Goal: Task Accomplishment & Management: Complete application form

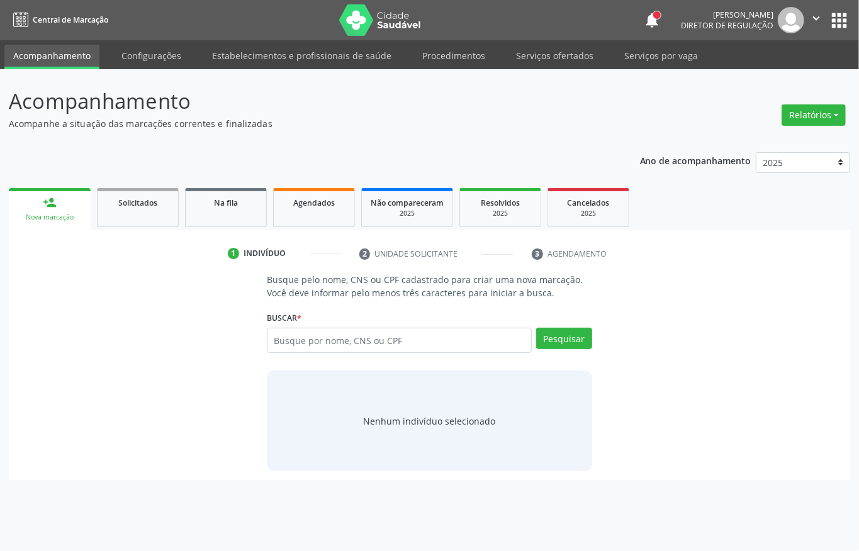
click at [295, 337] on input "text" at bounding box center [399, 340] width 265 height 25
type input "898003731553955"
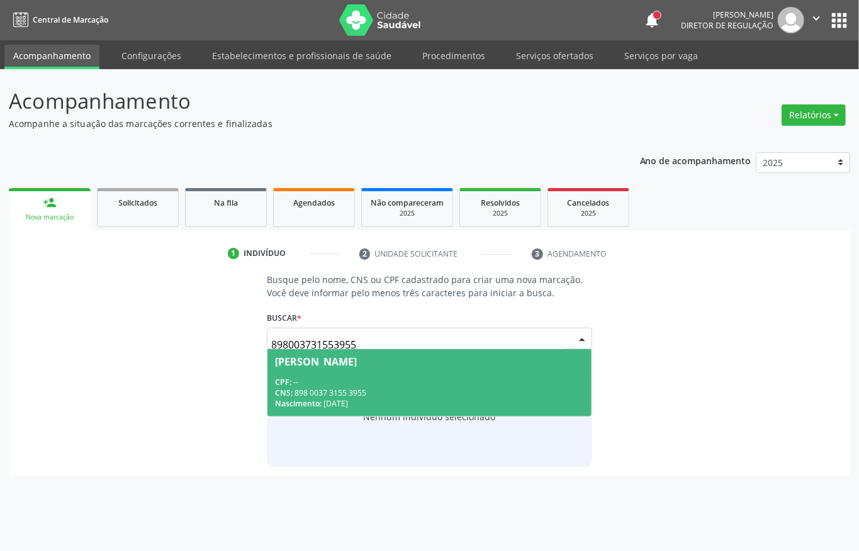
click at [341, 398] on div "Nascimento: [DATE]" at bounding box center [429, 403] width 309 height 11
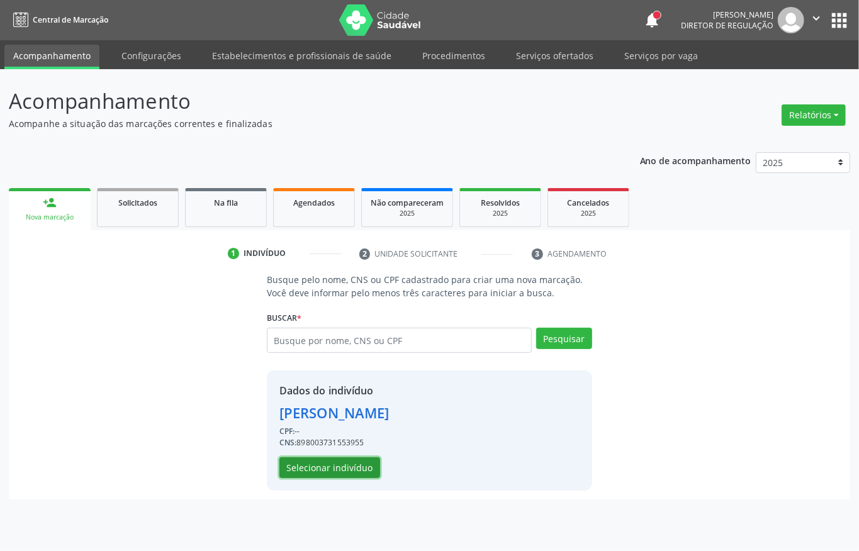
click at [340, 464] on button "Selecionar indivíduo" at bounding box center [329, 467] width 101 height 21
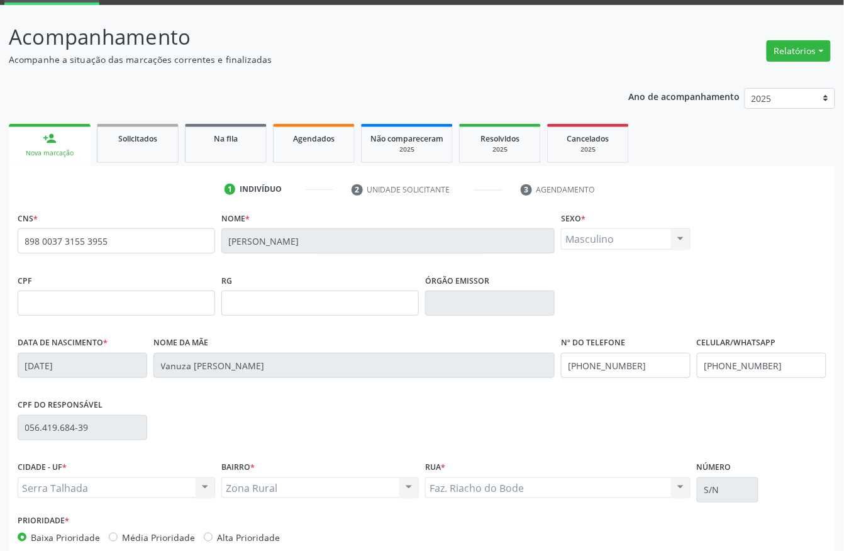
scroll to position [131, 0]
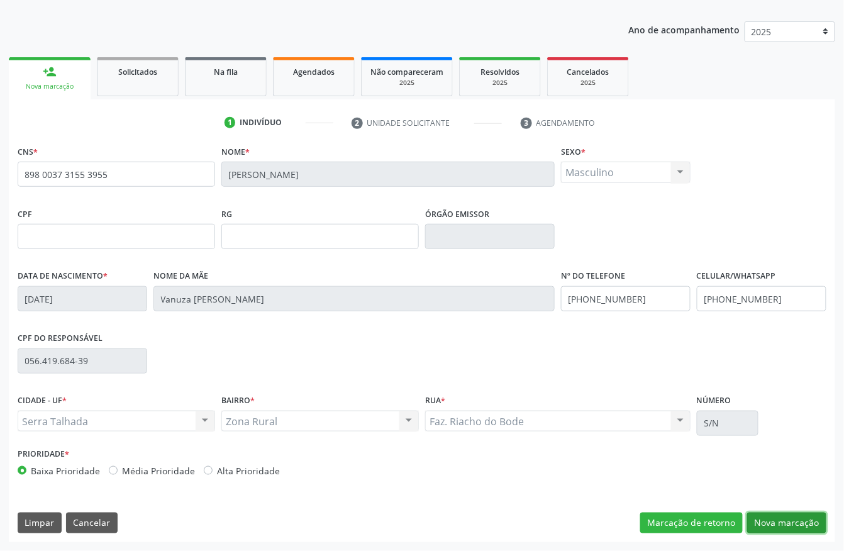
click at [758, 524] on button "Nova marcação" at bounding box center [786, 523] width 79 height 21
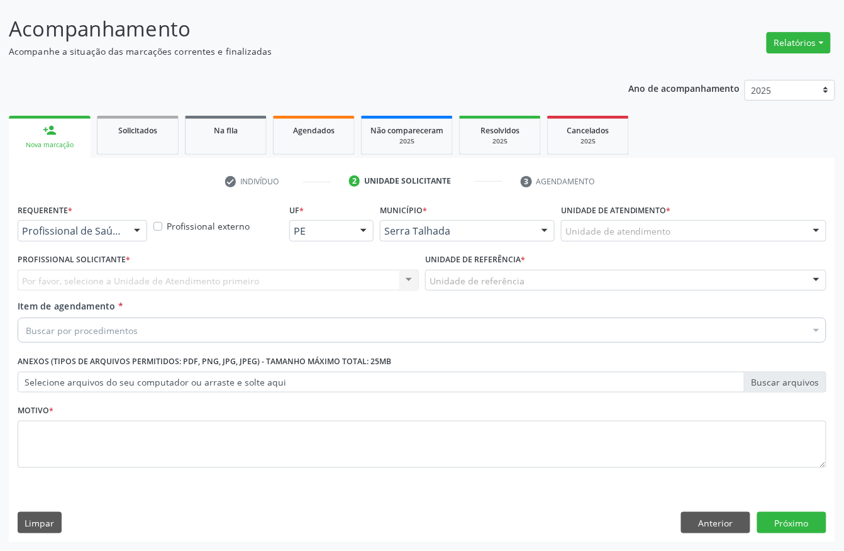
scroll to position [74, 0]
click at [92, 237] on div at bounding box center [83, 230] width 130 height 21
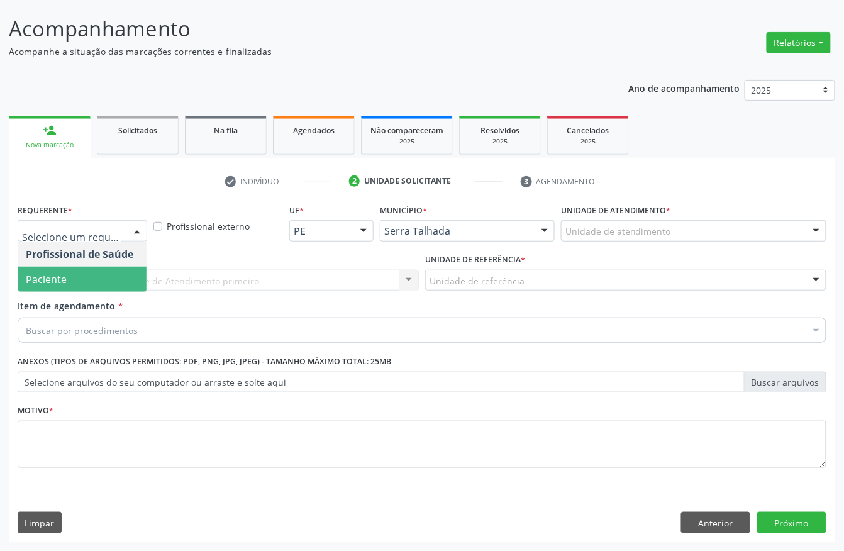
click at [77, 274] on span "Paciente" at bounding box center [82, 279] width 128 height 25
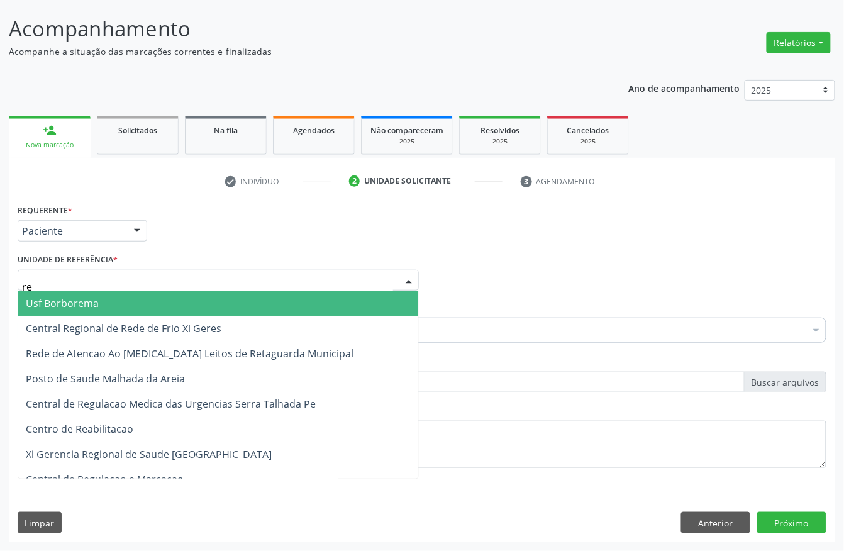
type input "rea"
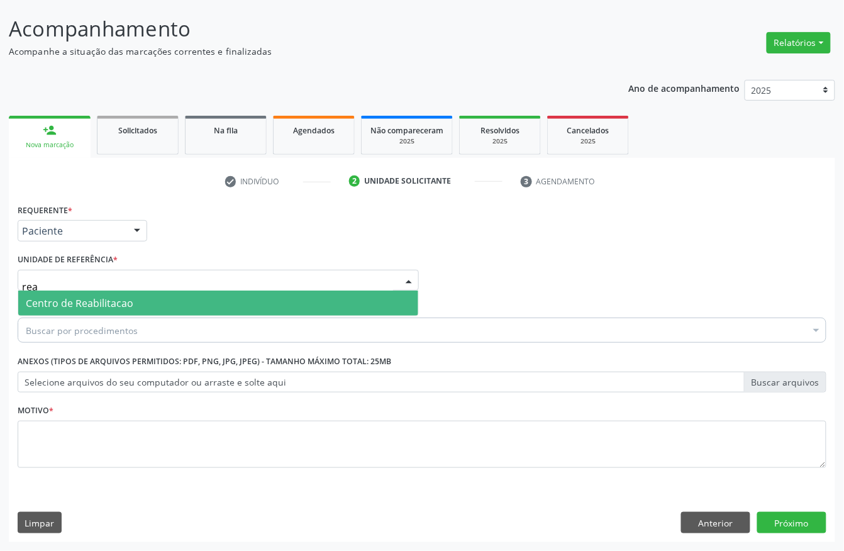
click at [86, 291] on span "Centro de Reabilitacao" at bounding box center [218, 303] width 400 height 25
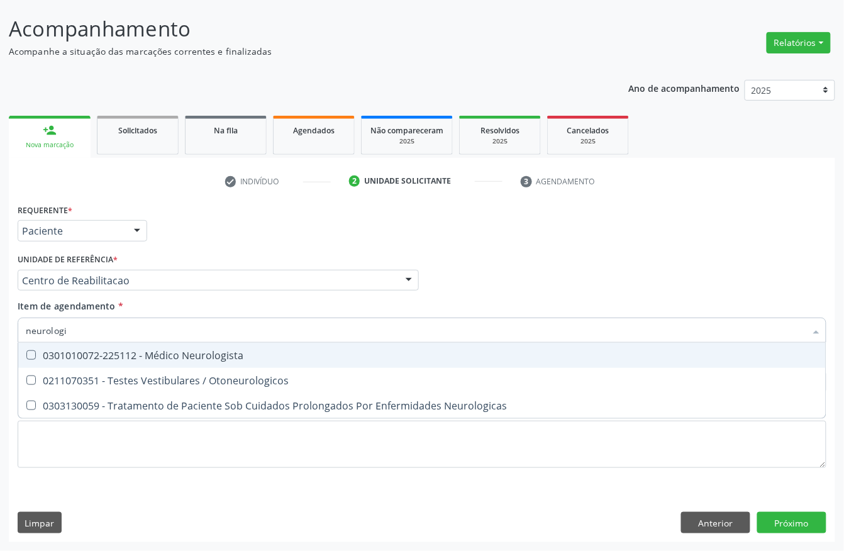
type input "neurologis"
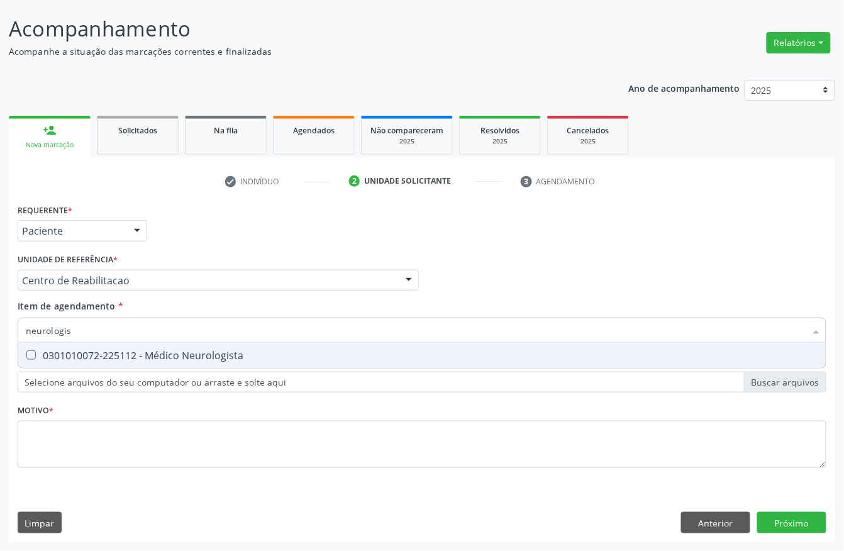
click at [212, 355] on div "0301010072-225112 - Médico Neurologista" at bounding box center [422, 355] width 793 height 10
checkbox Neurologista "true"
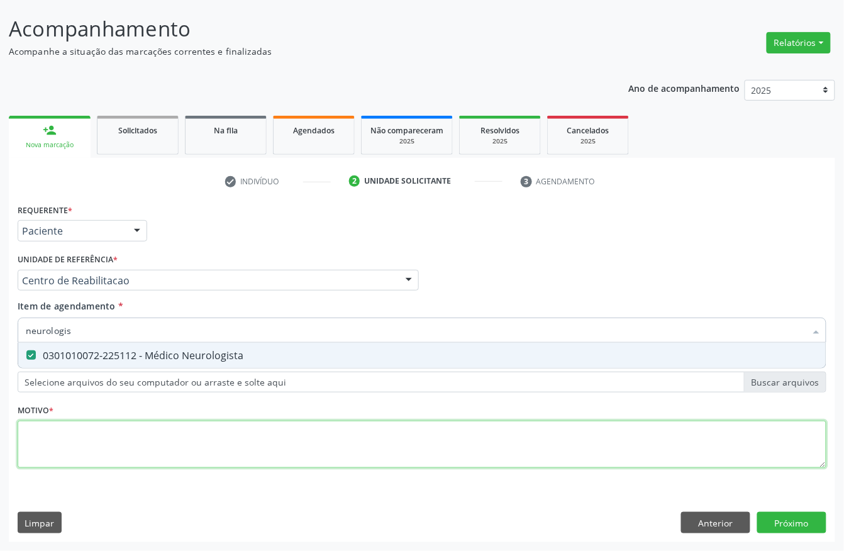
click at [81, 423] on div "Requerente * Paciente Profissional de Saúde Paciente Nenhum resultado encontrad…" at bounding box center [422, 343] width 809 height 285
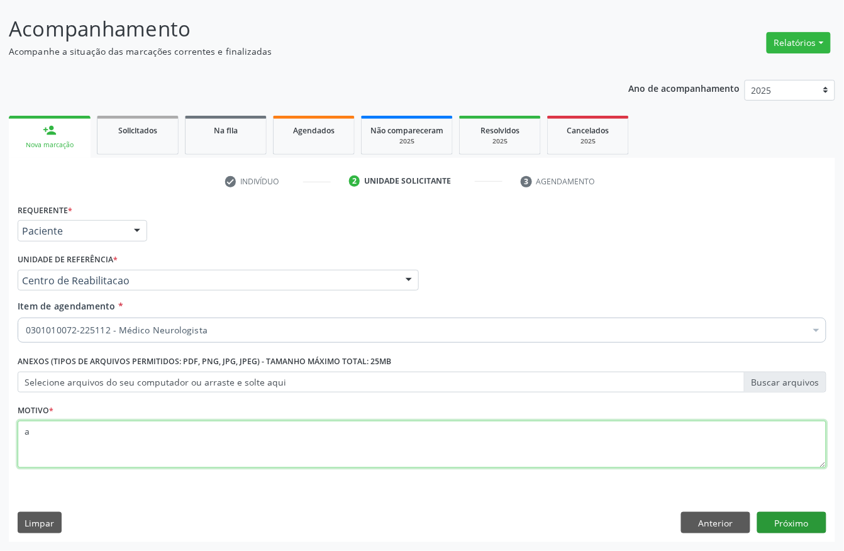
type textarea "a"
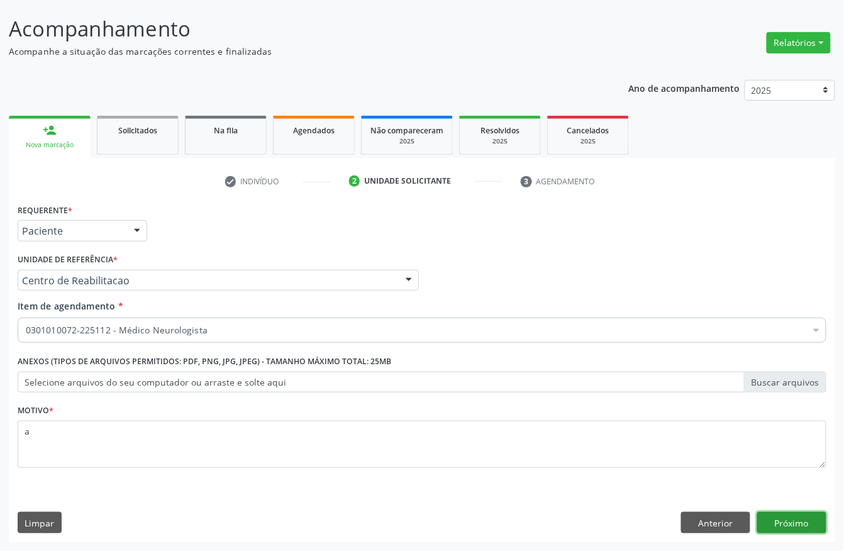
click at [785, 523] on button "Próximo" at bounding box center [791, 522] width 69 height 21
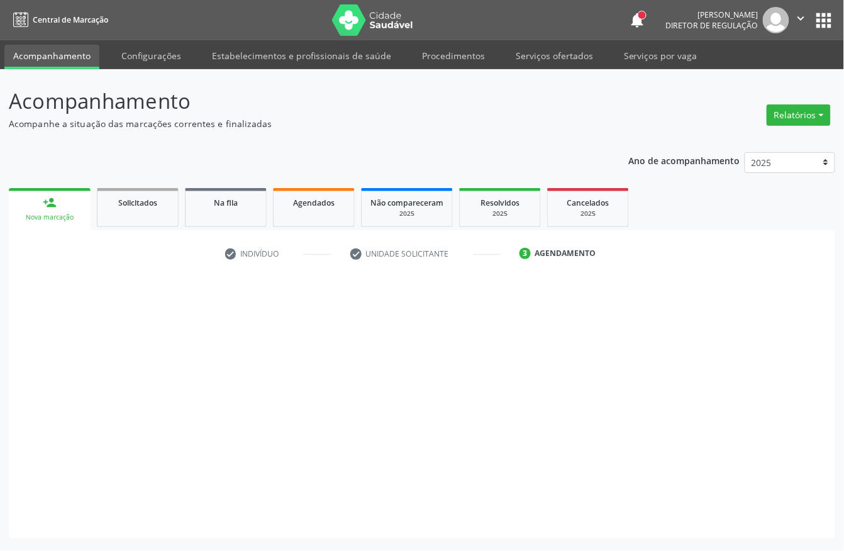
scroll to position [0, 0]
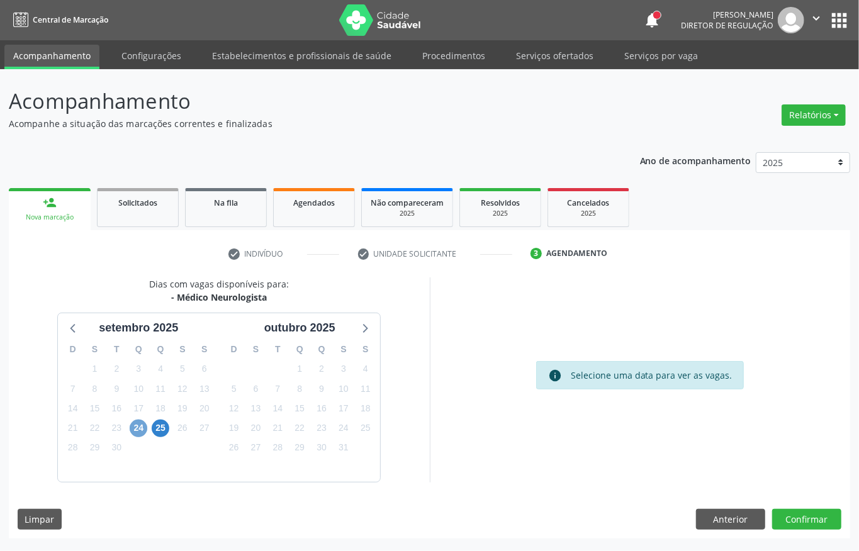
click at [139, 429] on span "24" at bounding box center [139, 429] width 18 height 18
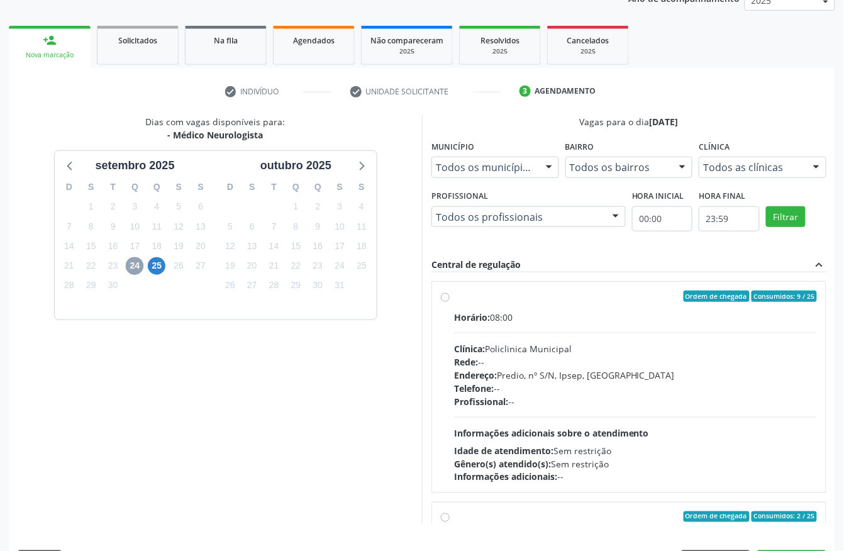
scroll to position [201, 0]
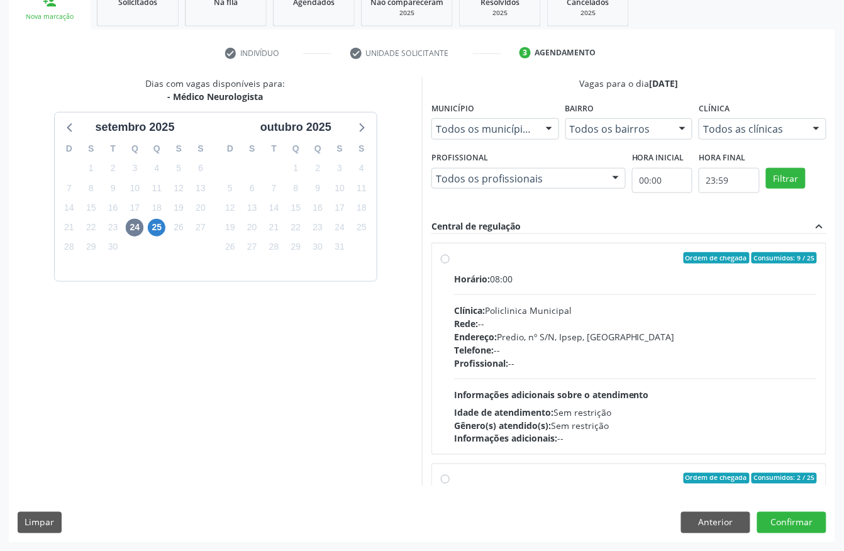
click at [512, 313] on div "Clínica: Policlinica Municipal" at bounding box center [635, 310] width 363 height 13
click at [450, 264] on input "Ordem de chegada Consumidos: 9 / 25 Horário: 08:00 Clínica: Policlinica Municip…" at bounding box center [445, 257] width 9 height 11
radio input "true"
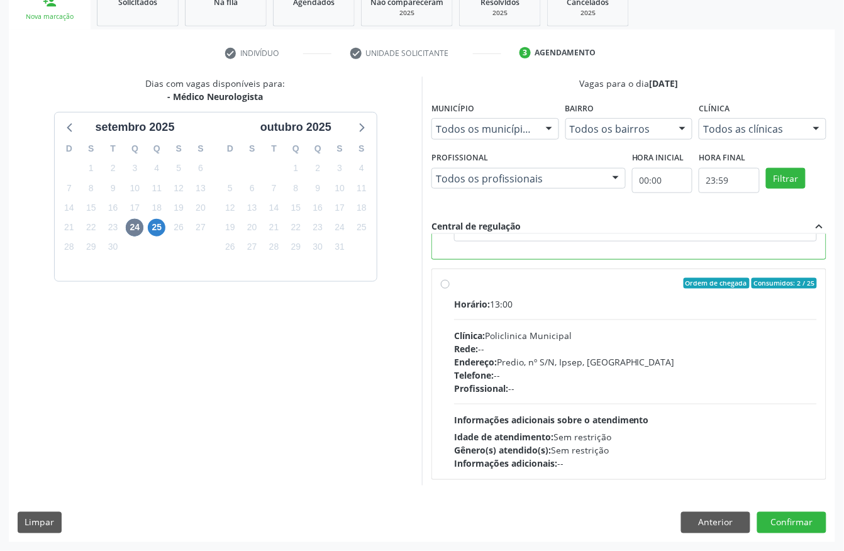
scroll to position [285, 0]
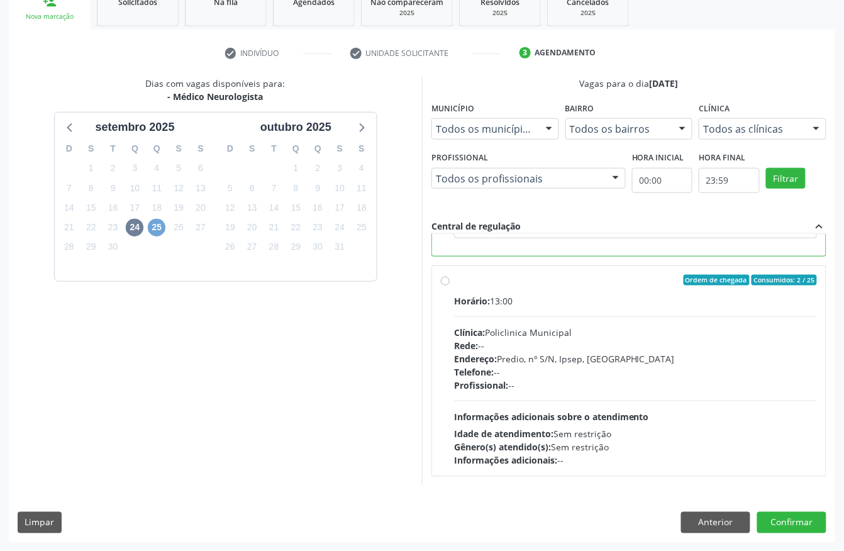
click at [155, 230] on span "25" at bounding box center [157, 228] width 18 height 18
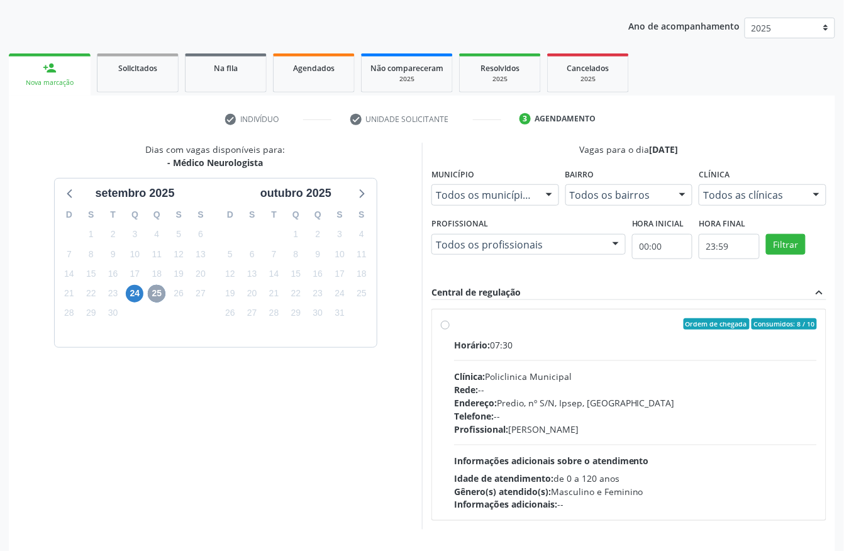
scroll to position [180, 0]
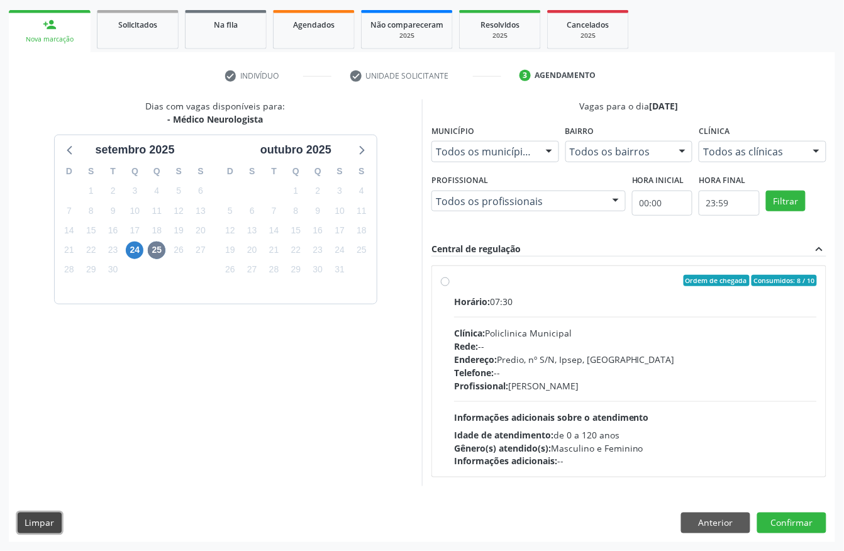
click at [49, 517] on button "Limpar" at bounding box center [40, 523] width 44 height 21
click at [49, 527] on button "Limpar" at bounding box center [40, 523] width 44 height 21
click at [700, 522] on button "Anterior" at bounding box center [715, 523] width 69 height 21
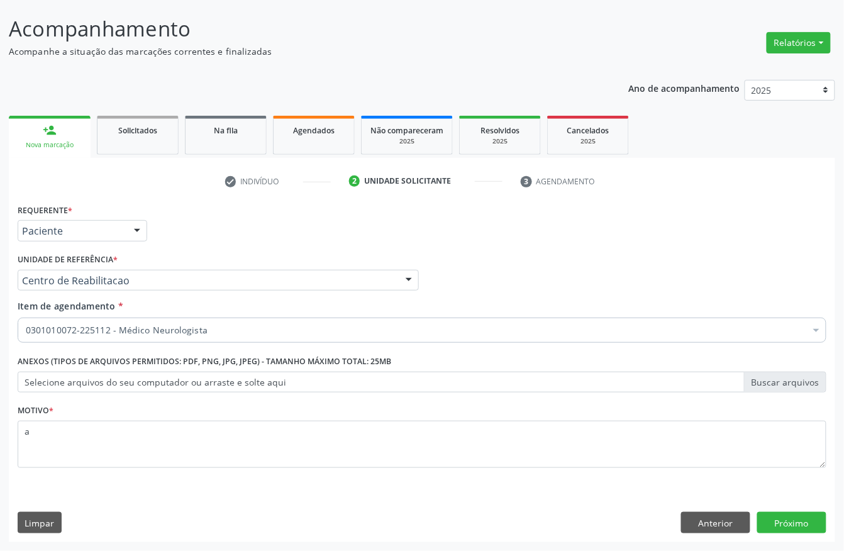
scroll to position [74, 0]
click at [54, 526] on button "Limpar" at bounding box center [40, 522] width 44 height 21
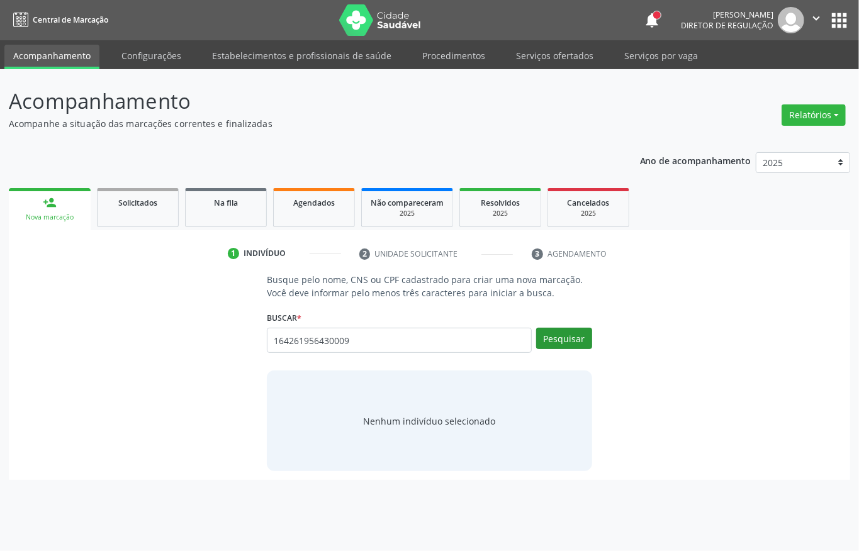
type input "164261956430009"
click at [564, 346] on button "Pesquisar" at bounding box center [564, 338] width 56 height 21
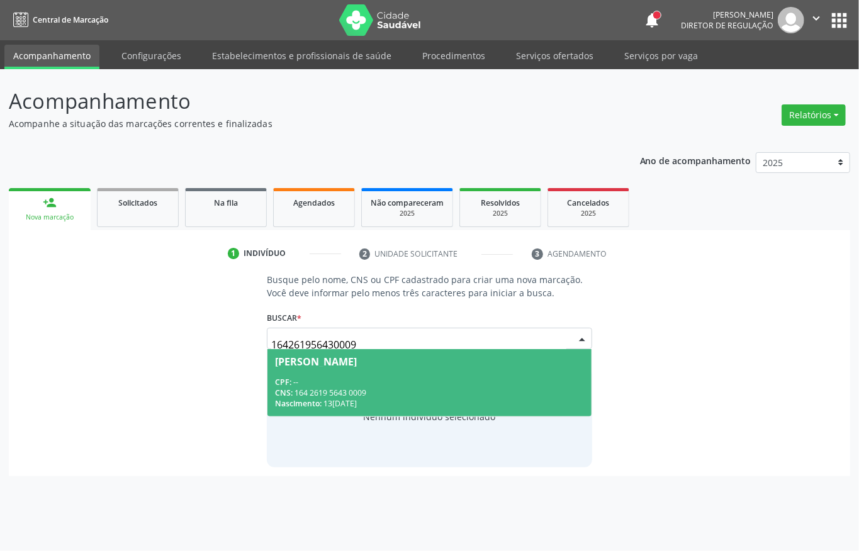
click at [404, 399] on div "Nascimento: 13/09/1983" at bounding box center [429, 403] width 309 height 11
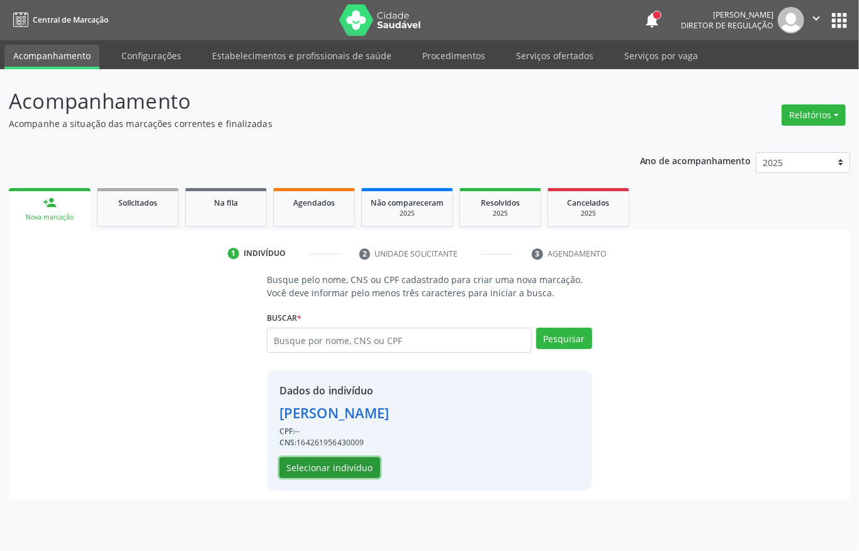
click at [340, 463] on button "Selecionar indivíduo" at bounding box center [329, 467] width 101 height 21
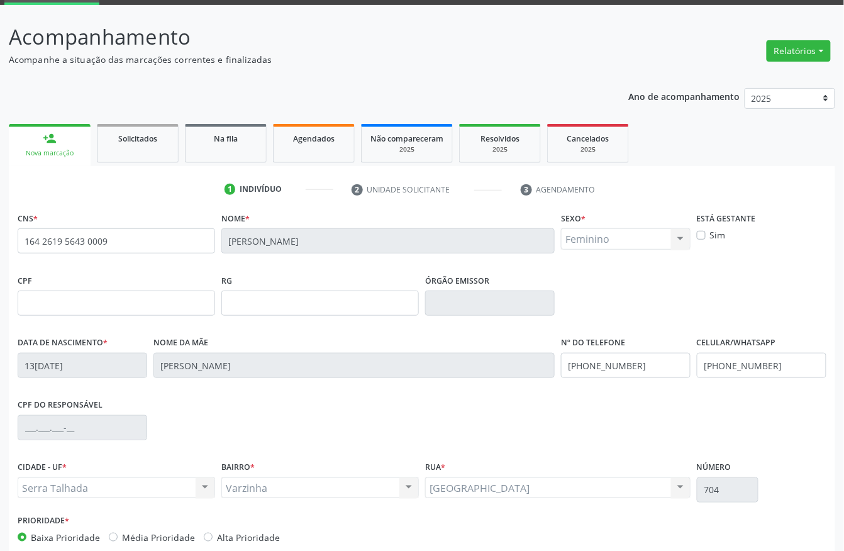
scroll to position [131, 0]
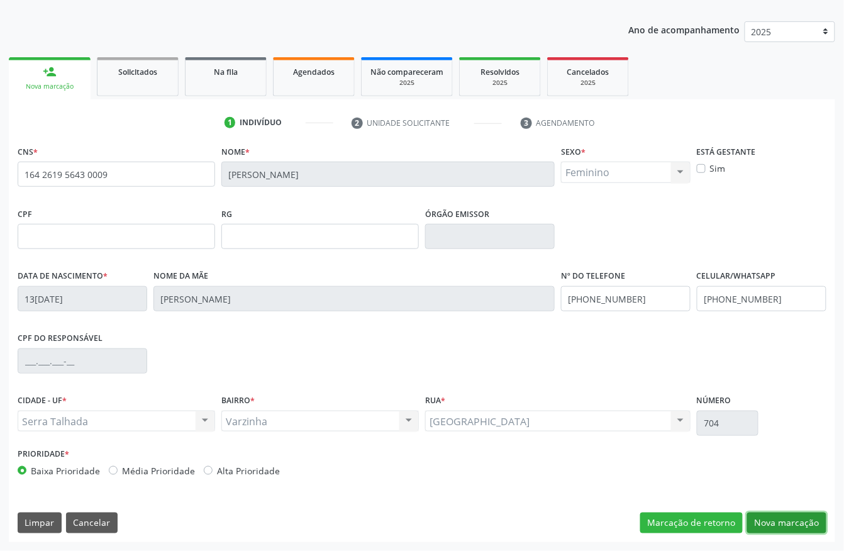
click at [798, 519] on button "Nova marcação" at bounding box center [786, 523] width 79 height 21
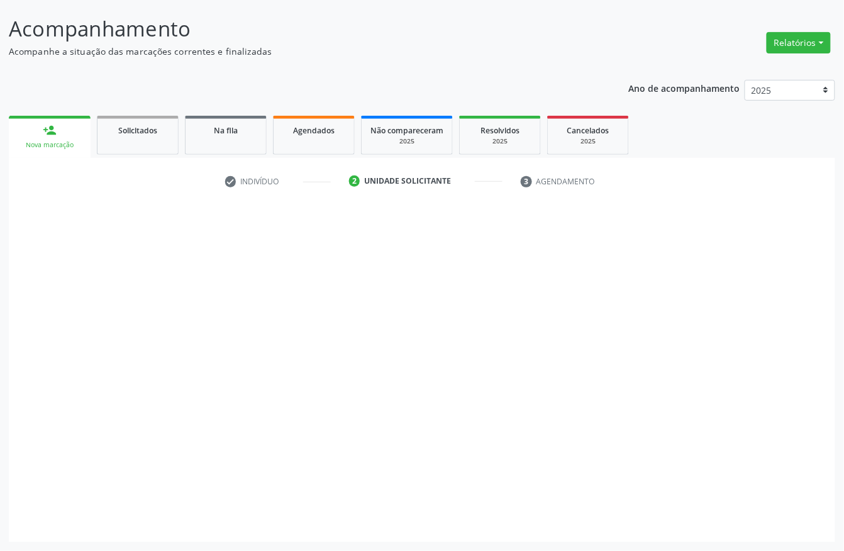
scroll to position [74, 0]
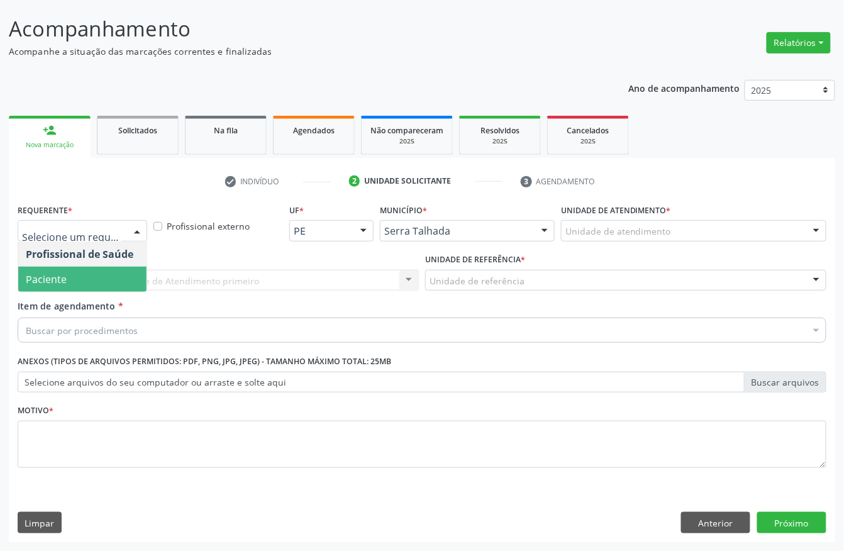
click at [93, 277] on span "Paciente" at bounding box center [82, 279] width 128 height 25
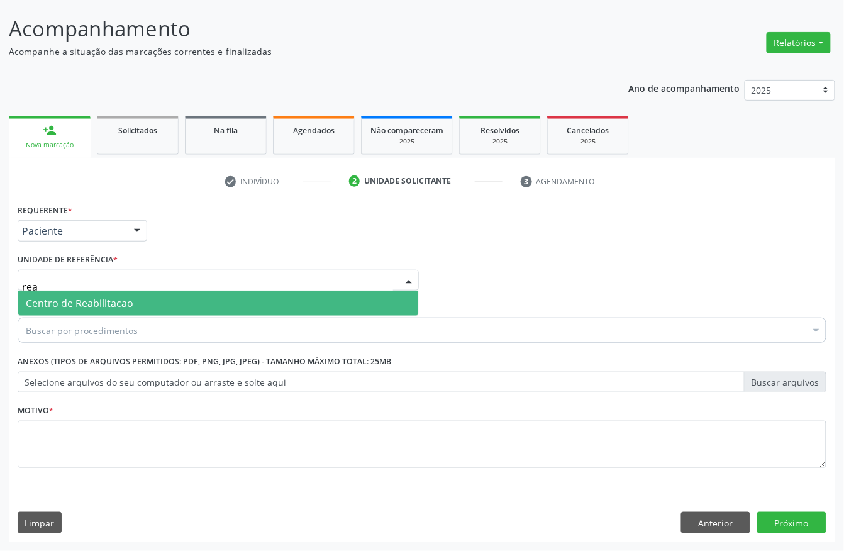
type input "reab"
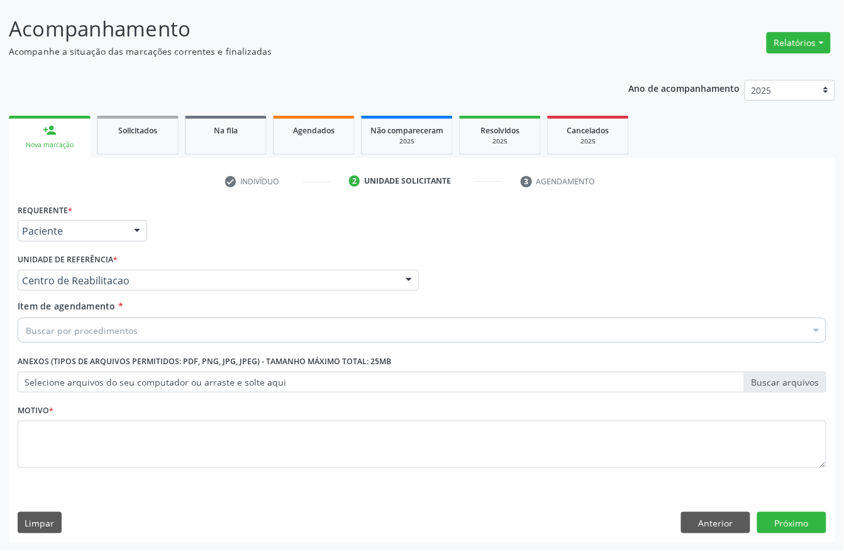
click at [89, 320] on div "Buscar por procedimentos" at bounding box center [422, 330] width 809 height 25
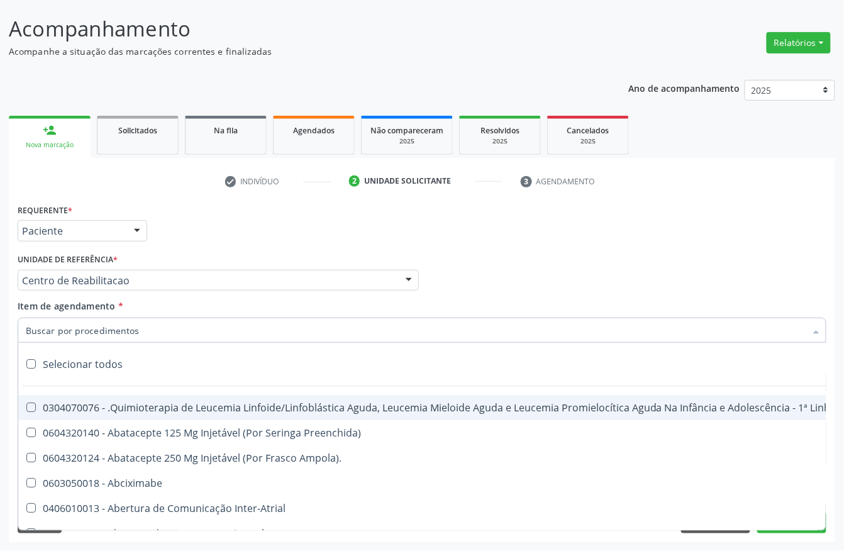
click at [89, 325] on input "Item de agendamento *" at bounding box center [416, 330] width 780 height 25
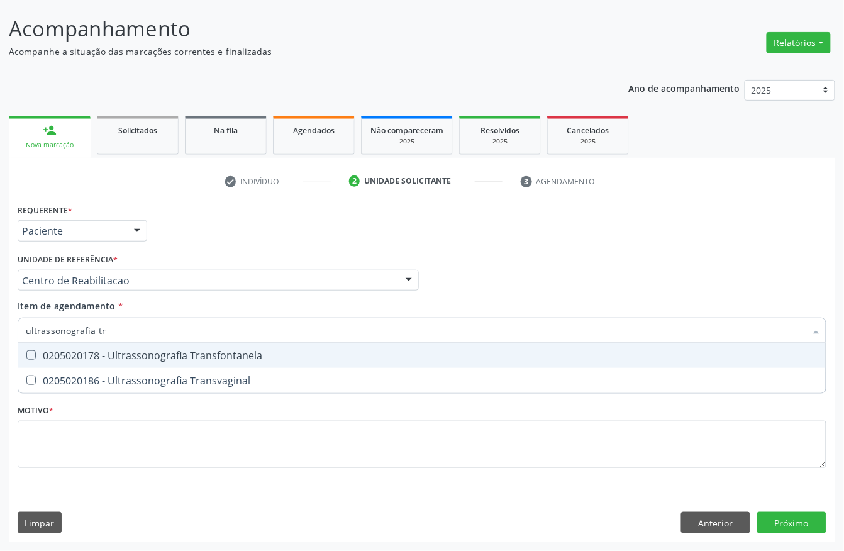
type input "ultrassonografia tra"
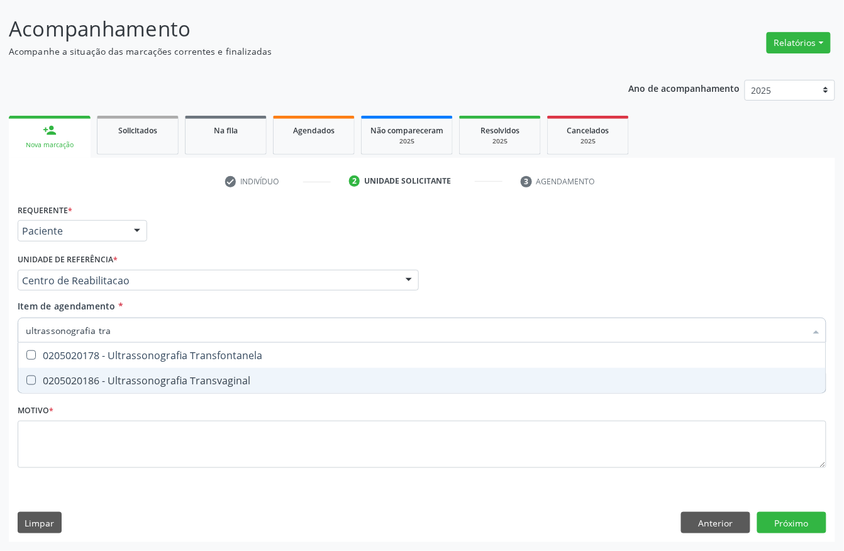
click at [101, 368] on span "0205020186 - Ultrassonografia Transvaginal" at bounding box center [422, 380] width 808 height 25
checkbox Transvaginal "true"
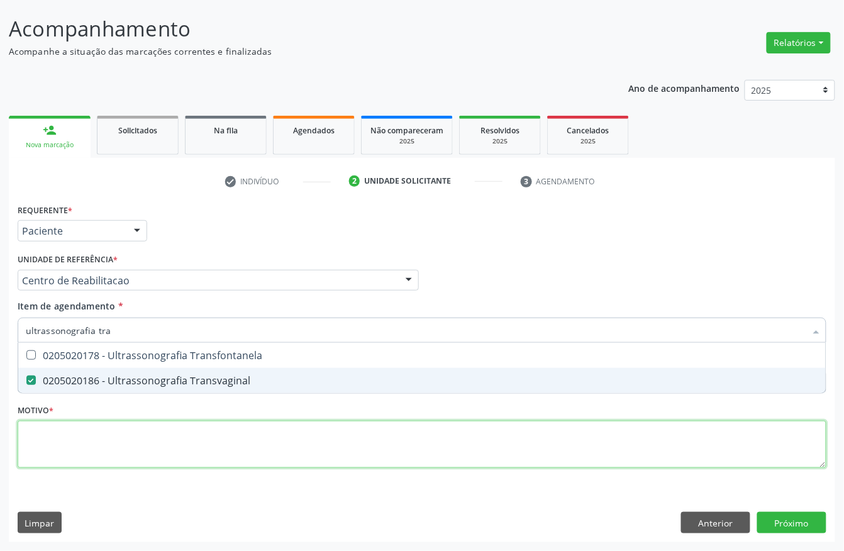
click at [75, 438] on div "Requerente * Paciente Profissional de Saúde Paciente Nenhum resultado encontrad…" at bounding box center [422, 343] width 809 height 285
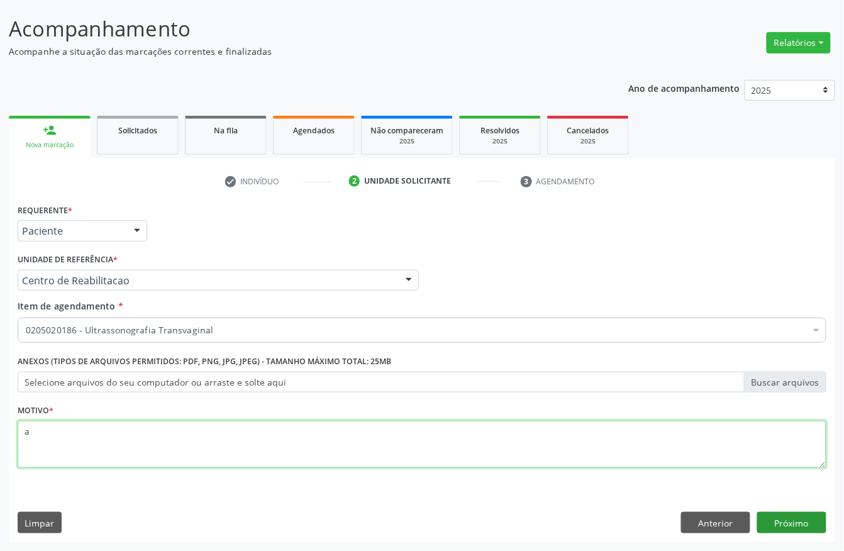
type textarea "a"
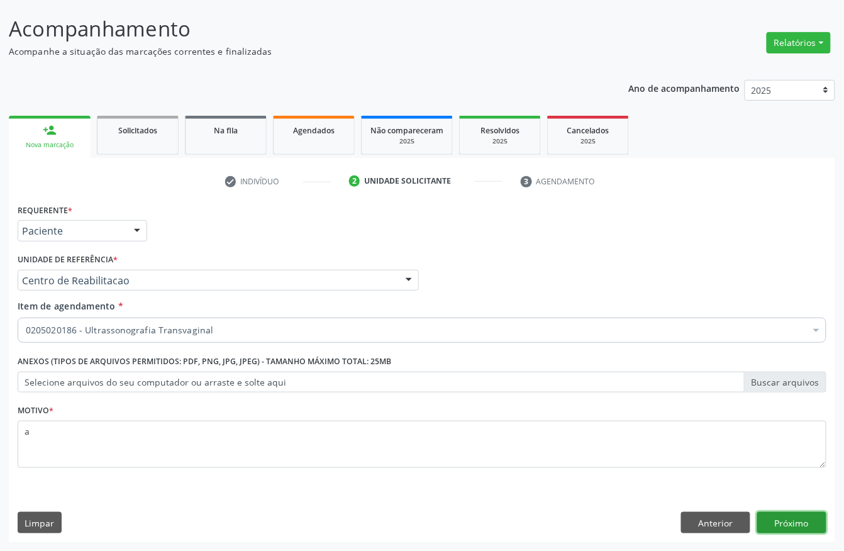
click at [793, 521] on button "Próximo" at bounding box center [791, 522] width 69 height 21
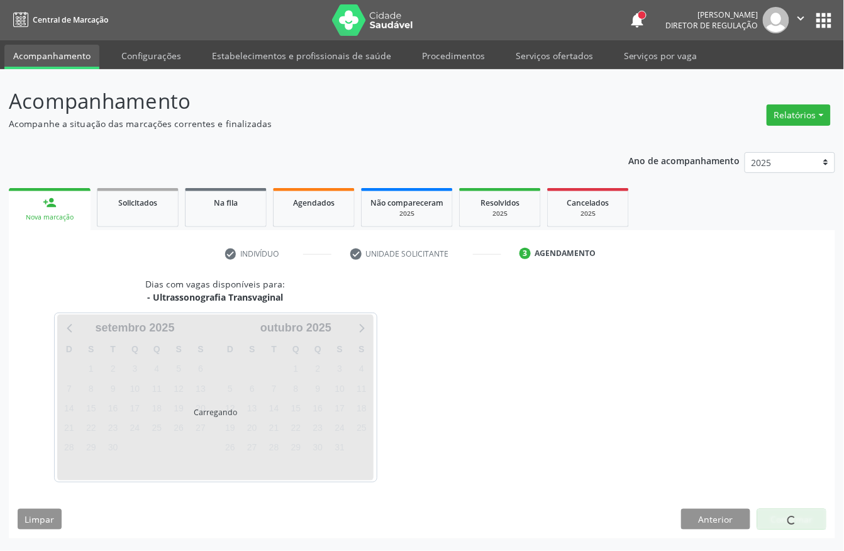
scroll to position [0, 0]
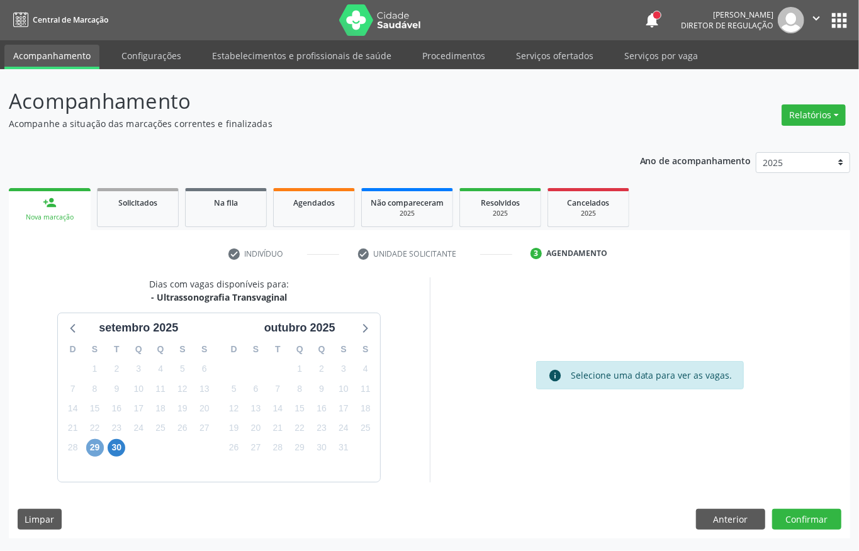
click at [87, 450] on span "29" at bounding box center [95, 448] width 18 height 18
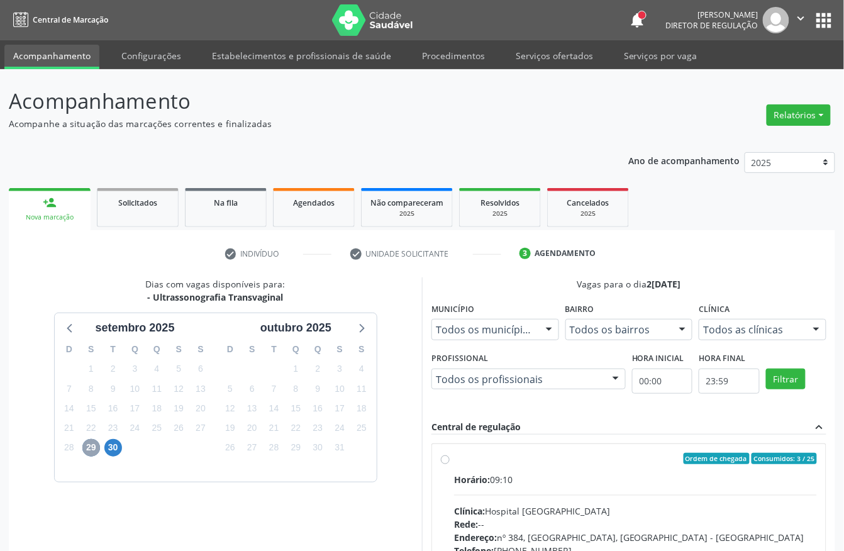
scroll to position [167, 0]
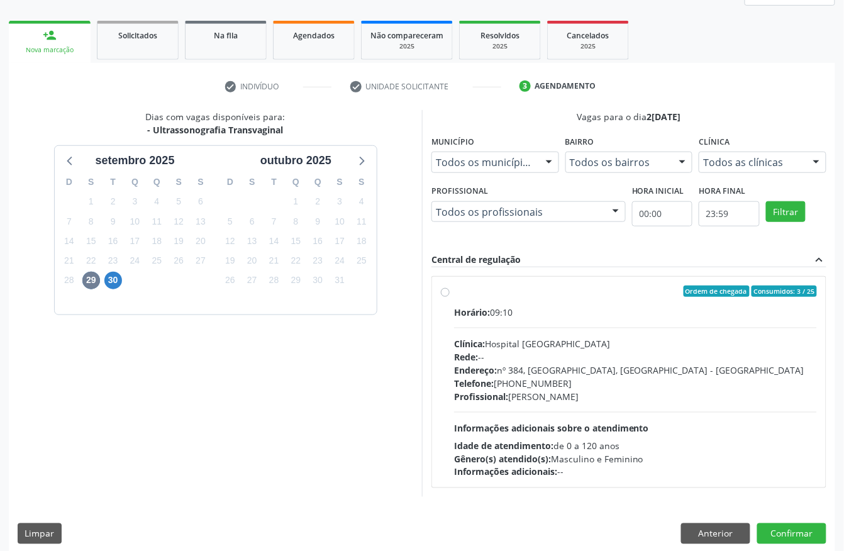
click at [510, 336] on div "Horário: 09:10 Clínica: Hospital Sao Francisco Rede: -- Endereço: nº 384, Varze…" at bounding box center [635, 392] width 363 height 173
click at [450, 297] on input "Ordem de chegada Consumidos: 3 / 25 Horário: 09:10 Clínica: Hospital Sao Franci…" at bounding box center [445, 291] width 9 height 11
radio input "true"
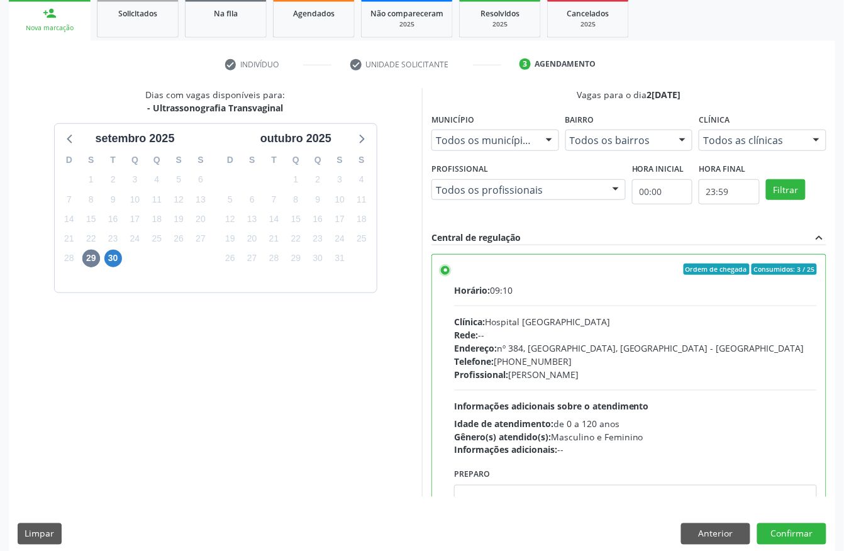
scroll to position [201, 0]
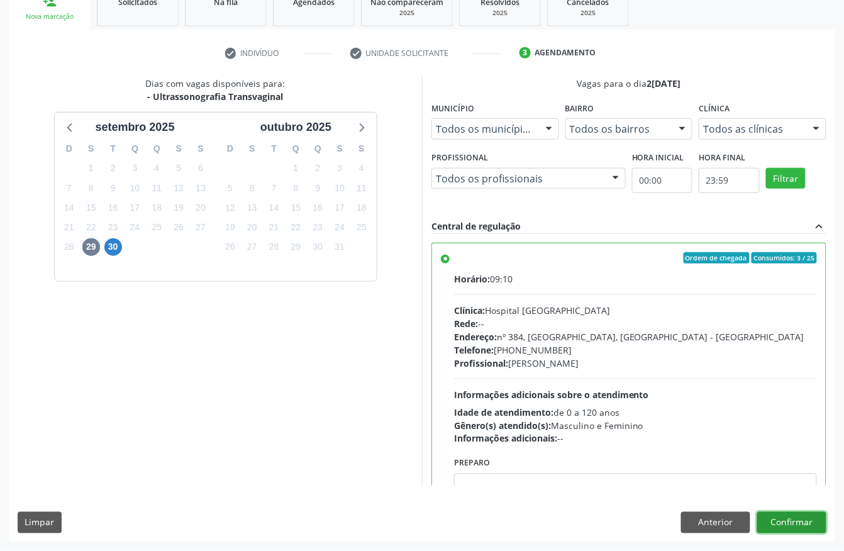
click at [812, 517] on button "Confirmar" at bounding box center [791, 522] width 69 height 21
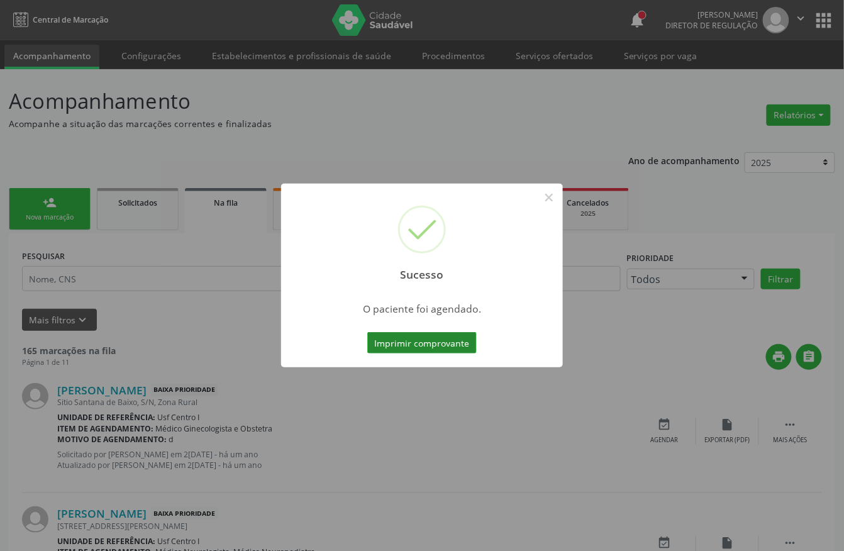
click at [420, 349] on button "Imprimir comprovante" at bounding box center [421, 342] width 109 height 21
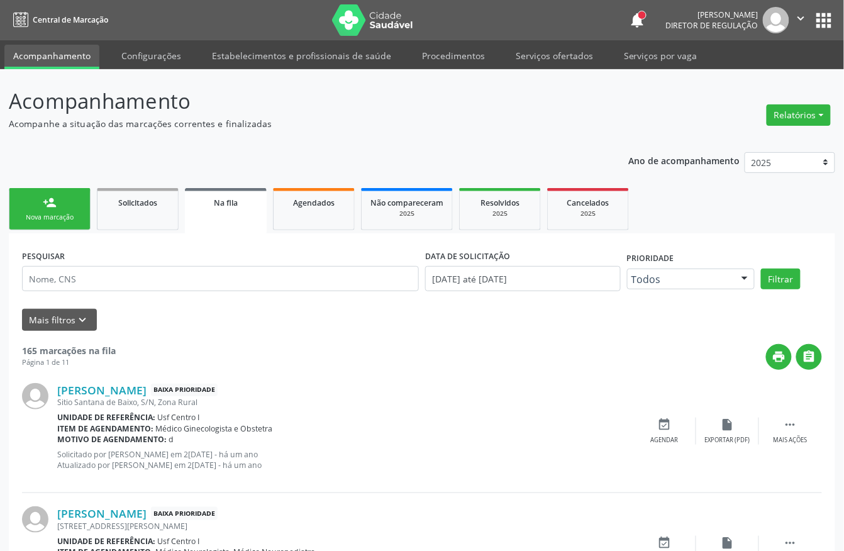
click at [39, 208] on link "person_add Nova marcação" at bounding box center [50, 209] width 82 height 42
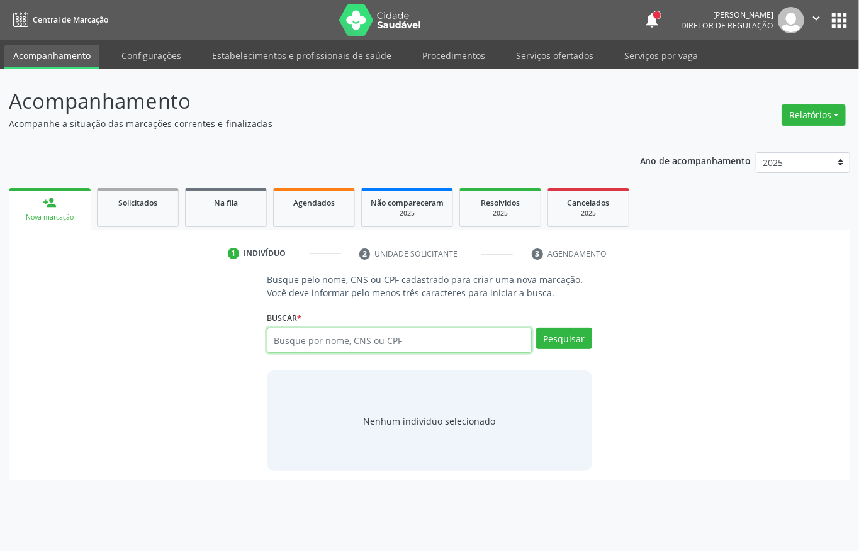
click at [371, 347] on input "text" at bounding box center [399, 340] width 265 height 25
type input "8980050095287096"
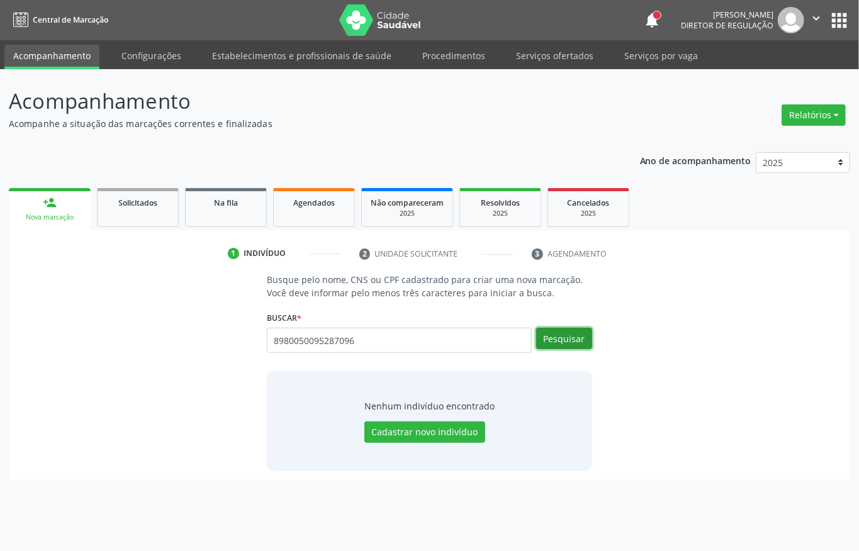
click at [551, 348] on button "Pesquisar" at bounding box center [564, 338] width 56 height 21
click at [295, 209] on link "Agendados" at bounding box center [314, 207] width 82 height 39
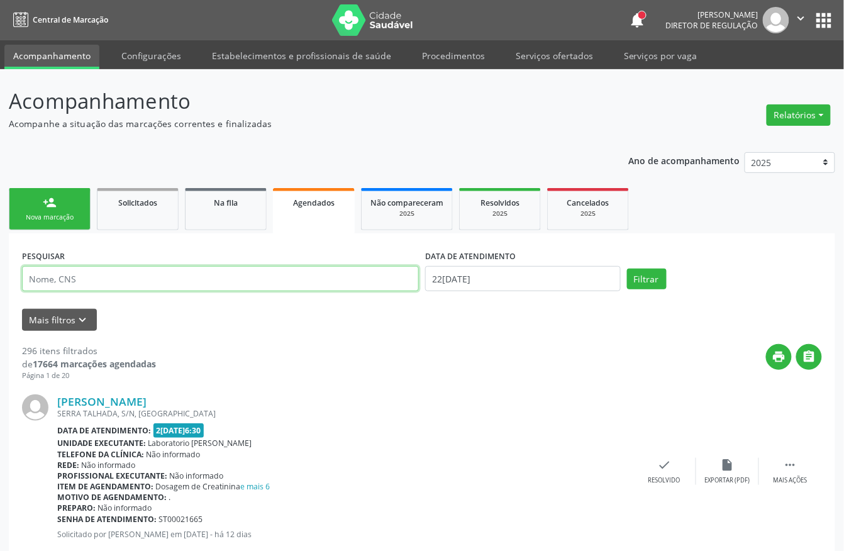
click at [164, 274] on input "text" at bounding box center [220, 278] width 397 height 25
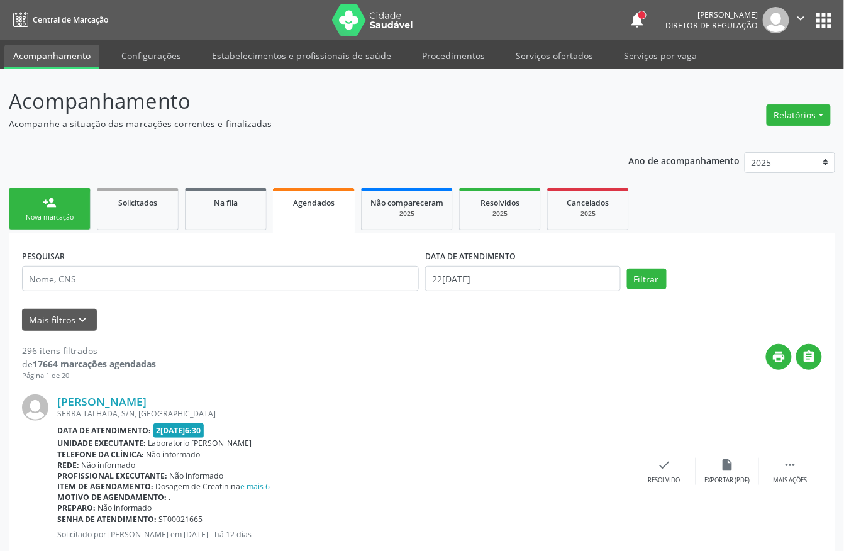
click at [274, 214] on link "Agendados" at bounding box center [314, 210] width 82 height 45
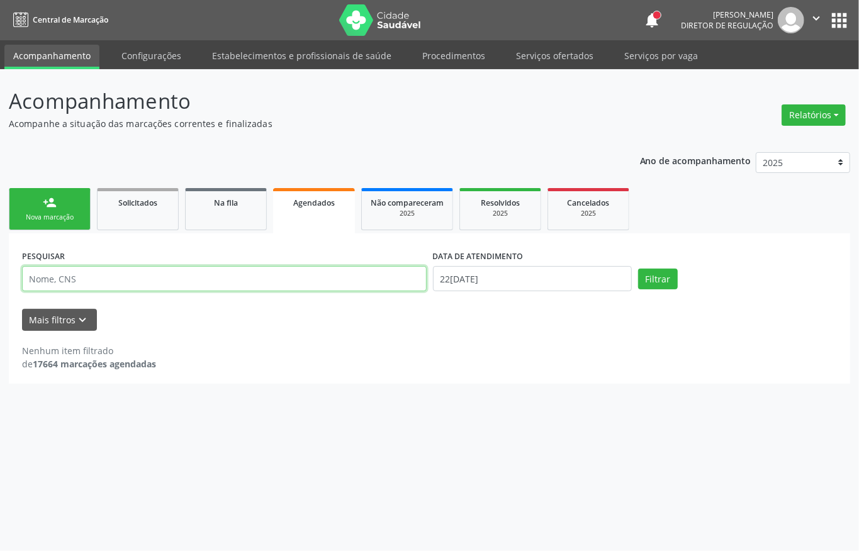
click at [73, 279] on input "text" at bounding box center [224, 278] width 405 height 25
type input "164261956430009"
click at [638, 269] on button "Filtrar" at bounding box center [658, 279] width 40 height 21
click at [477, 290] on body "Central de Marcação notifications Adão Alves de Medeiros Diretor de regulação …" at bounding box center [429, 275] width 859 height 551
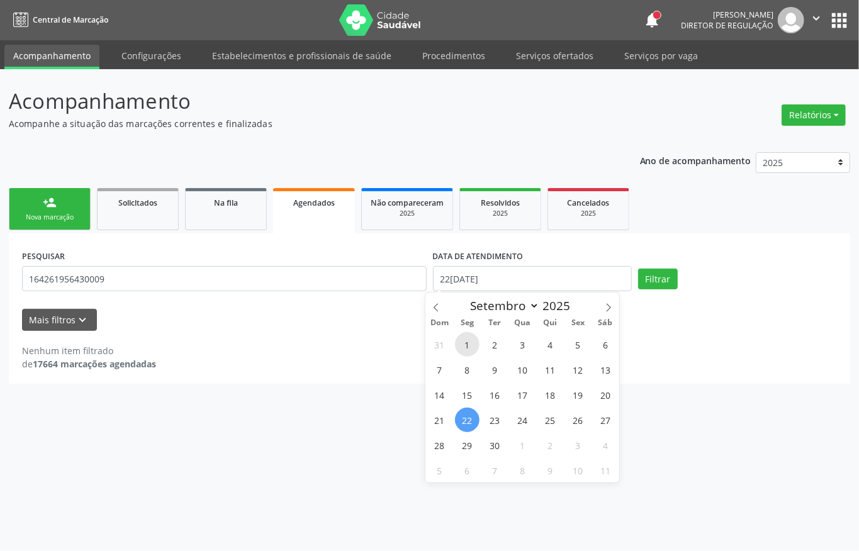
click at [463, 336] on span "1" at bounding box center [467, 344] width 25 height 25
type input "01/09/2025"
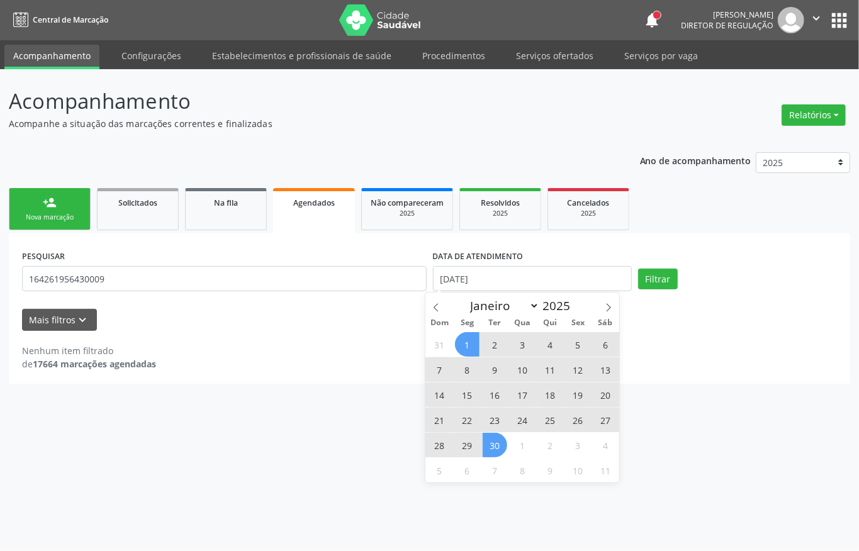
click at [491, 450] on span "30" at bounding box center [495, 445] width 25 height 25
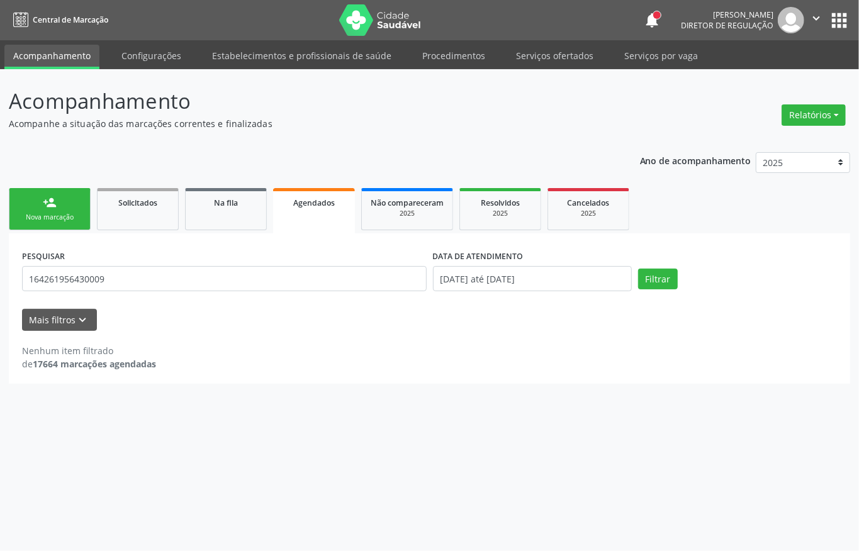
click at [661, 290] on div "PESQUISAR 164261956430009 DATA DE ATENDIMENTO 01/09/2025 até 30/09/2025 Filtrar" at bounding box center [429, 273] width 821 height 53
click at [661, 285] on button "Filtrar" at bounding box center [658, 279] width 40 height 21
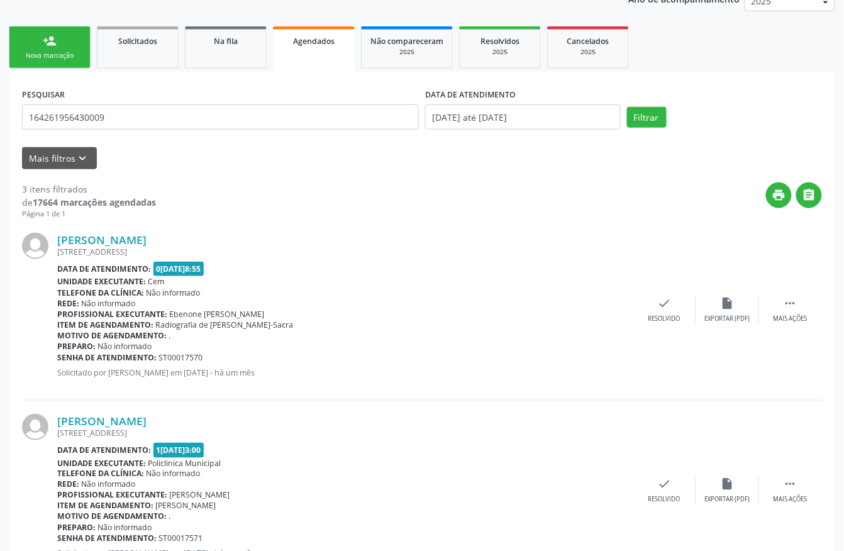
scroll to position [167, 0]
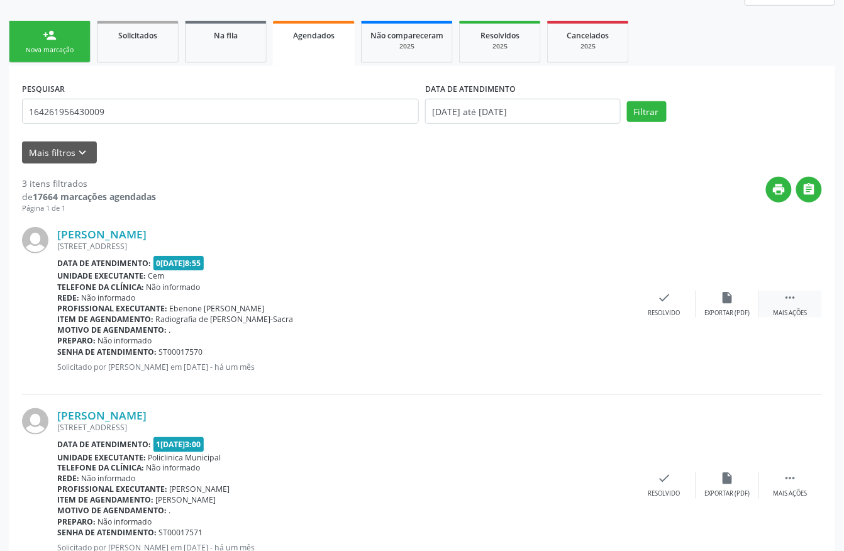
click at [799, 294] on div " Mais ações" at bounding box center [790, 304] width 63 height 27
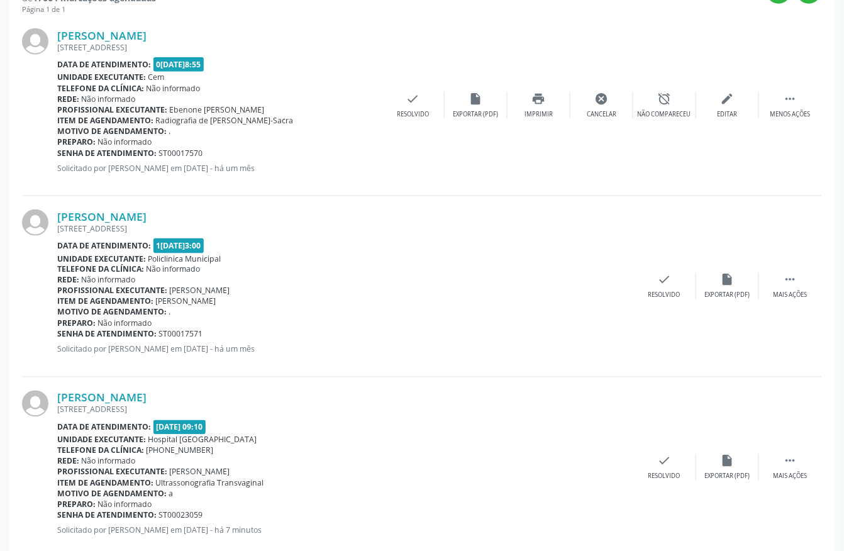
scroll to position [396, 0]
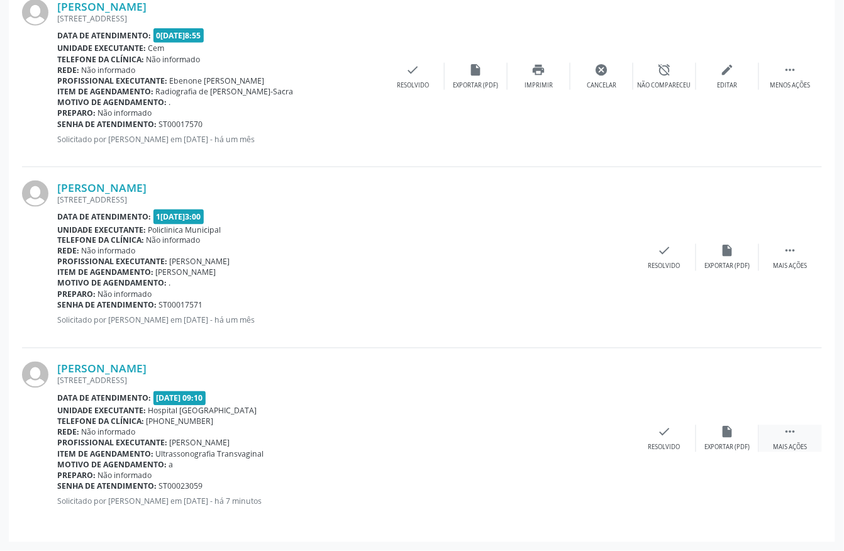
click at [781, 426] on div " Mais ações" at bounding box center [790, 438] width 63 height 27
click at [547, 433] on div "print Imprimir" at bounding box center [539, 438] width 63 height 27
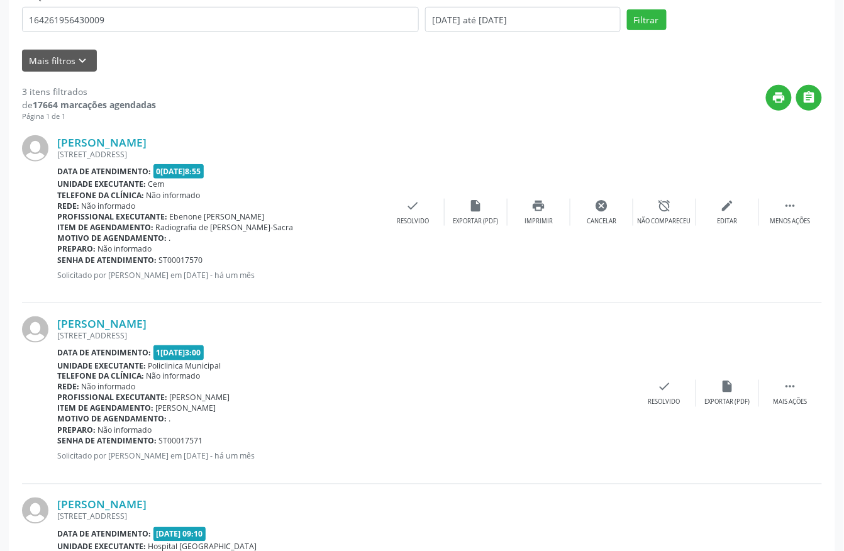
scroll to position [0, 0]
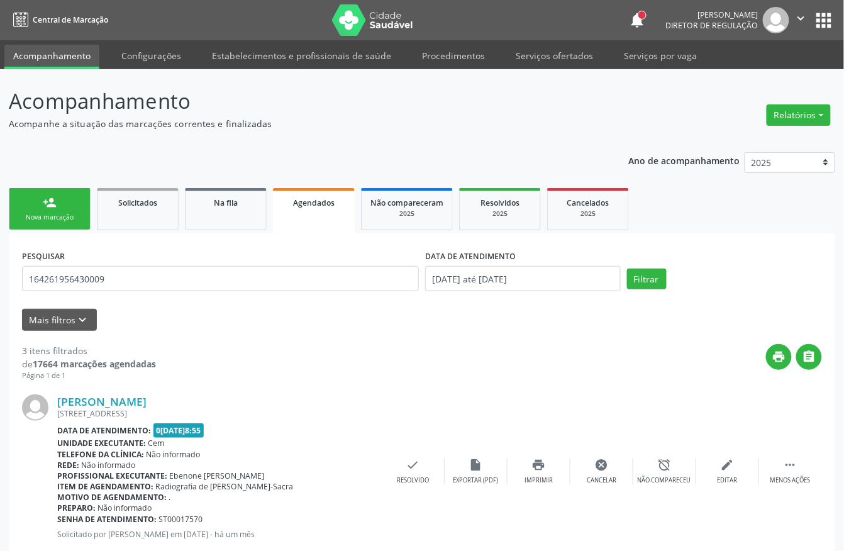
click at [55, 215] on div "Nova marcação" at bounding box center [49, 217] width 63 height 9
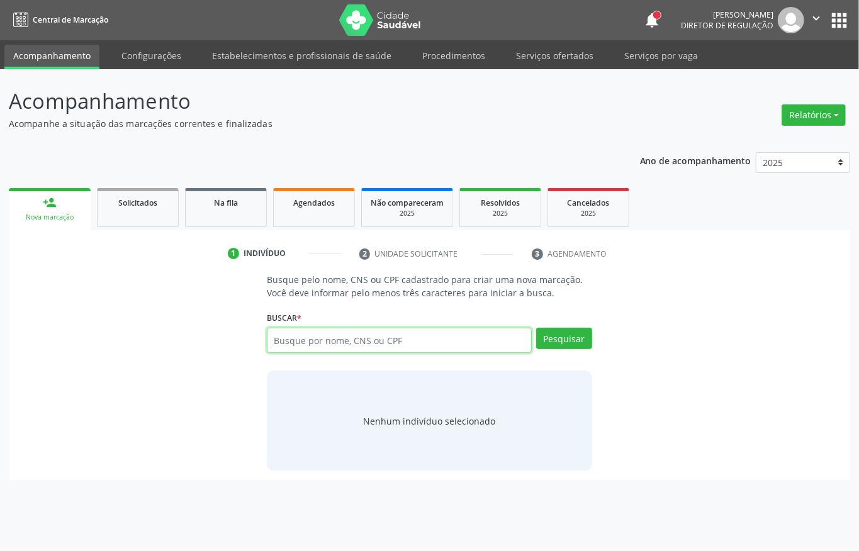
click at [336, 343] on input "text" at bounding box center [399, 340] width 265 height 25
type input "898050095287096"
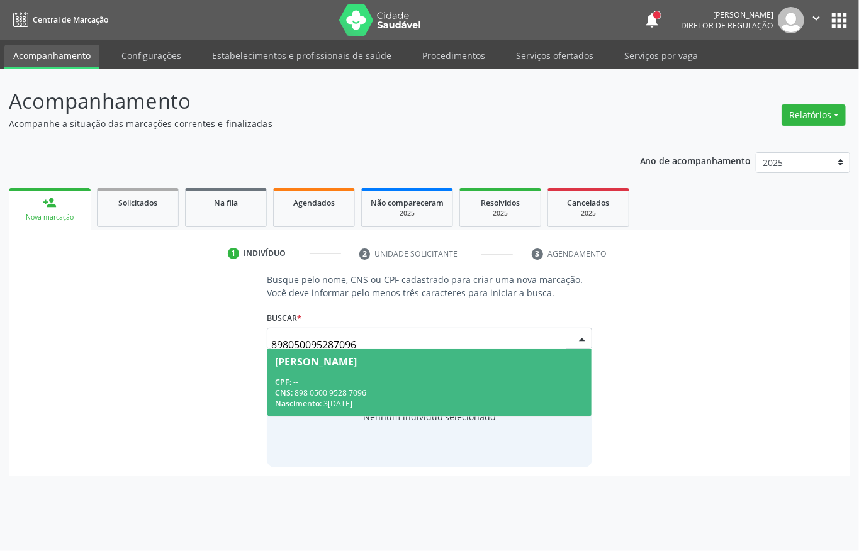
click at [413, 373] on span "Francisco Antunino da Silva CPF: -- CNS: 898 0500 9528 7096 Nascimento: 31/10/1…" at bounding box center [429, 382] width 324 height 67
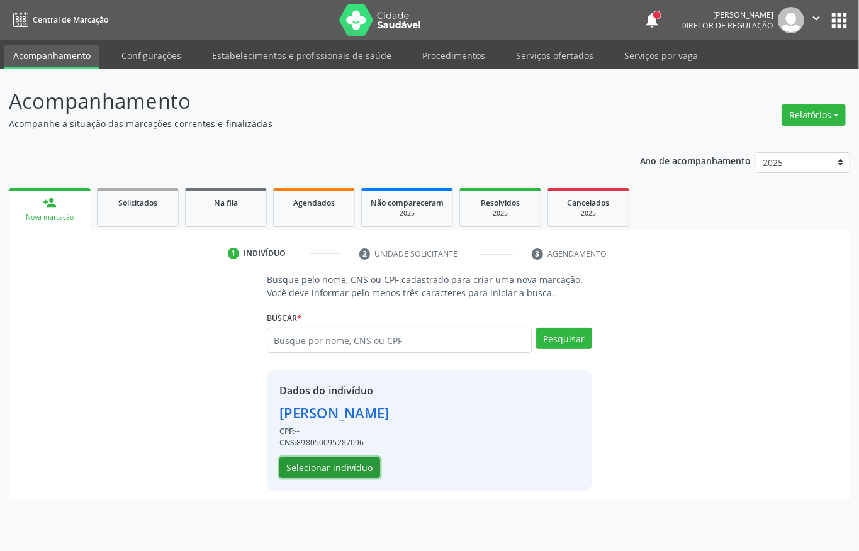
click at [350, 469] on button "Selecionar indivíduo" at bounding box center [329, 467] width 101 height 21
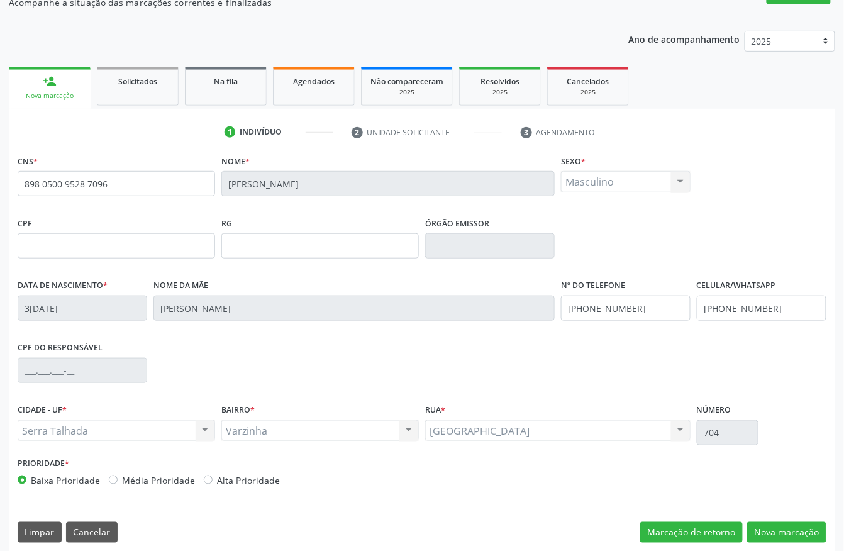
scroll to position [131, 0]
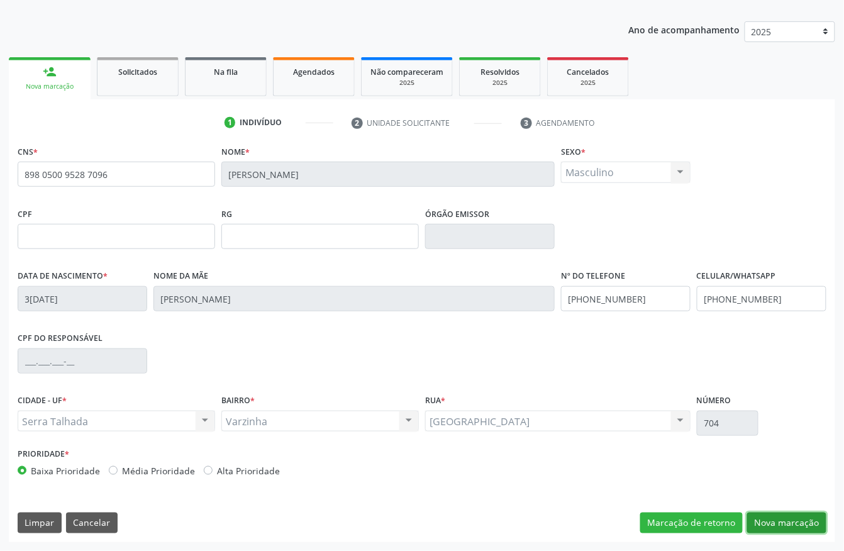
click at [761, 518] on button "Nova marcação" at bounding box center [786, 523] width 79 height 21
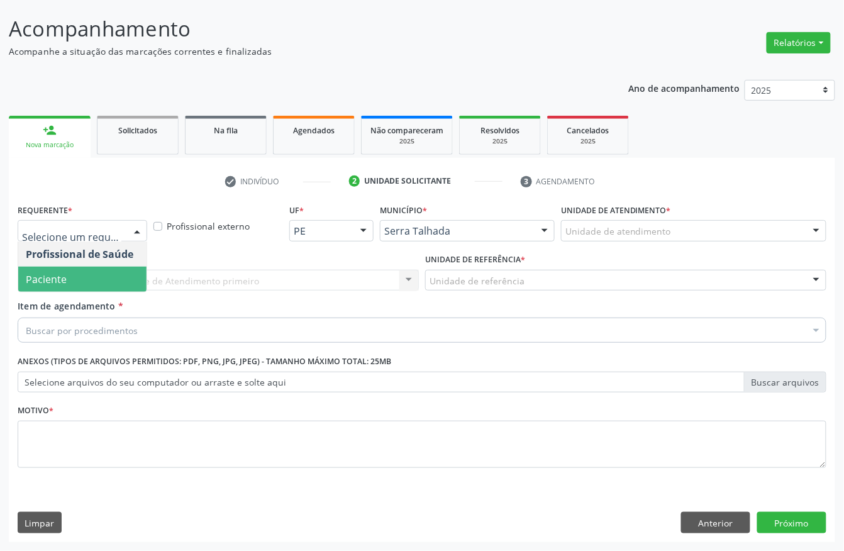
click at [77, 271] on span "Paciente" at bounding box center [82, 279] width 128 height 25
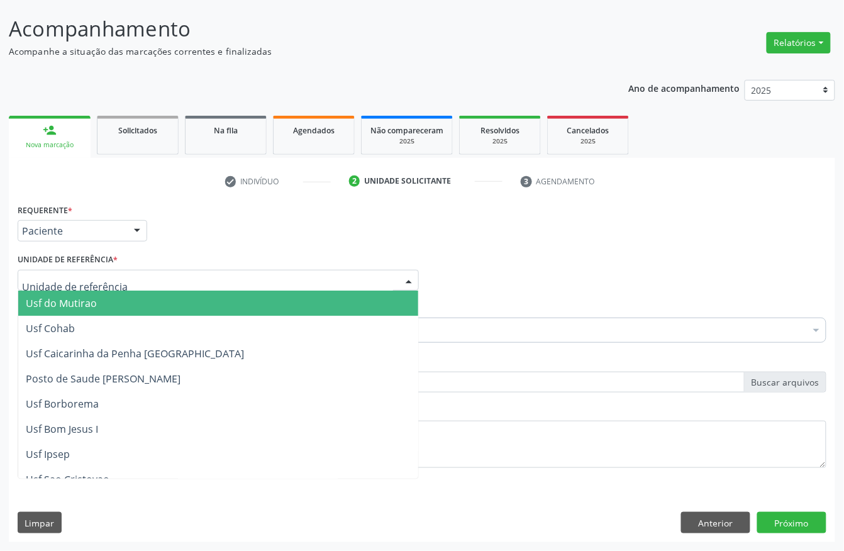
click at [77, 271] on div at bounding box center [218, 280] width 401 height 21
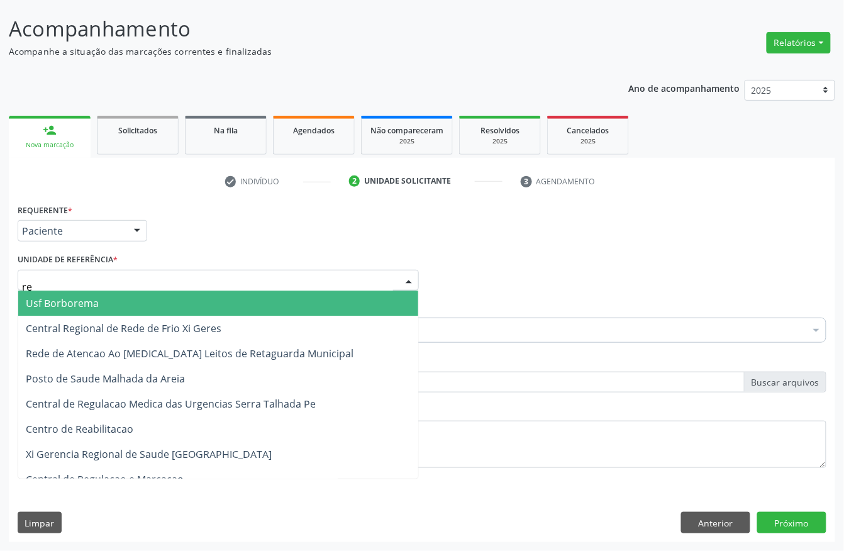
type input "rea"
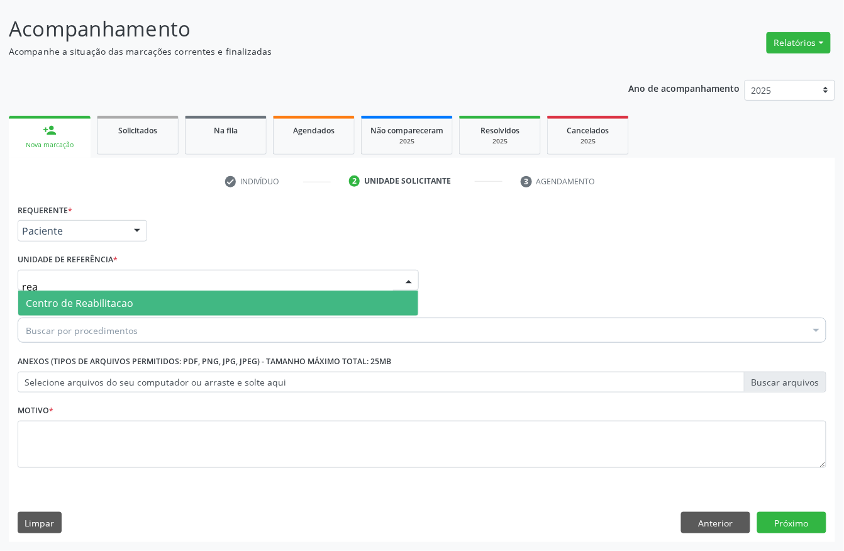
click at [108, 301] on span "Centro de Reabilitacao" at bounding box center [80, 303] width 108 height 14
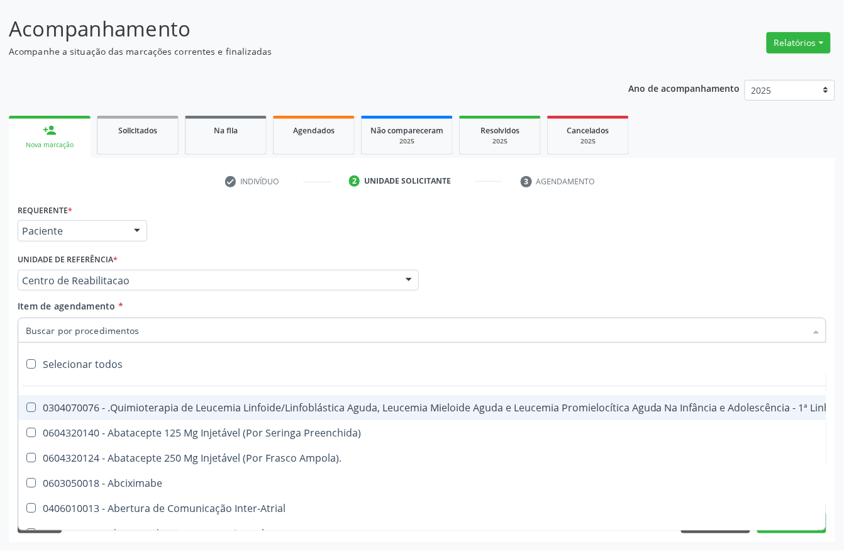
type input "e"
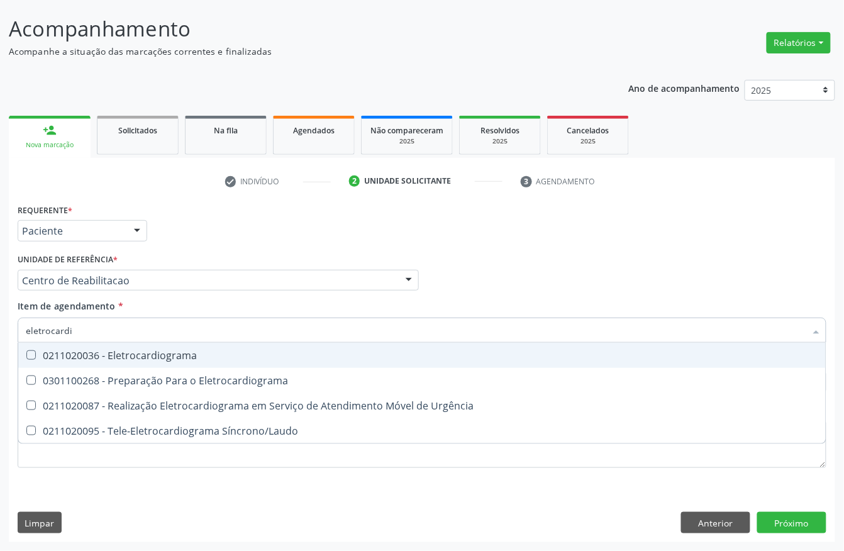
type input "eletrocardio"
click at [109, 355] on div "0211020036 - Eletrocardiograma" at bounding box center [422, 355] width 793 height 10
checkbox Eletrocardiograma "true"
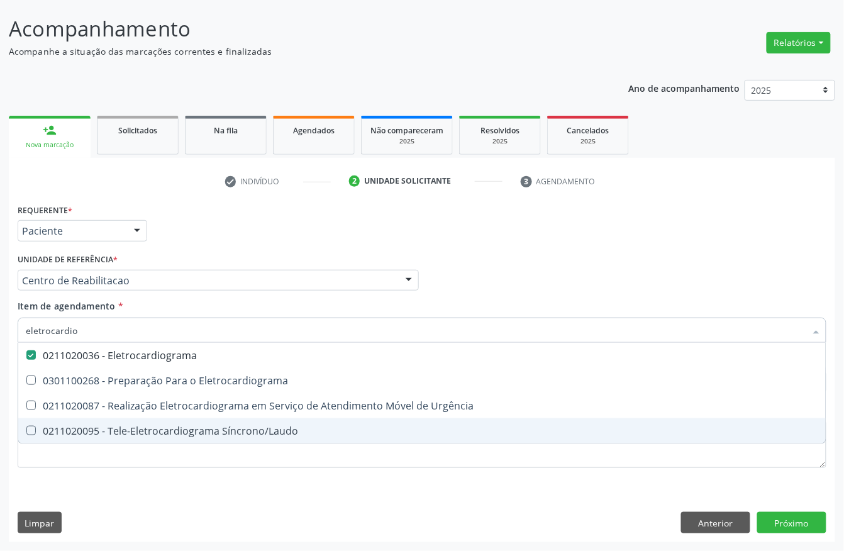
click at [136, 486] on div "Requerente * Paciente Profissional de Saúde Paciente Nenhum resultado encontrad…" at bounding box center [422, 372] width 827 height 342
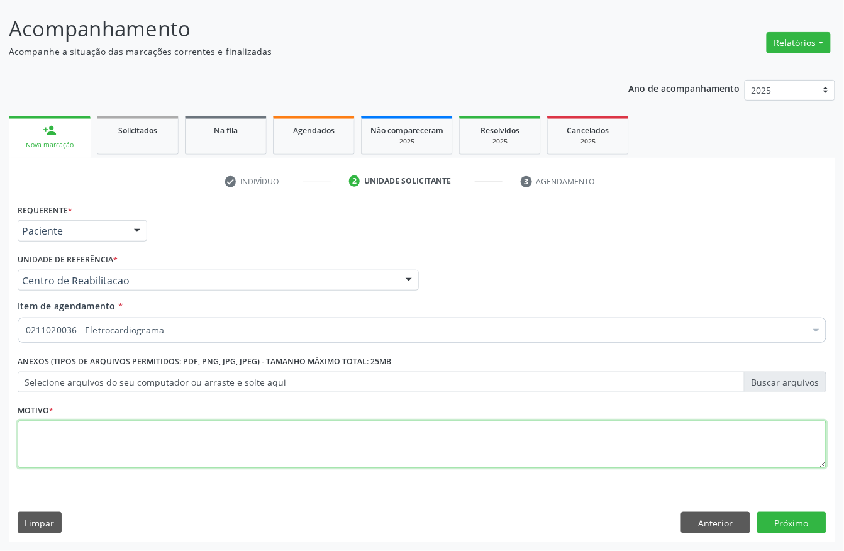
click at [118, 449] on textarea at bounding box center [422, 445] width 809 height 48
type textarea "s"
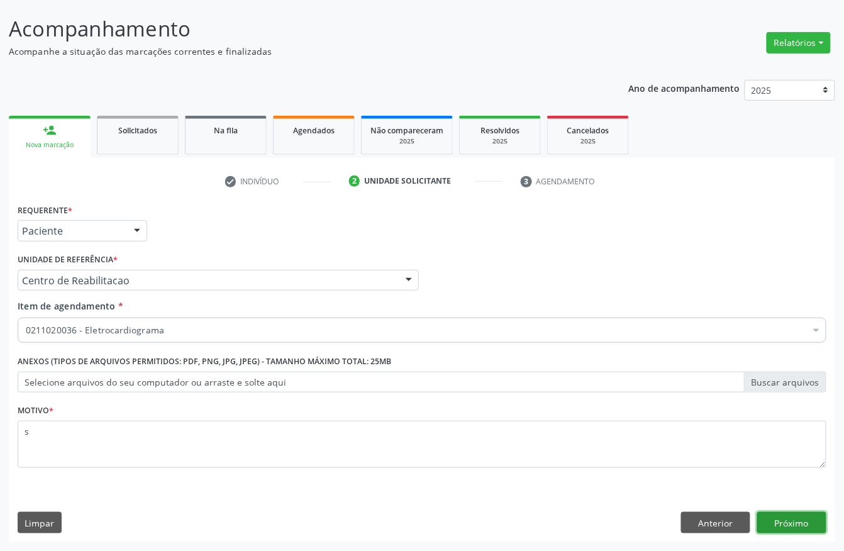
click at [803, 519] on button "Próximo" at bounding box center [791, 522] width 69 height 21
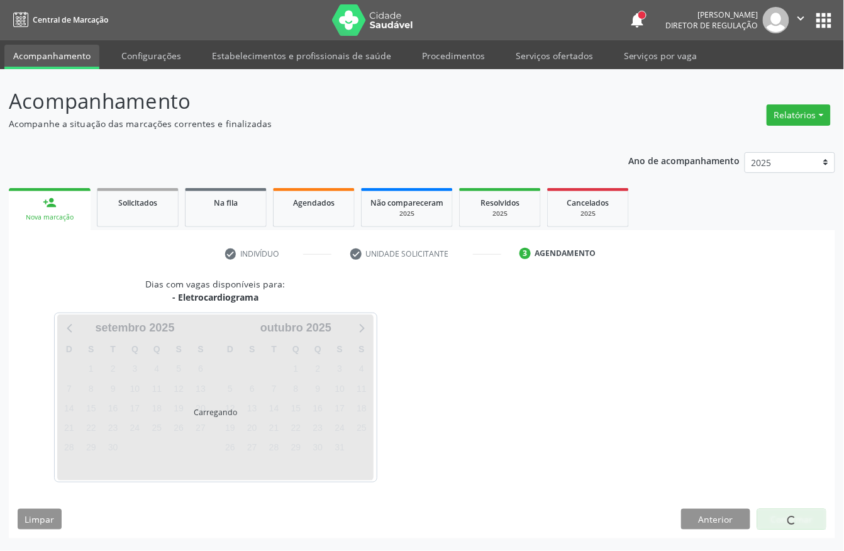
scroll to position [0, 0]
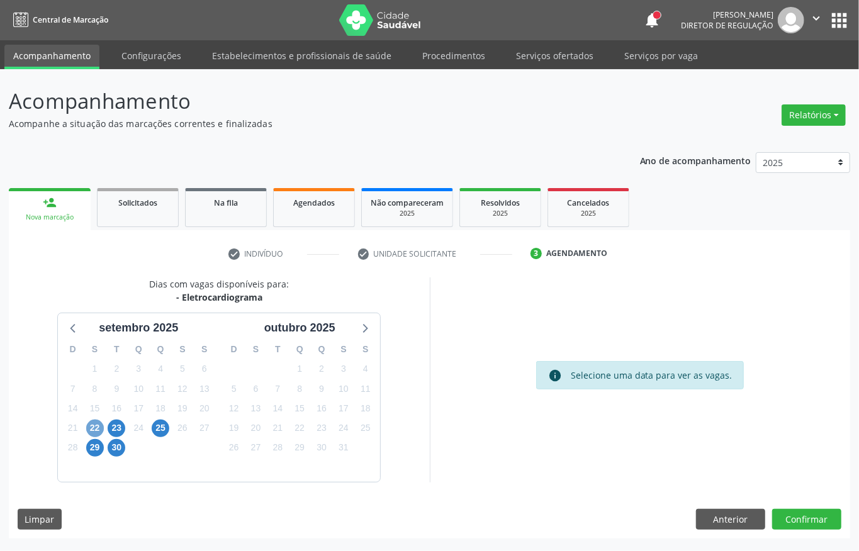
click at [91, 431] on span "22" at bounding box center [95, 429] width 18 height 18
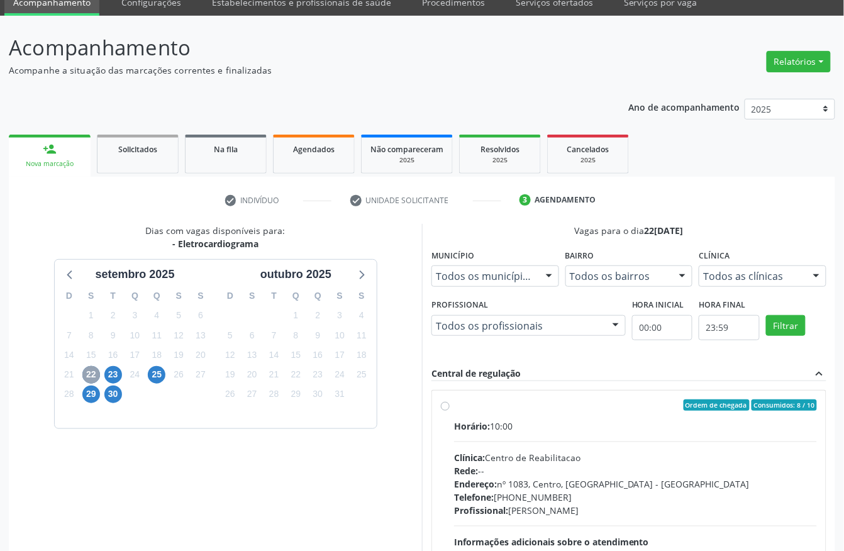
scroll to position [84, 0]
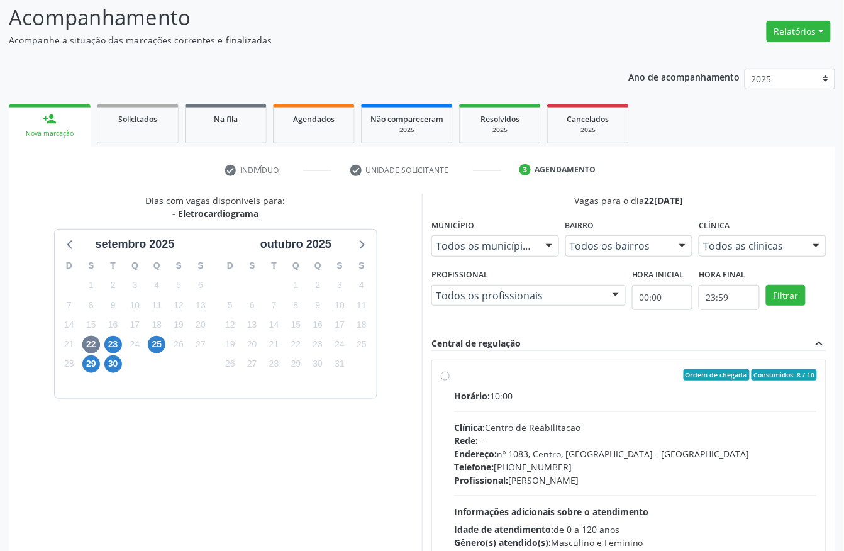
click at [539, 388] on label "Ordem de chegada Consumidos: 8 / 10 Horário: 10:00 Clínica: Centro de Reabilita…" at bounding box center [635, 465] width 363 height 193
click at [450, 381] on input "Ordem de chegada Consumidos: 8 / 10 Horário: 10:00 Clínica: Centro de Reabilita…" at bounding box center [445, 374] width 9 height 11
radio input "true"
click at [109, 348] on span "23" at bounding box center [113, 345] width 18 height 18
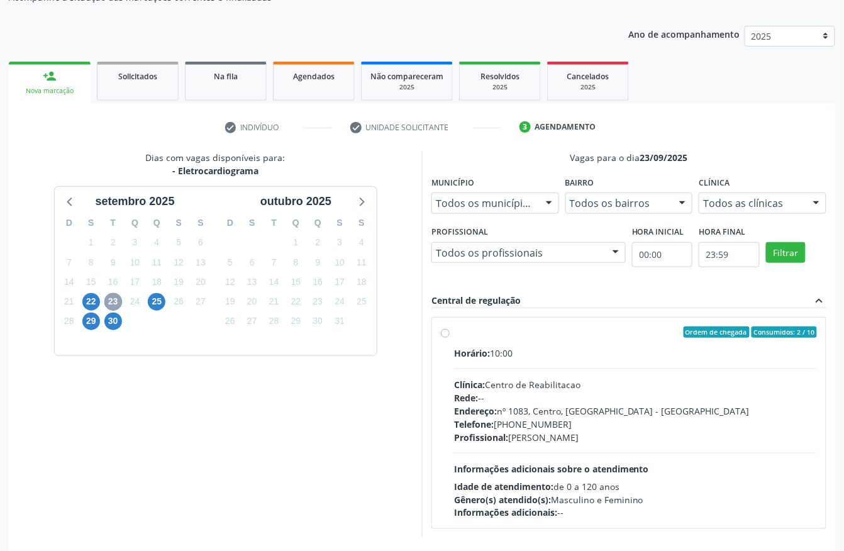
scroll to position [167, 0]
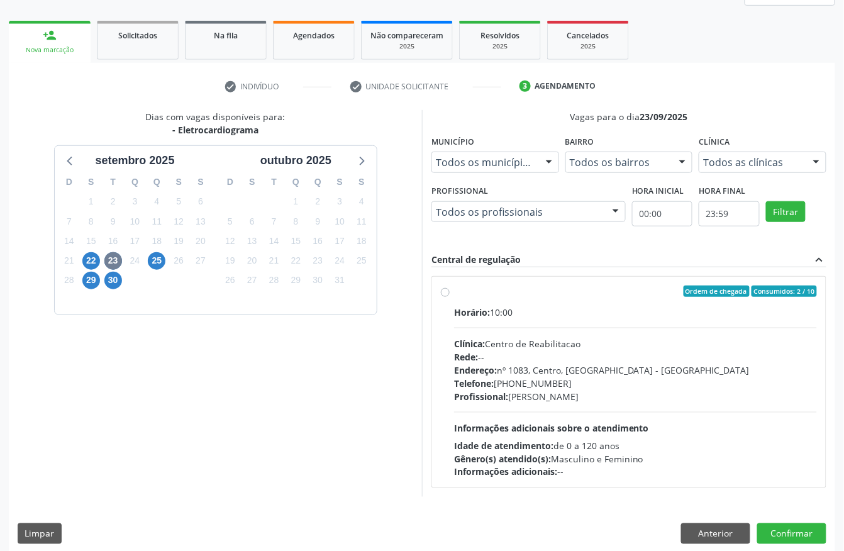
click at [512, 372] on div "Endereço: nº 1083, Centro, Serra Talhada - PE" at bounding box center [635, 370] width 363 height 13
click at [450, 297] on input "Ordem de chegada Consumidos: 2 / 10 Horário: 10:00 Clínica: Centro de Reabilita…" at bounding box center [445, 291] width 9 height 11
radio input "true"
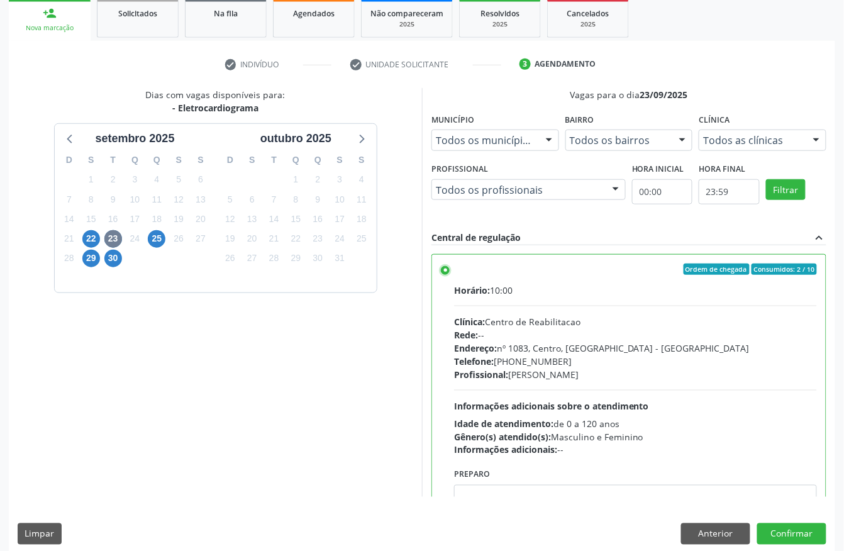
scroll to position [201, 0]
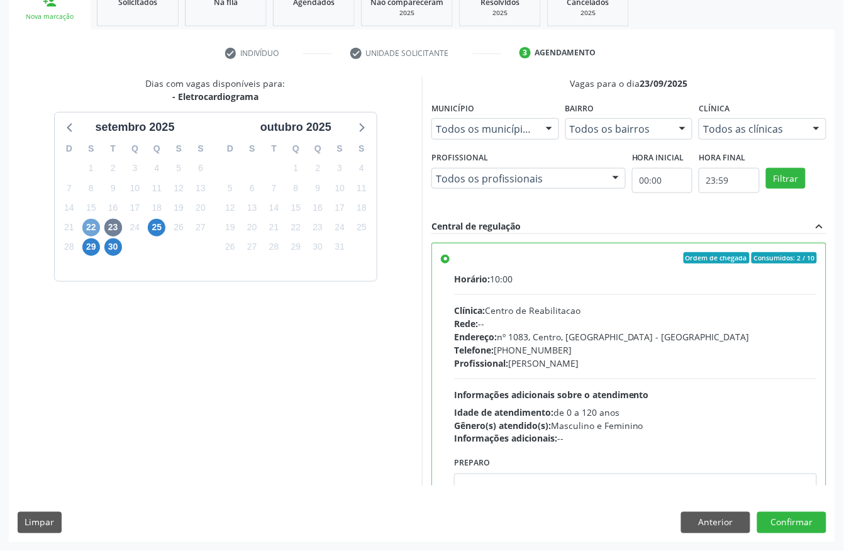
click at [83, 223] on span "22" at bounding box center [91, 228] width 18 height 18
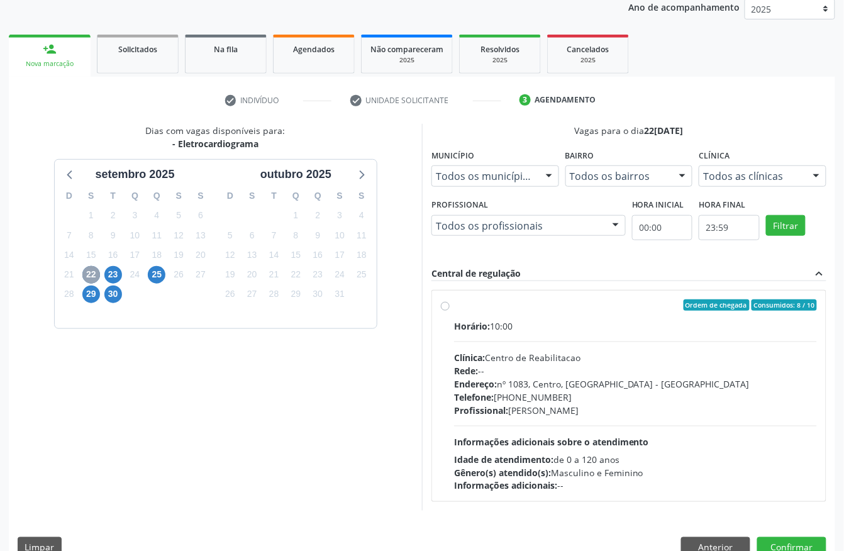
scroll to position [167, 0]
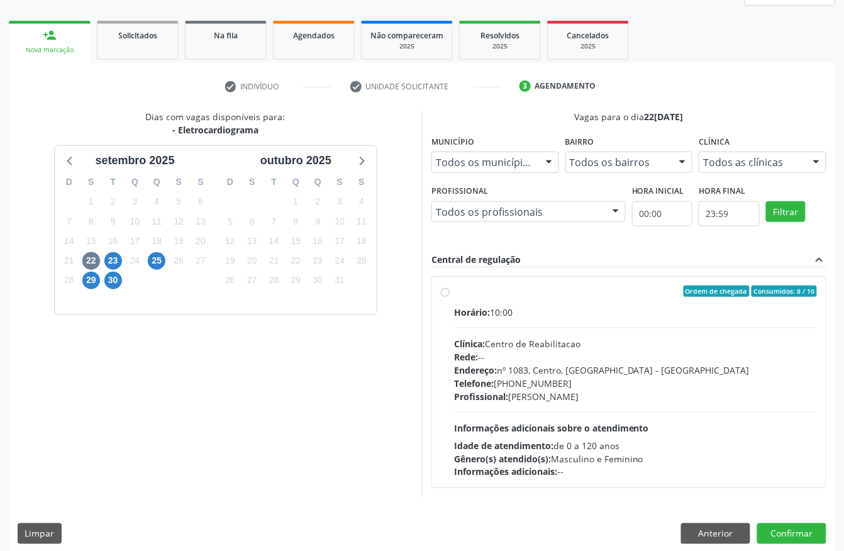
click at [567, 340] on div "Clínica: Centro de Reabilitacao" at bounding box center [635, 343] width 363 height 13
click at [450, 297] on input "Ordem de chegada Consumidos: 8 / 10 Horário: 10:00 Clínica: Centro de Reabilita…" at bounding box center [445, 291] width 9 height 11
radio input "true"
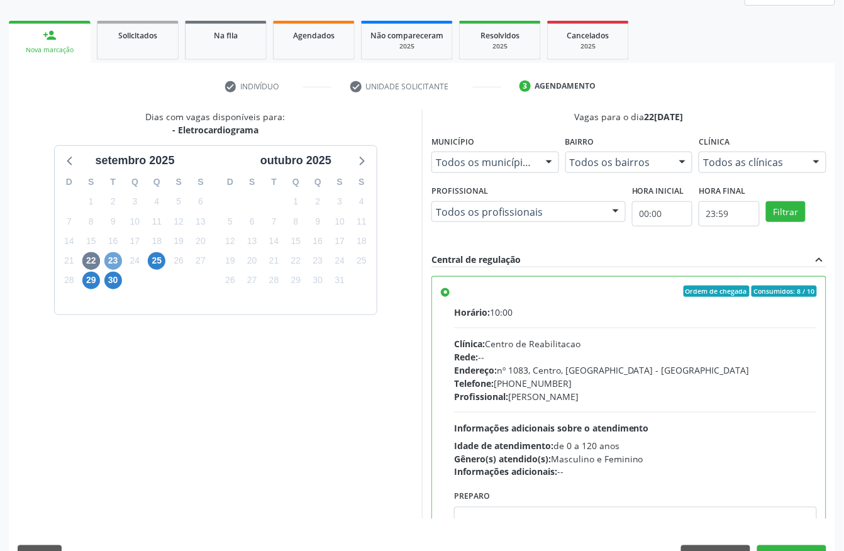
click at [111, 260] on span "23" at bounding box center [113, 261] width 18 height 18
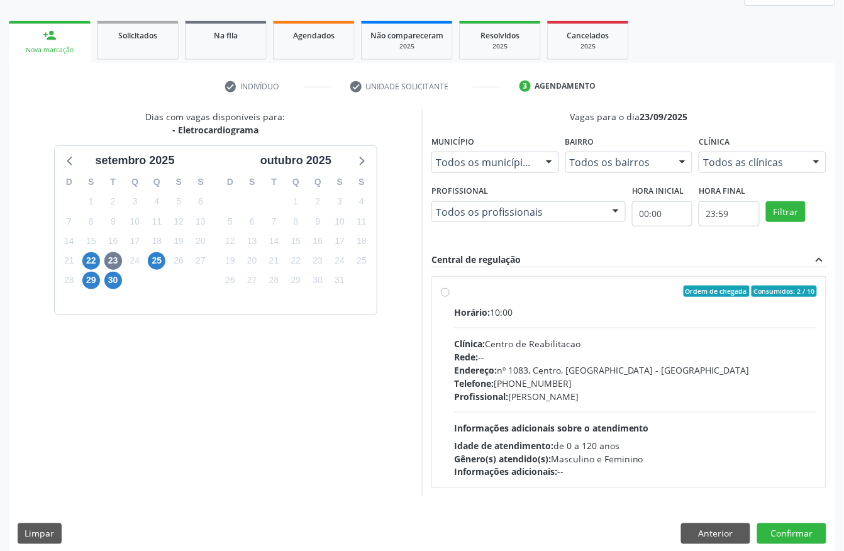
drag, startPoint x: 565, startPoint y: 349, endPoint x: 551, endPoint y: 223, distance: 126.6
click at [564, 349] on div "Clínica: Centro de Reabilitacao" at bounding box center [635, 343] width 363 height 13
radio input "true"
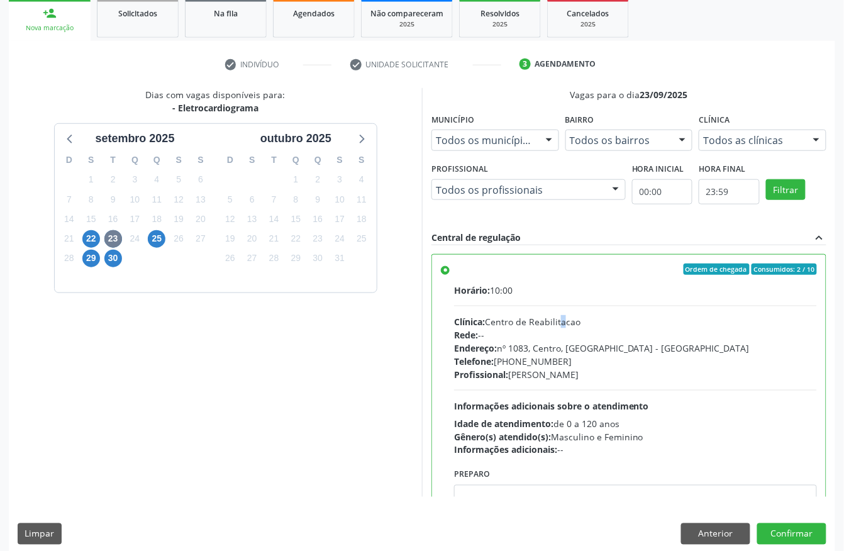
scroll to position [201, 0]
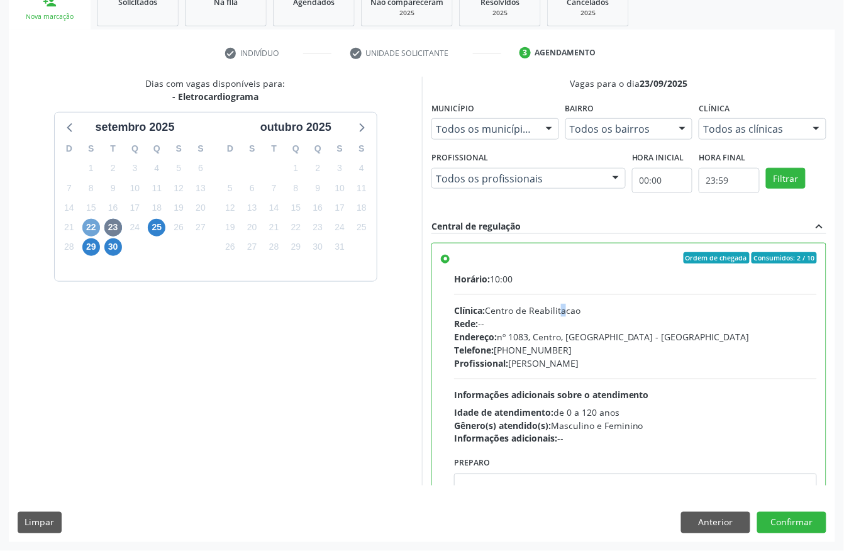
click at [92, 223] on span "22" at bounding box center [91, 228] width 18 height 18
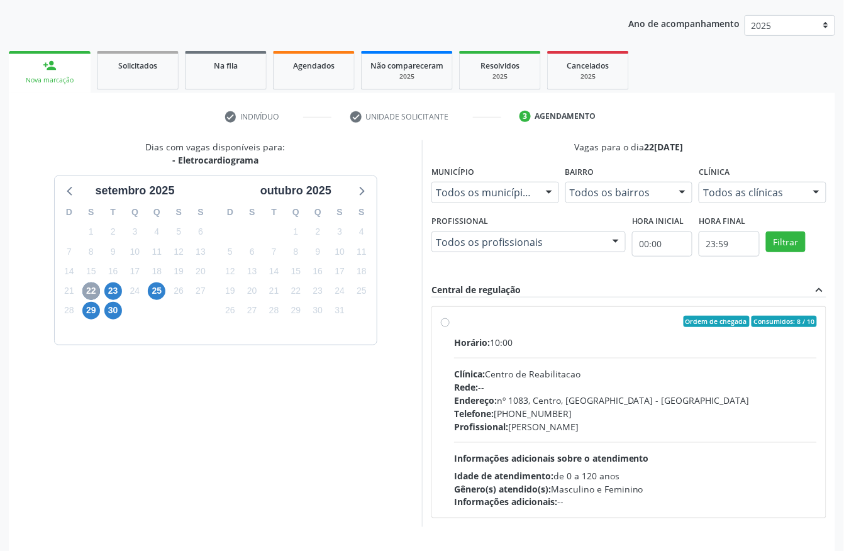
scroll to position [167, 0]
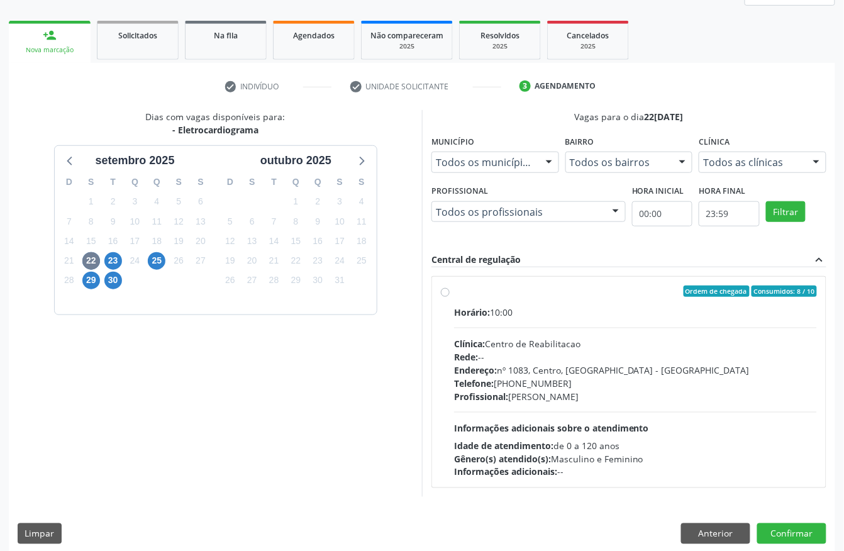
click at [526, 312] on div "Horário: 10:00" at bounding box center [635, 312] width 363 height 13
click at [450, 297] on input "Ordem de chegada Consumidos: 8 / 10 Horário: 10:00 Clínica: Centro de Reabilita…" at bounding box center [445, 291] width 9 height 11
radio input "true"
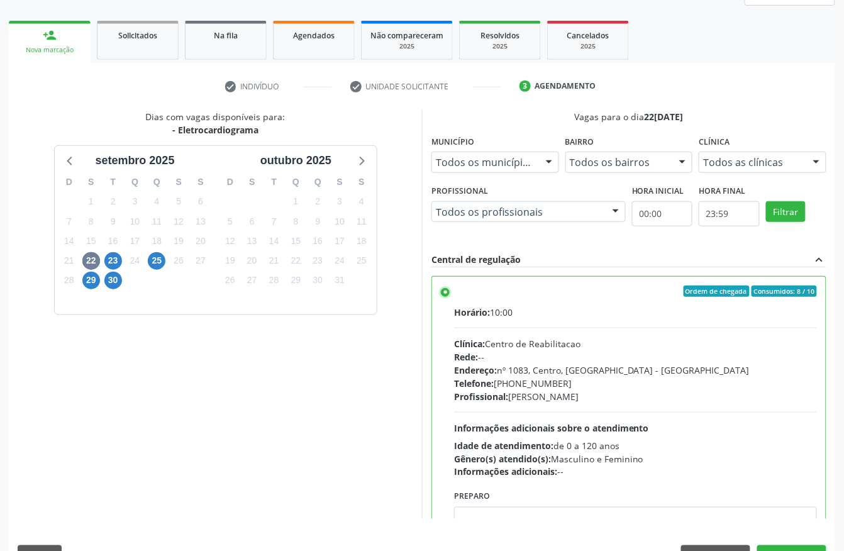
scroll to position [201, 0]
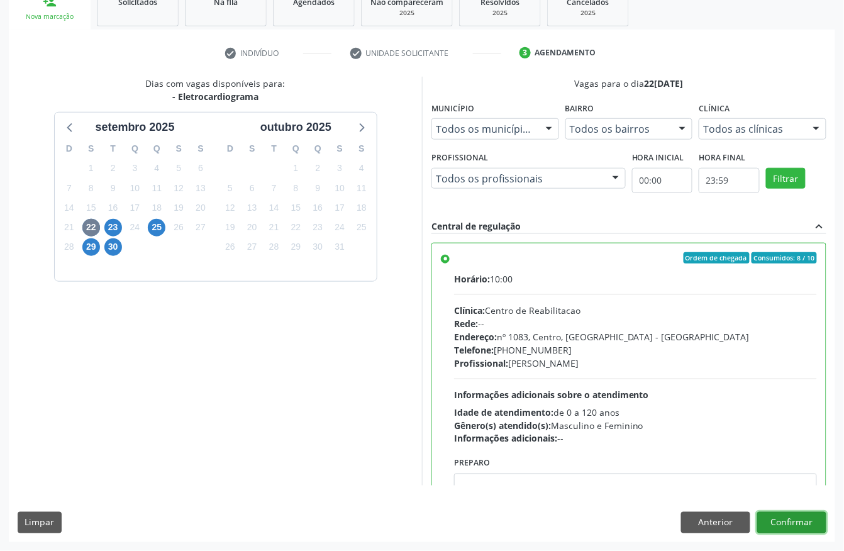
click at [808, 523] on button "Confirmar" at bounding box center [791, 522] width 69 height 21
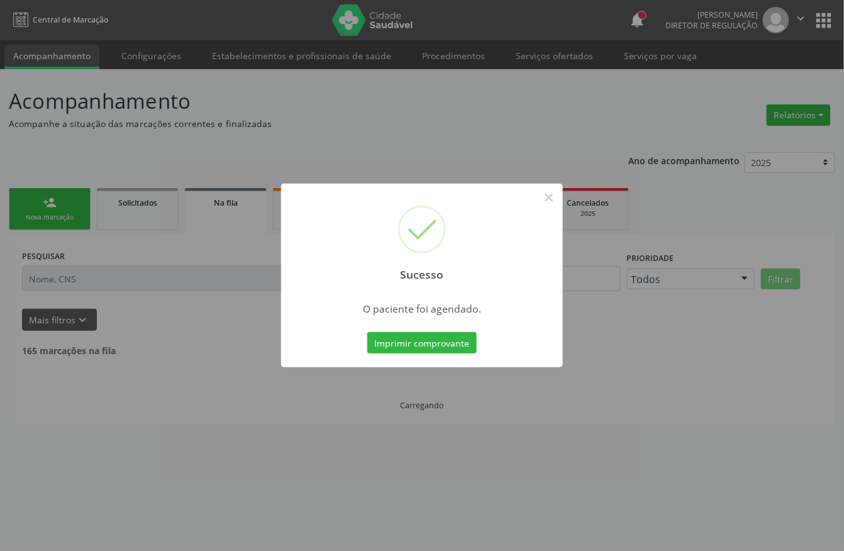
scroll to position [0, 0]
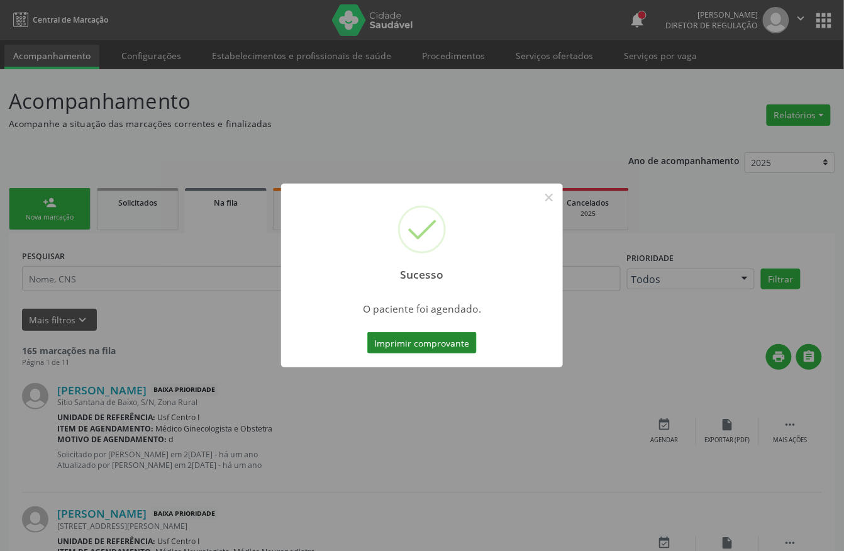
click at [447, 347] on button "Imprimir comprovante" at bounding box center [421, 342] width 109 height 21
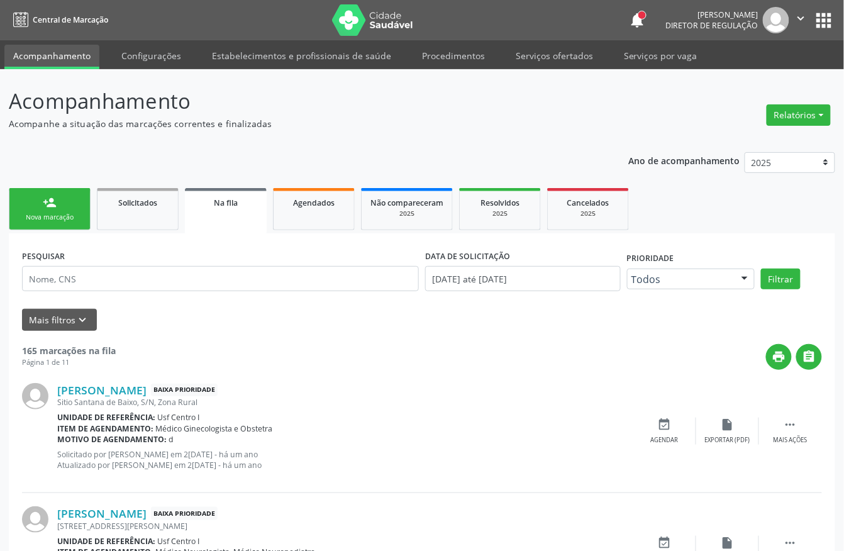
click at [46, 189] on link "person_add Nova marcação" at bounding box center [50, 209] width 82 height 42
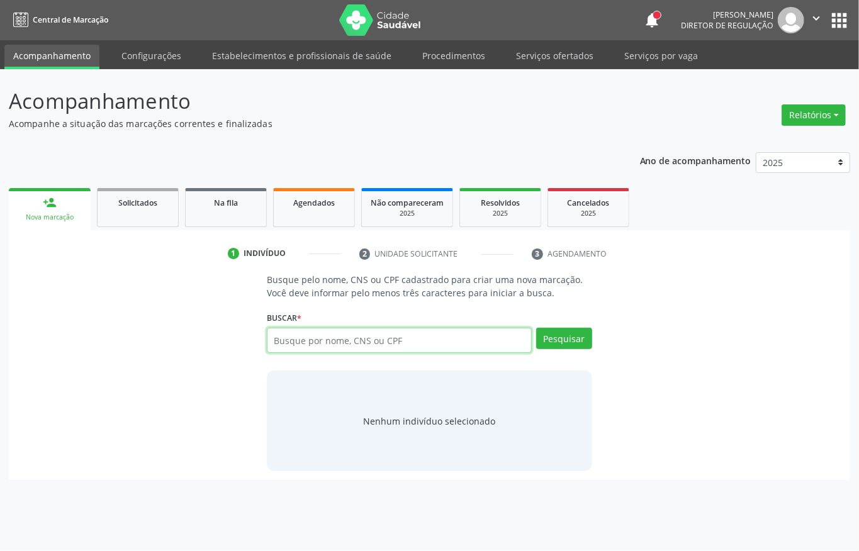
click at [297, 333] on input "text" at bounding box center [399, 340] width 265 height 25
type input "700003651689101"
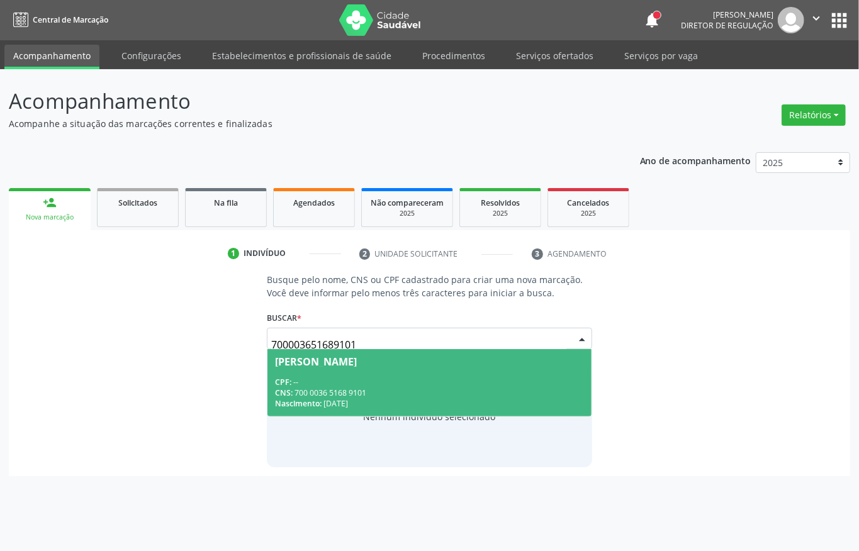
click at [330, 405] on div "Nascimento: 10/03/1968" at bounding box center [429, 403] width 309 height 11
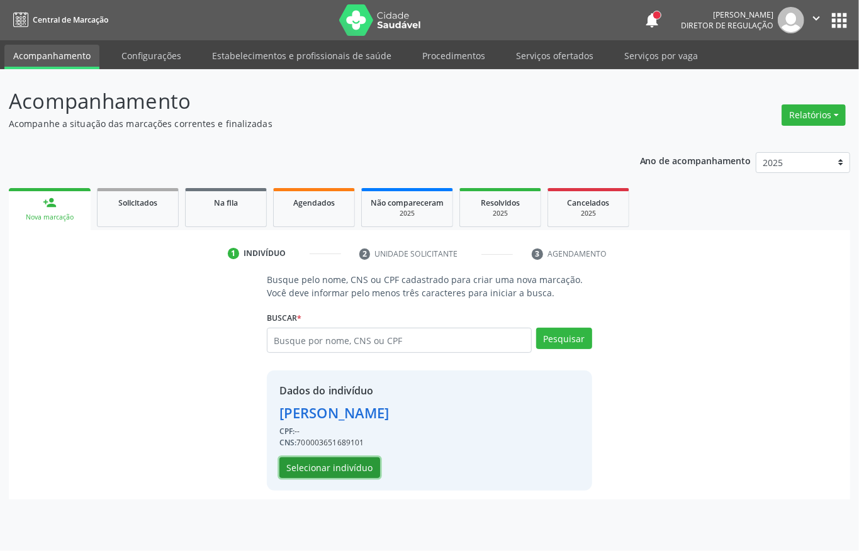
click at [330, 471] on button "Selecionar indivíduo" at bounding box center [329, 467] width 101 height 21
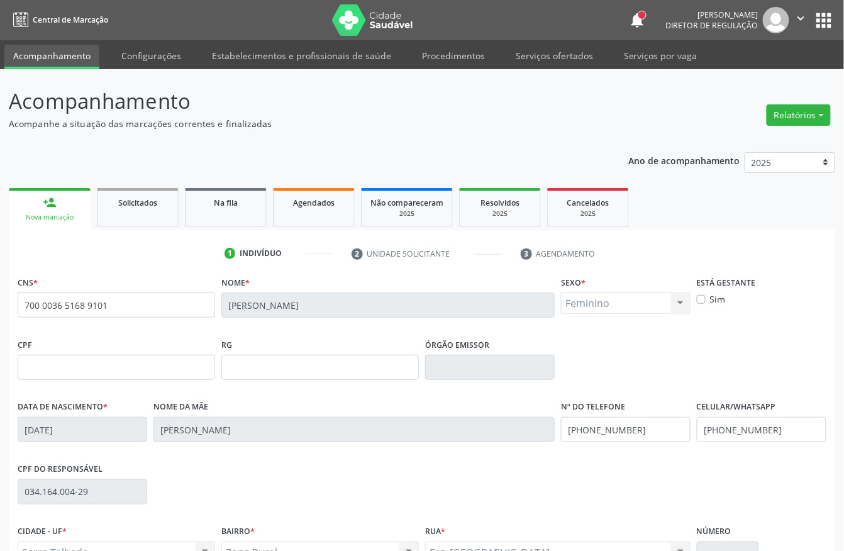
scroll to position [131, 0]
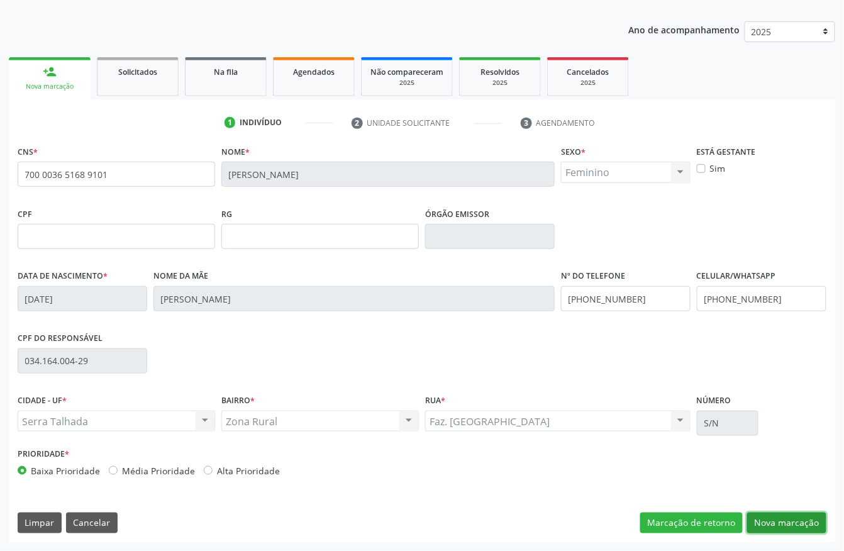
click at [780, 523] on button "Nova marcação" at bounding box center [786, 523] width 79 height 21
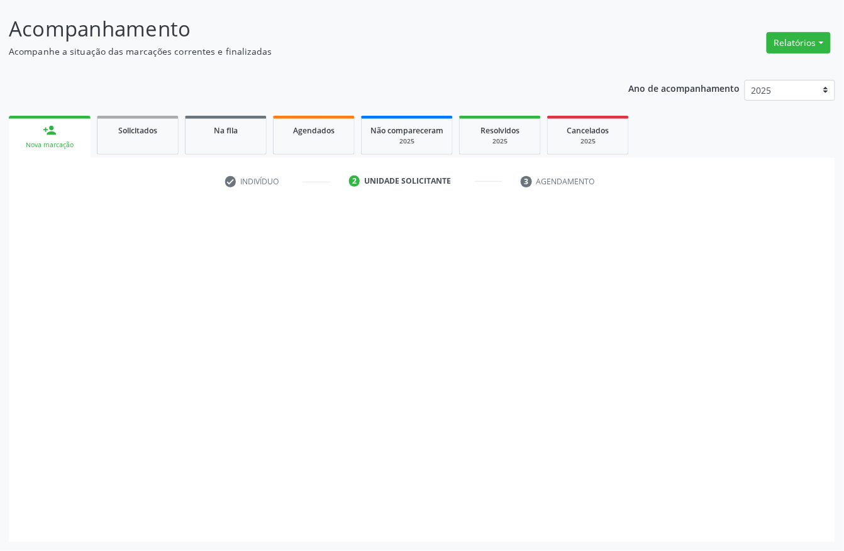
scroll to position [74, 0]
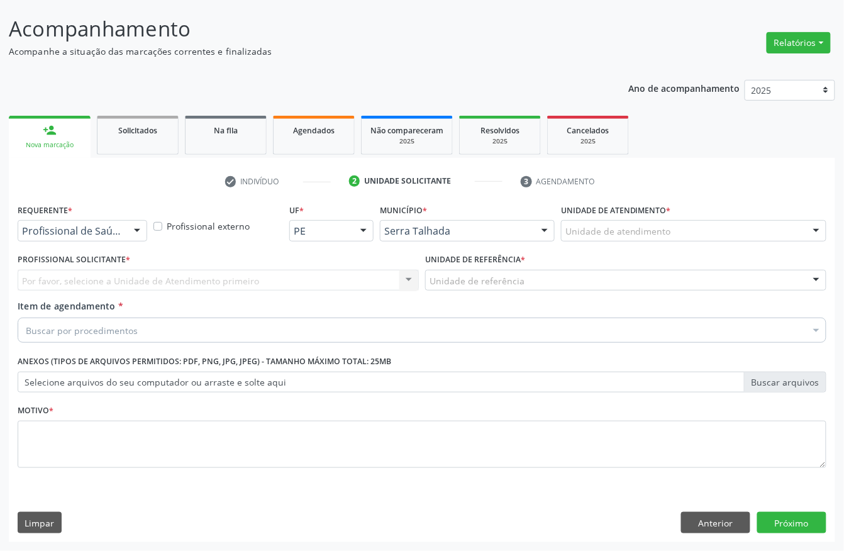
click at [87, 237] on div "Profissional de Saúde" at bounding box center [83, 230] width 130 height 21
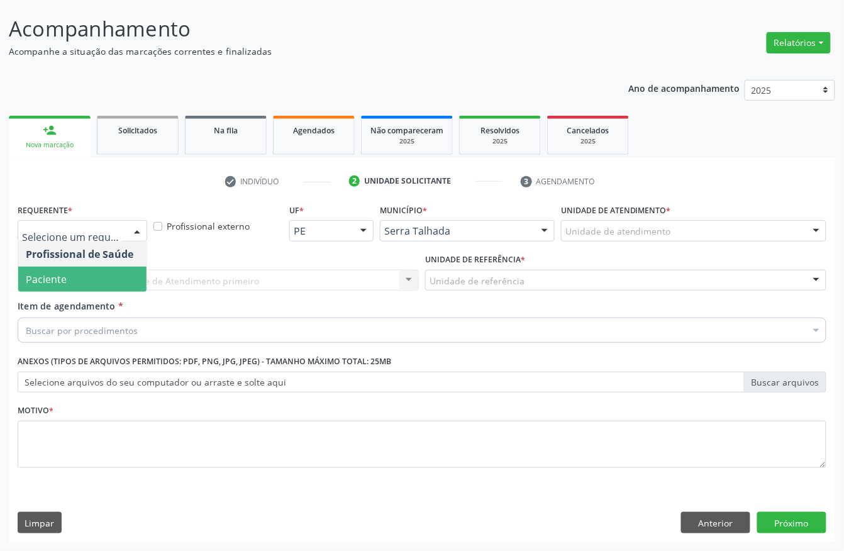
click at [73, 274] on span "Paciente" at bounding box center [82, 279] width 128 height 25
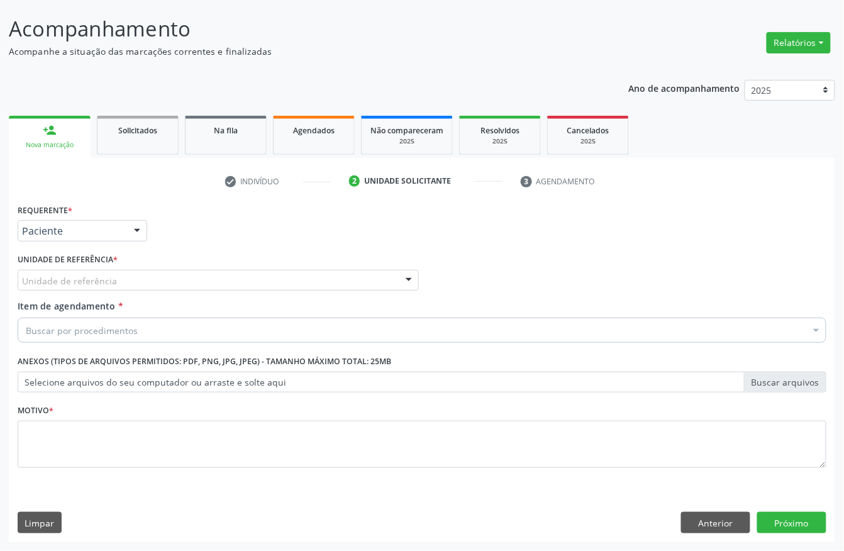
click at [73, 274] on span "Paciente" at bounding box center [82, 279] width 128 height 25
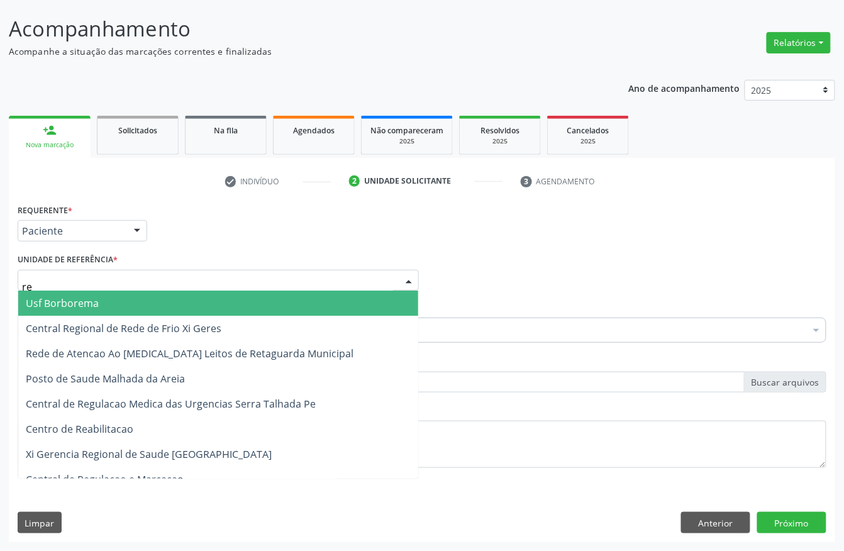
type input "rea"
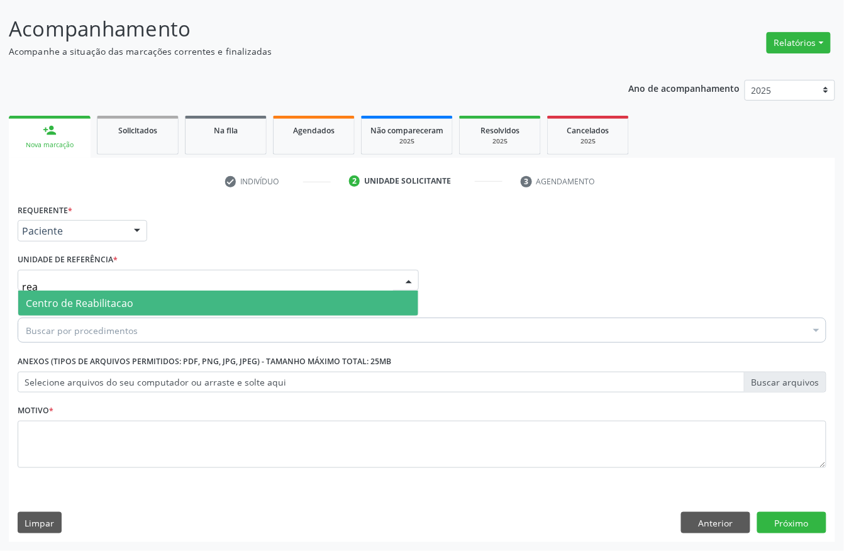
click at [73, 296] on span "Centro de Reabilitacao" at bounding box center [80, 303] width 108 height 14
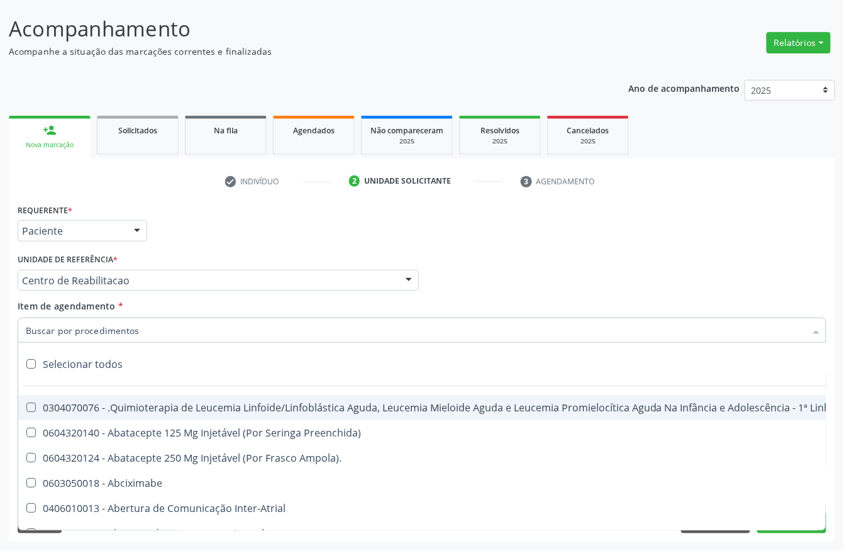
click at [69, 338] on input "Item de agendamento *" at bounding box center [416, 330] width 780 height 25
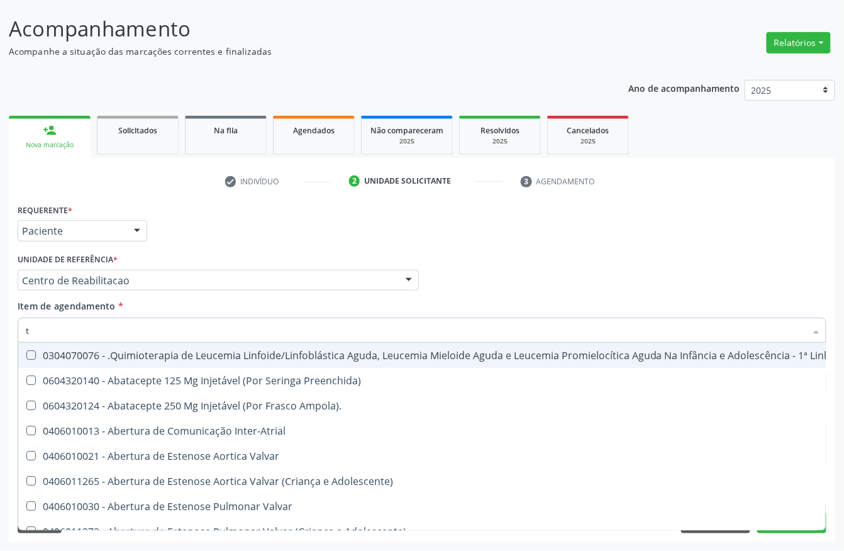
type input "t3"
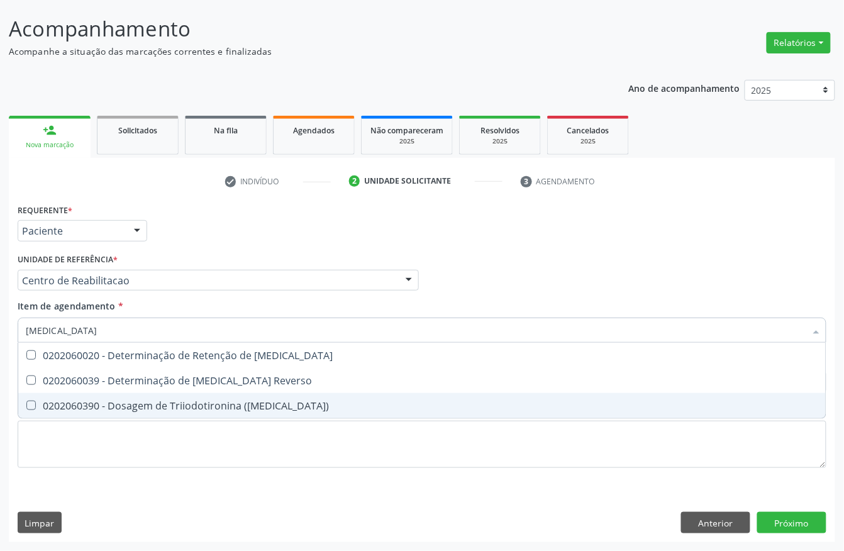
click at [81, 408] on div "0202060390 - Dosagem de Triiodotironina (T3)" at bounding box center [422, 406] width 793 height 10
checkbox \(T3\) "true"
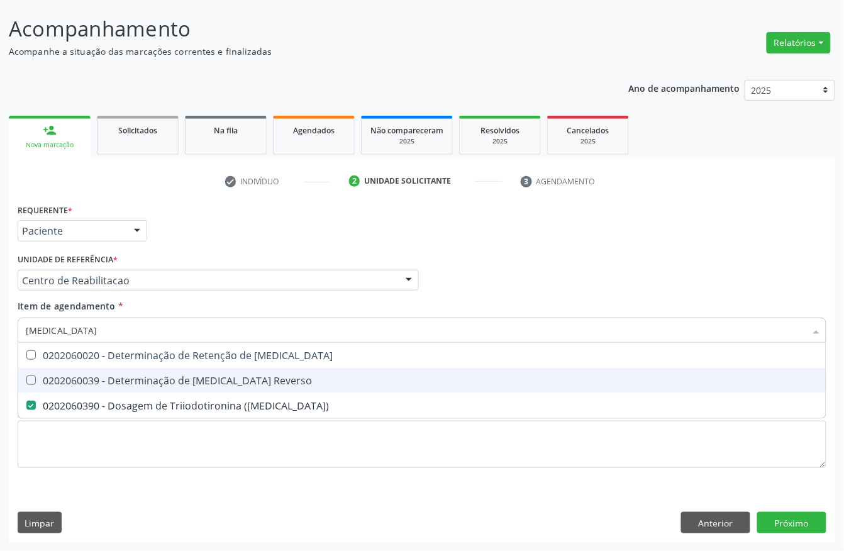
type input "t"
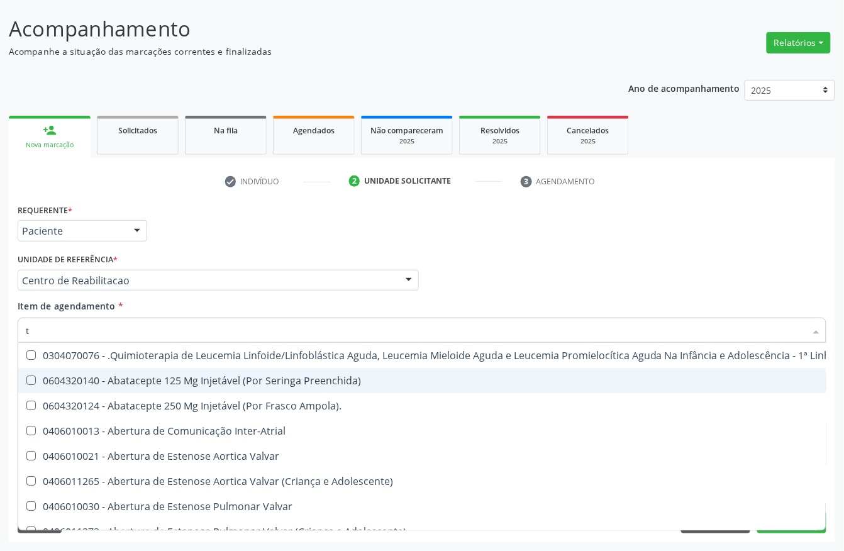
checkbox Ampola\)\ "false"
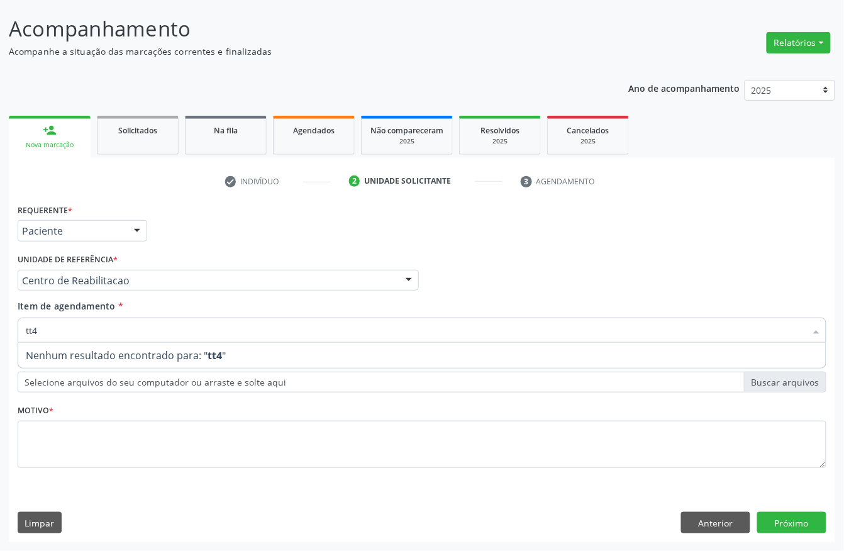
click at [83, 328] on input "tt4" at bounding box center [416, 330] width 780 height 25
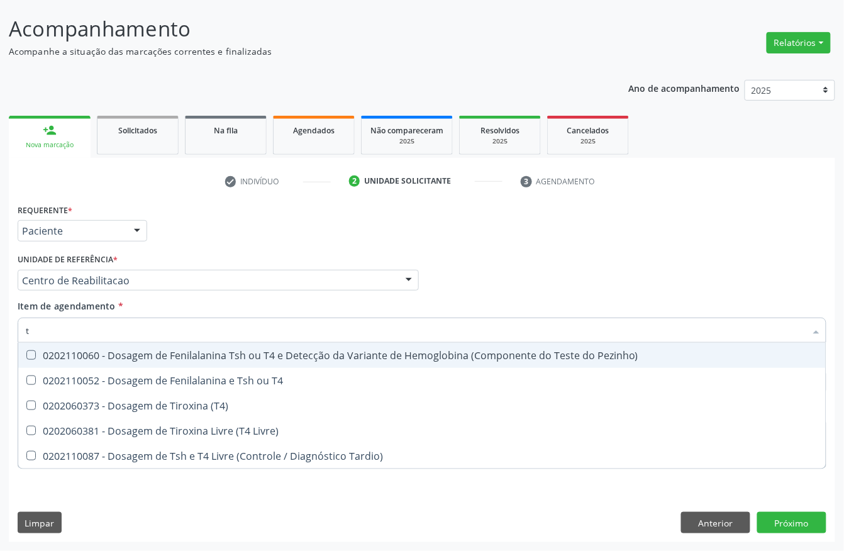
type input "t4"
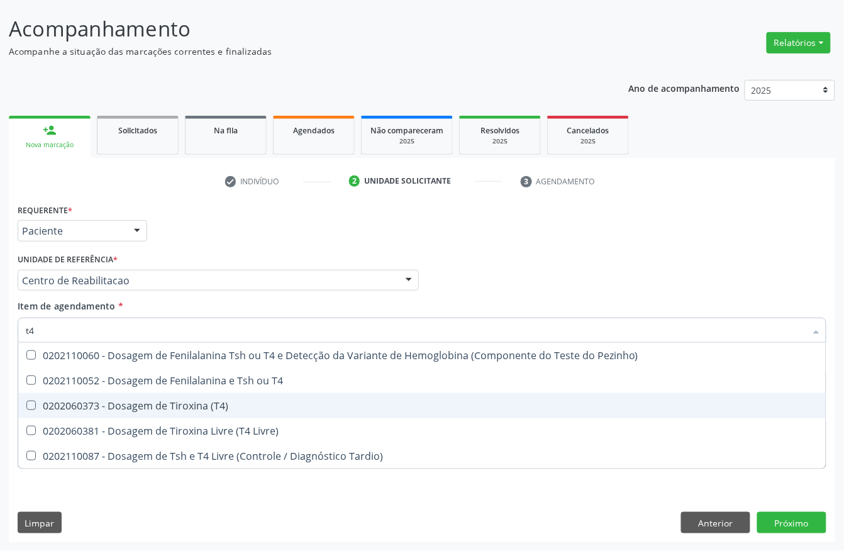
click at [126, 401] on div "0202060373 - Dosagem de Tiroxina (T4)" at bounding box center [422, 406] width 793 height 10
checkbox \(T4\) "true"
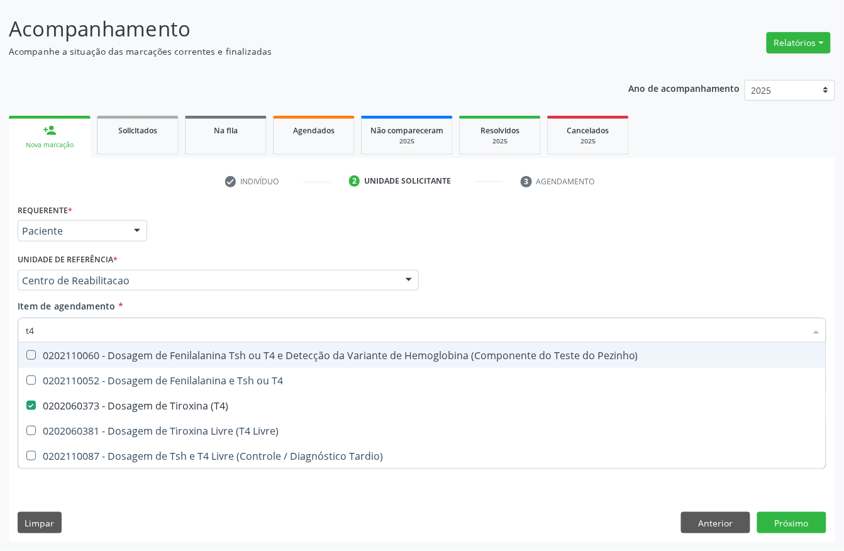
click at [82, 323] on input "t4" at bounding box center [416, 330] width 780 height 25
type input "ts"
checkbox \(T4\) "false"
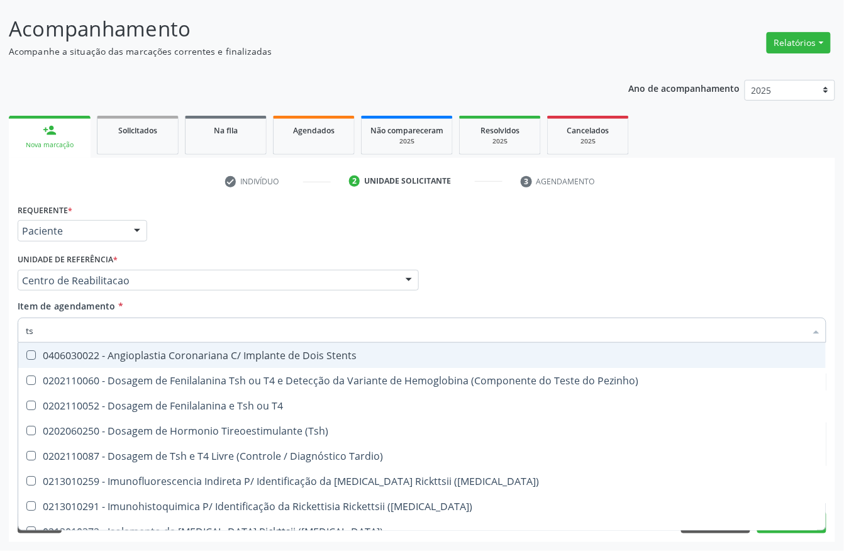
type input "tsh"
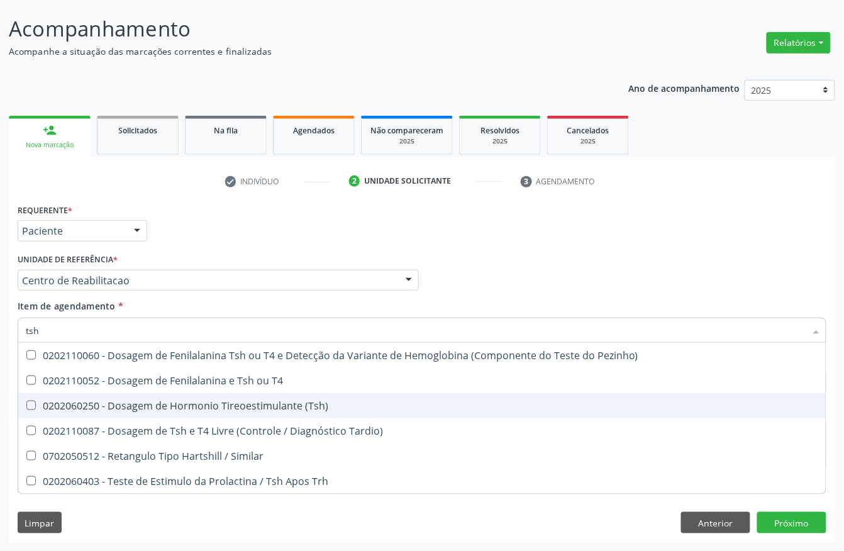
click at [132, 408] on div "0202060250 - Dosagem de Hormonio Tireoestimulante (Tsh)" at bounding box center [422, 406] width 793 height 10
checkbox \(Tsh\) "true"
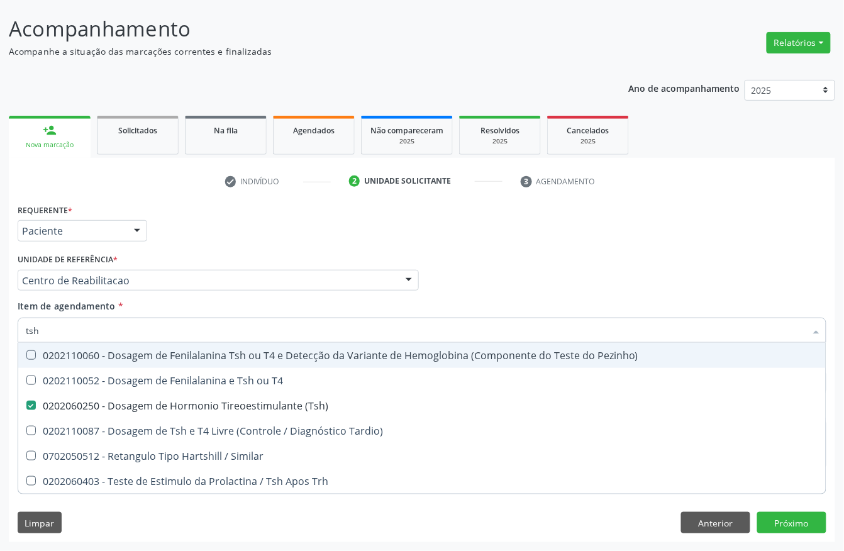
click at [181, 245] on div "Requerente * Paciente Profissional de Saúde Paciente Nenhum resultado encontrad…" at bounding box center [421, 225] width 815 height 49
checkbox T4 "true"
checkbox Tardio\) "true"
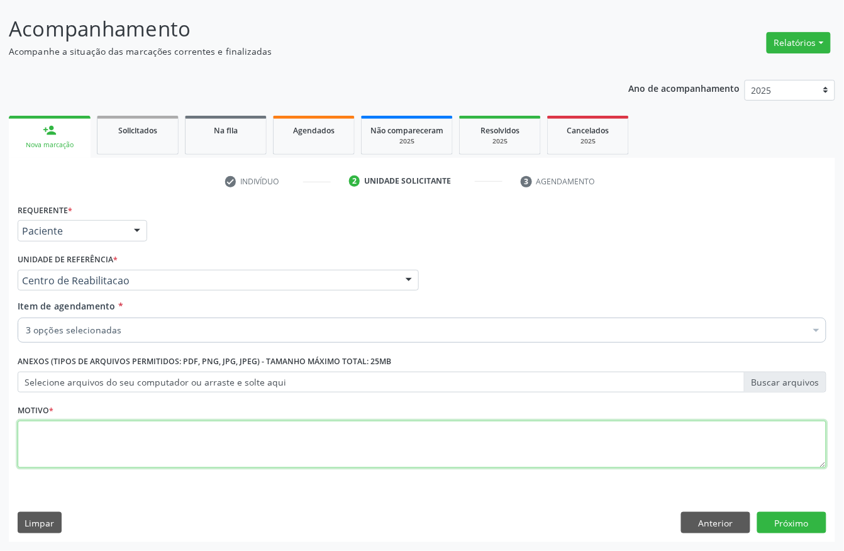
click at [55, 459] on textarea at bounding box center [422, 445] width 809 height 48
type textarea "s"
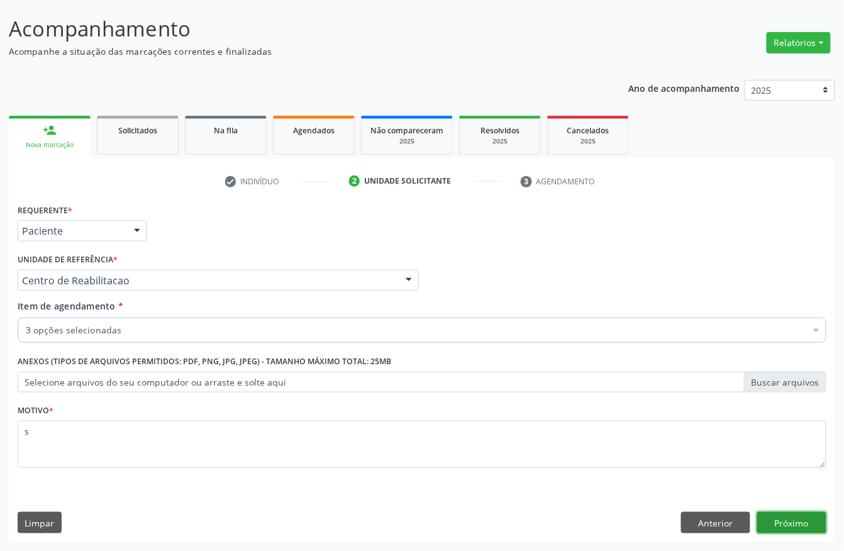
click at [813, 530] on button "Próximo" at bounding box center [791, 522] width 69 height 21
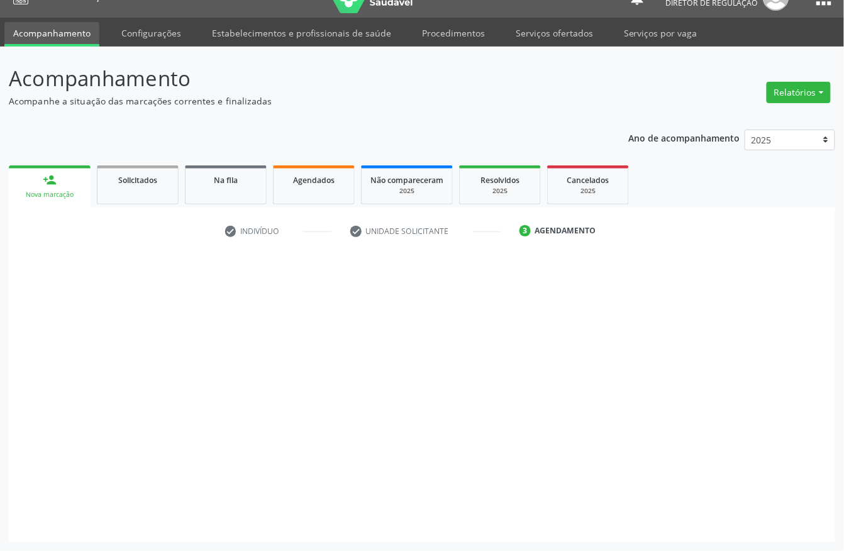
scroll to position [23, 0]
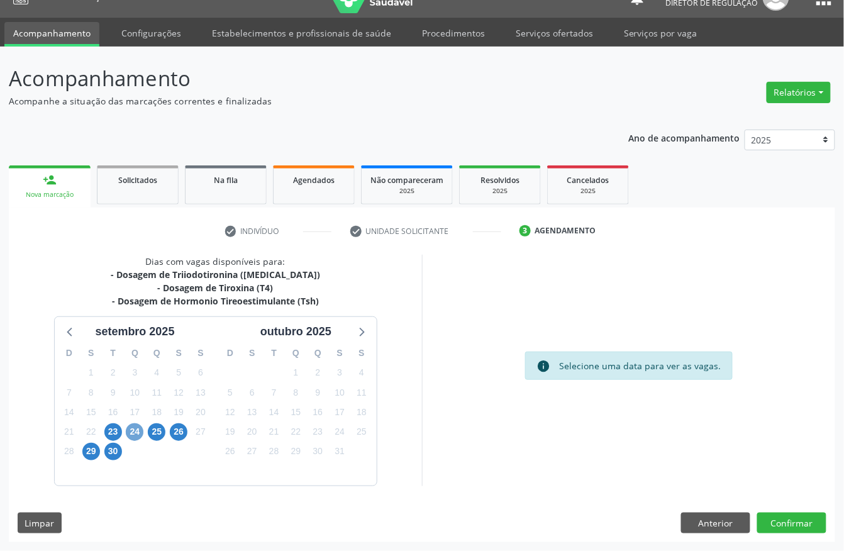
click at [128, 433] on span "24" at bounding box center [135, 432] width 18 height 18
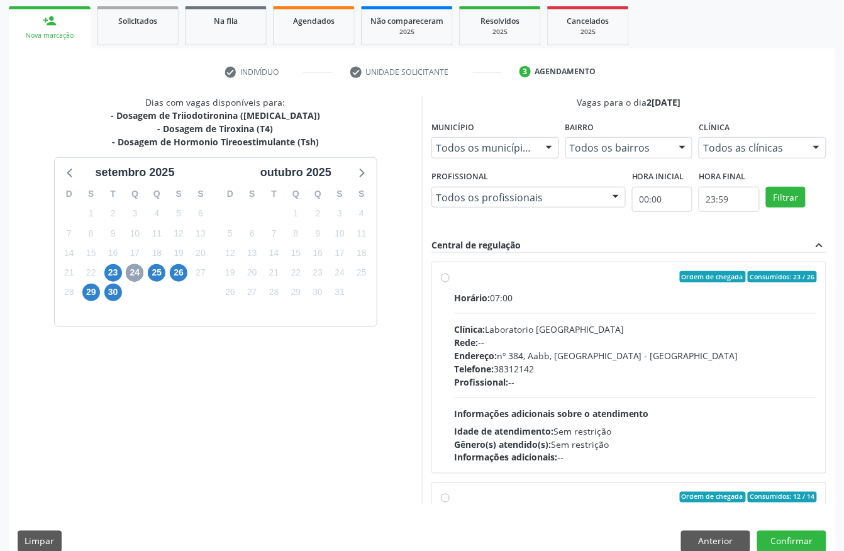
scroll to position [191, 0]
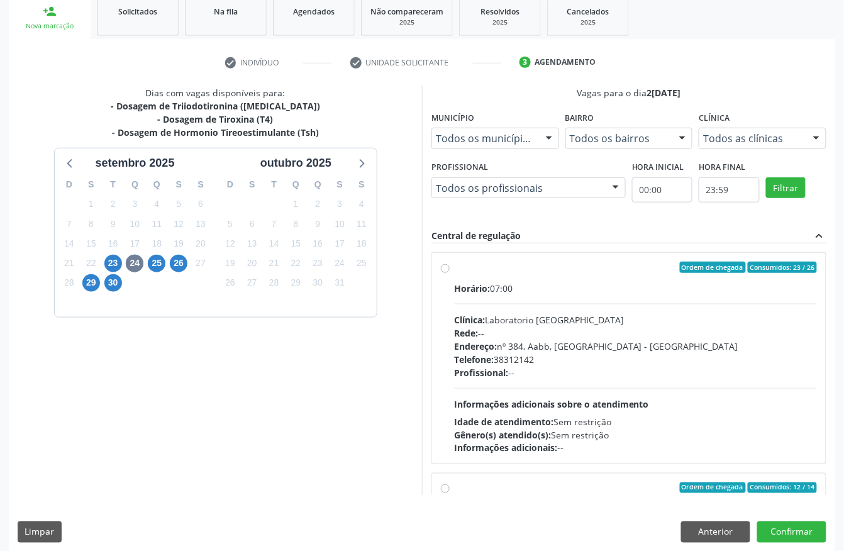
click at [566, 328] on div "Rede: --" at bounding box center [635, 333] width 363 height 13
click at [450, 273] on input "Ordem de chegada Consumidos: 23 / 26 Horário: 07:00 Clínica: Laboratorio Sao Fr…" at bounding box center [445, 267] width 9 height 11
radio input "true"
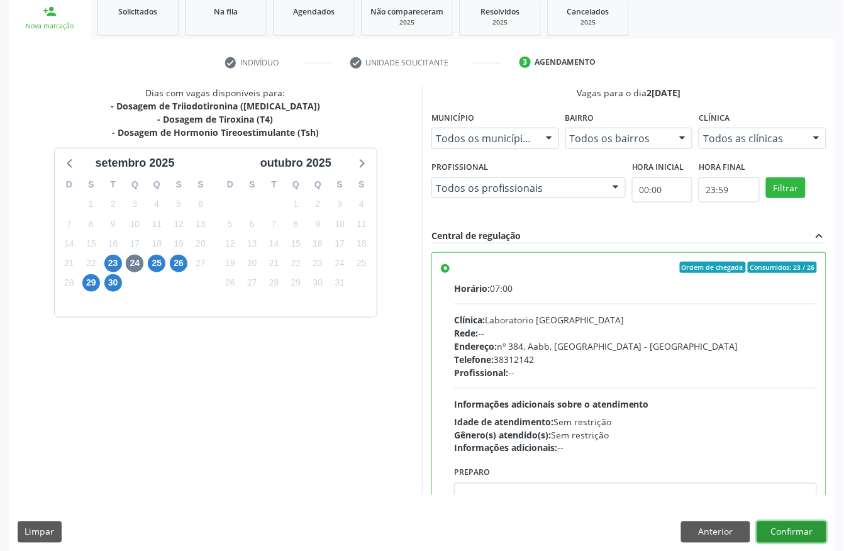
click at [798, 526] on button "Confirmar" at bounding box center [791, 532] width 69 height 21
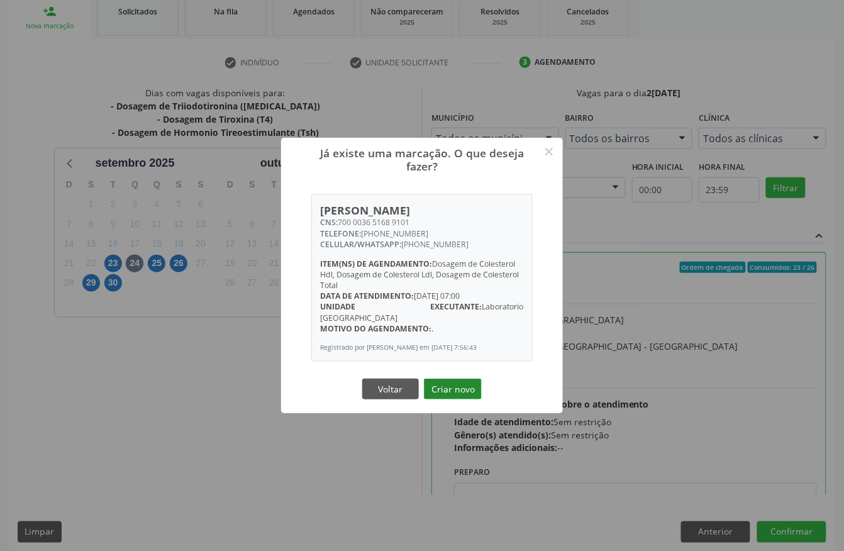
click at [452, 389] on button "Criar novo" at bounding box center [453, 389] width 58 height 21
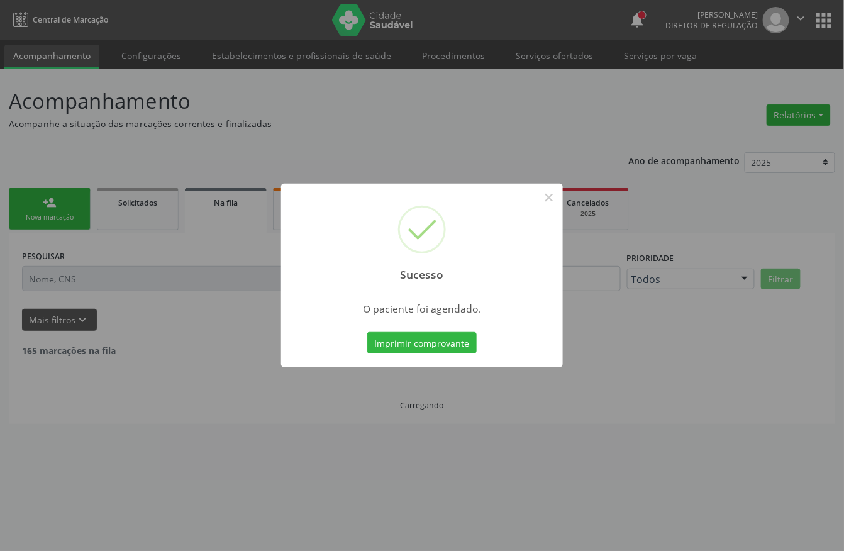
scroll to position [0, 0]
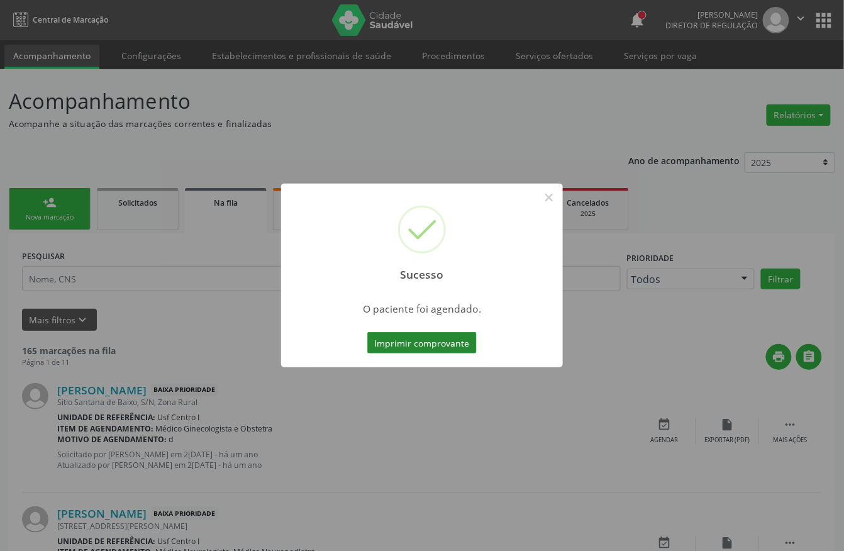
click at [432, 338] on button "Imprimir comprovante" at bounding box center [421, 342] width 109 height 21
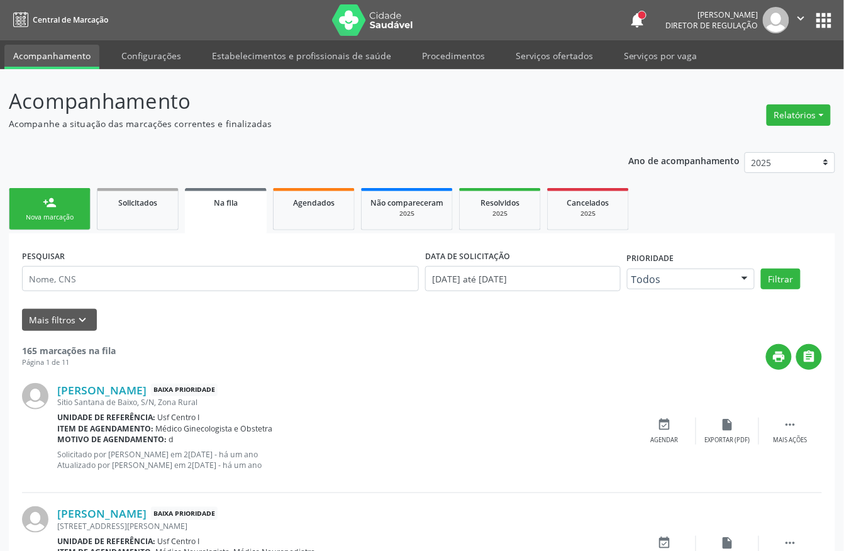
click at [65, 213] on div "Nova marcação" at bounding box center [49, 217] width 63 height 9
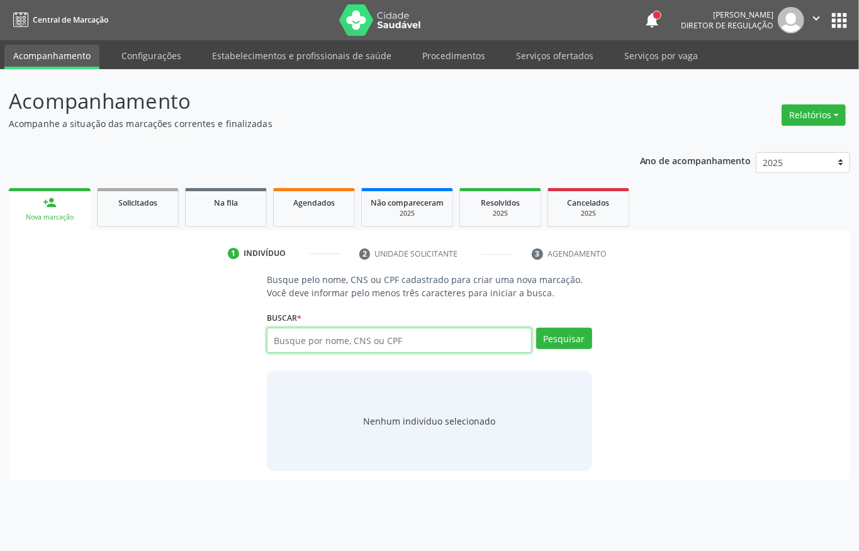
click at [342, 342] on input "text" at bounding box center [399, 340] width 265 height 25
paste input "898006372059969"
type input "898006372059969"
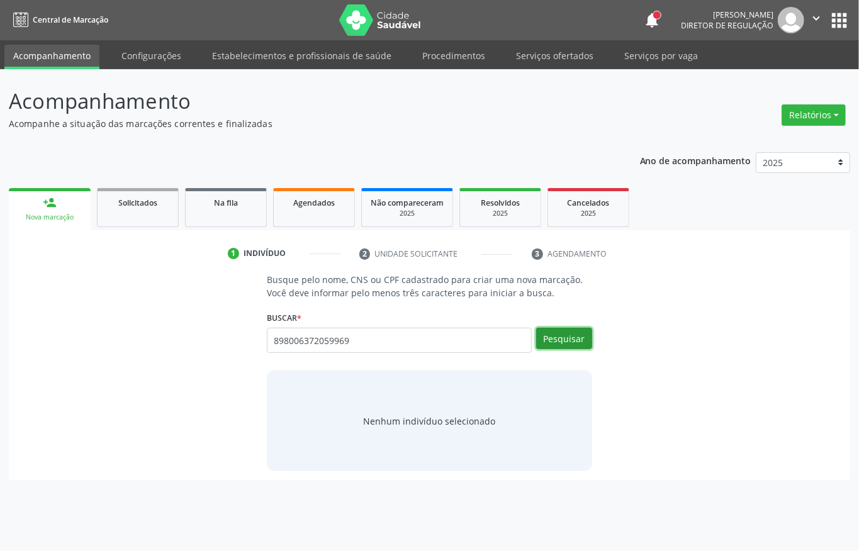
click at [547, 330] on button "Pesquisar" at bounding box center [564, 338] width 56 height 21
type input "898006372059969"
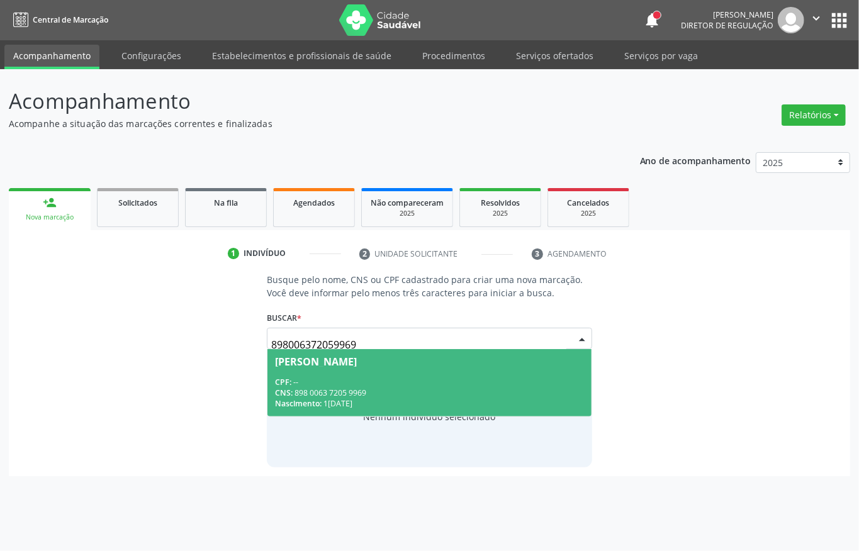
click at [357, 364] on div "Arthur Gael Bezerra Souza" at bounding box center [316, 362] width 82 height 10
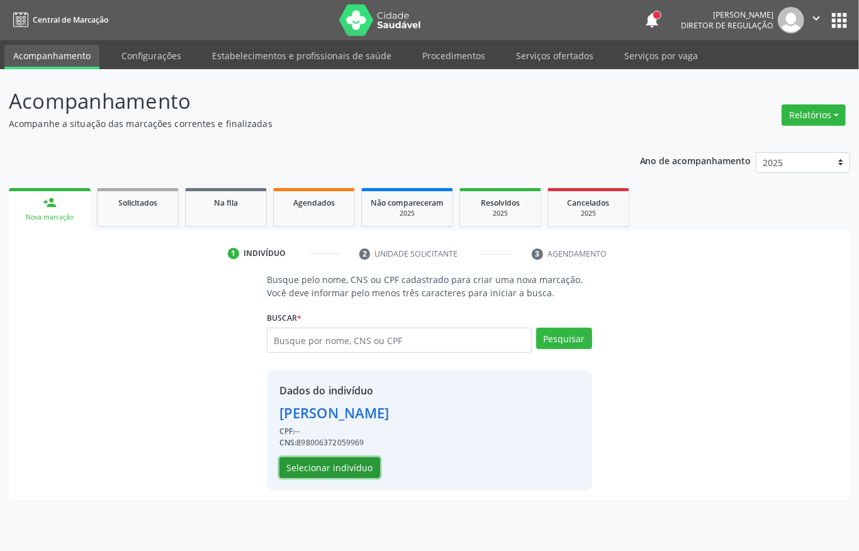
click at [343, 469] on button "Selecionar indivíduo" at bounding box center [329, 467] width 101 height 21
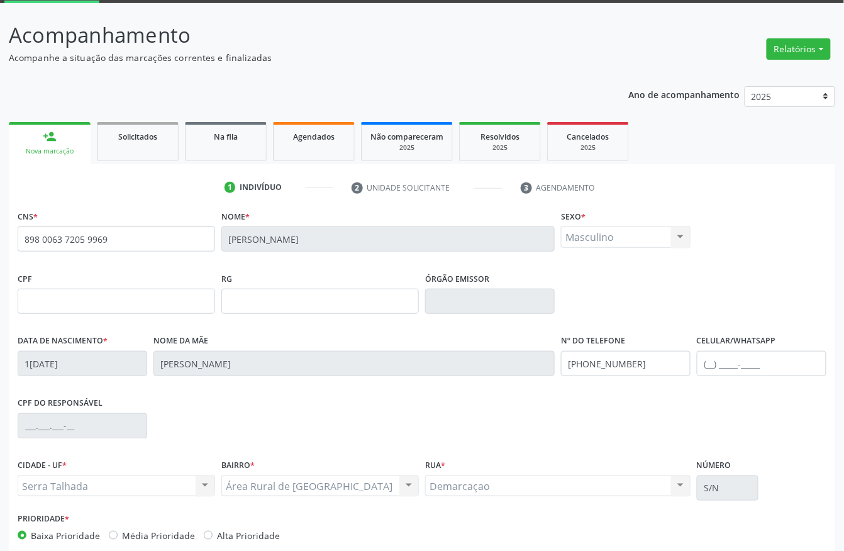
scroll to position [131, 0]
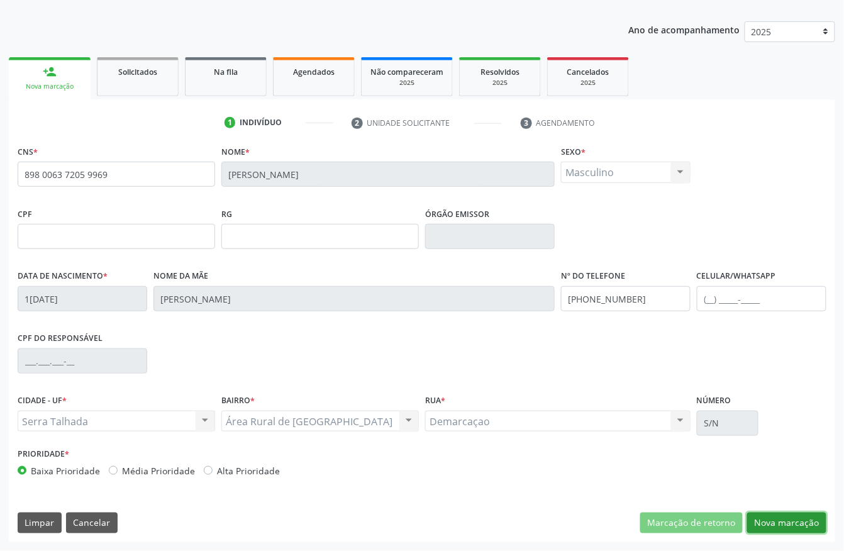
click at [798, 527] on button "Nova marcação" at bounding box center [786, 523] width 79 height 21
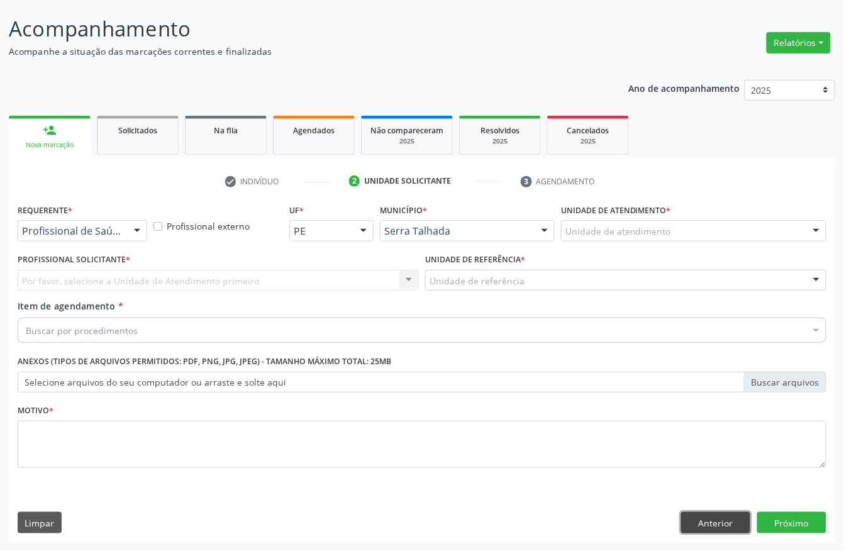
click at [703, 521] on button "Anterior" at bounding box center [715, 522] width 69 height 21
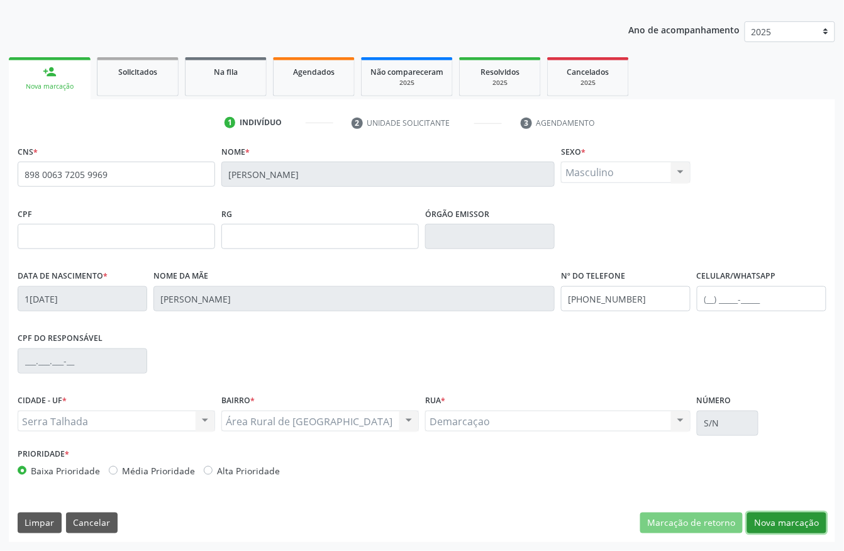
click at [788, 530] on button "Nova marcação" at bounding box center [786, 523] width 79 height 21
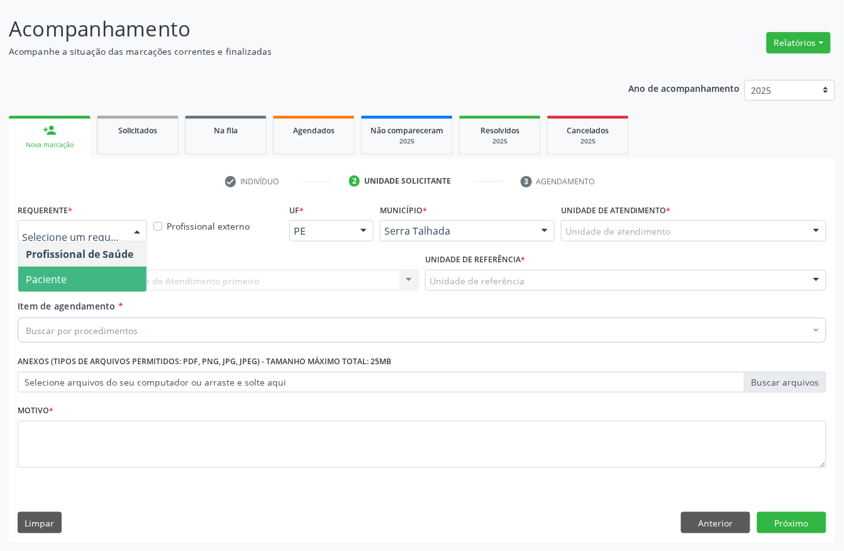
click at [76, 284] on span "Paciente" at bounding box center [82, 279] width 128 height 25
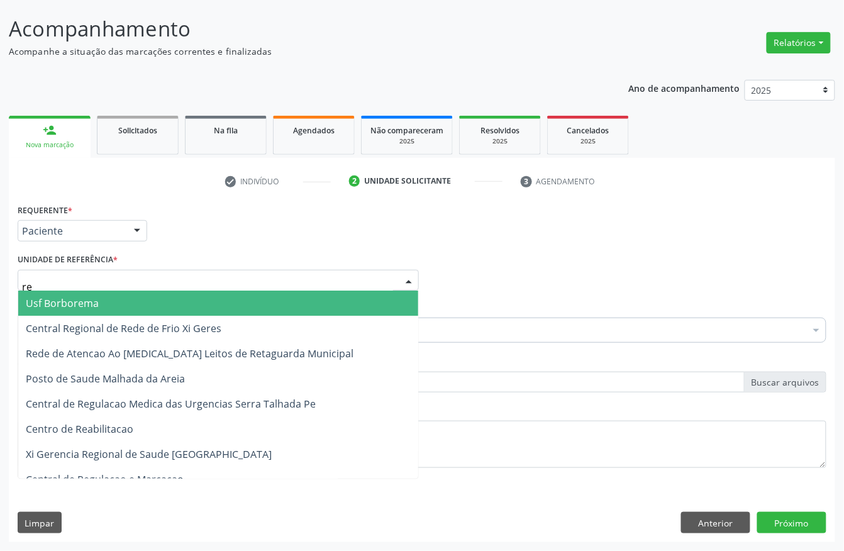
type input "rea"
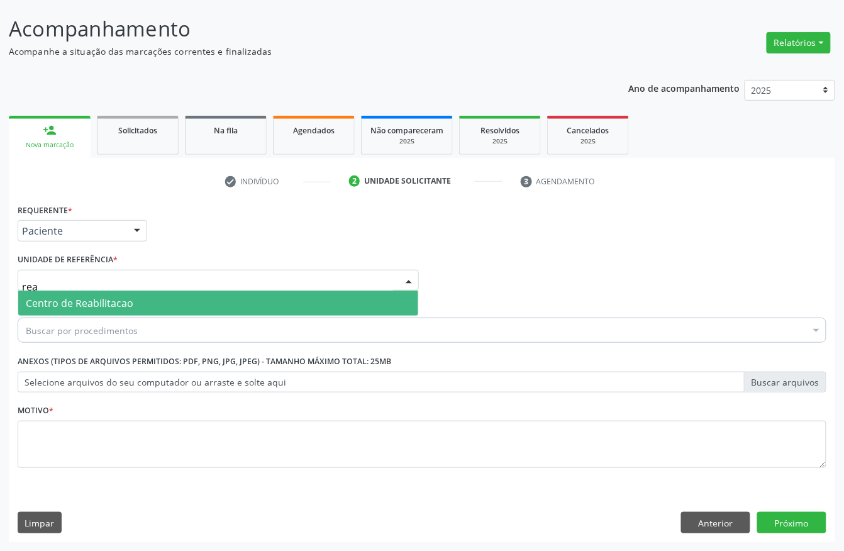
click at [84, 296] on span "Centro de Reabilitacao" at bounding box center [80, 303] width 108 height 14
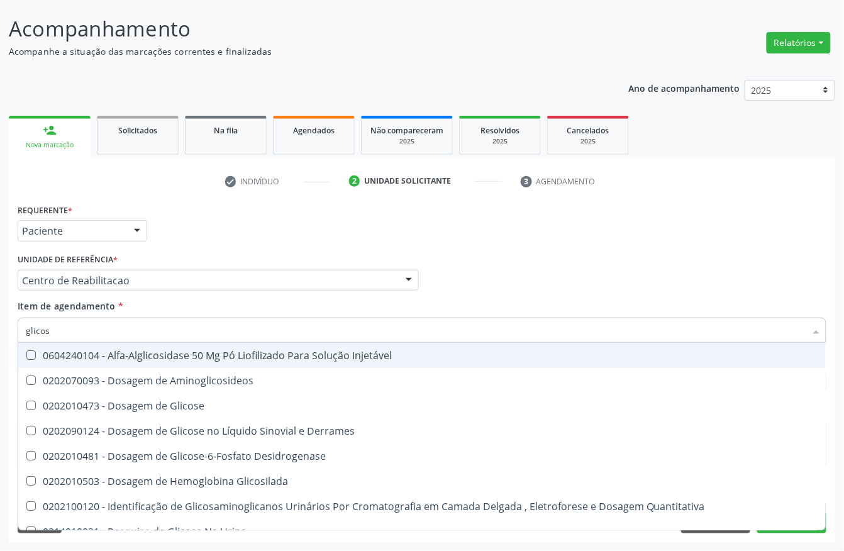
type input "glicose"
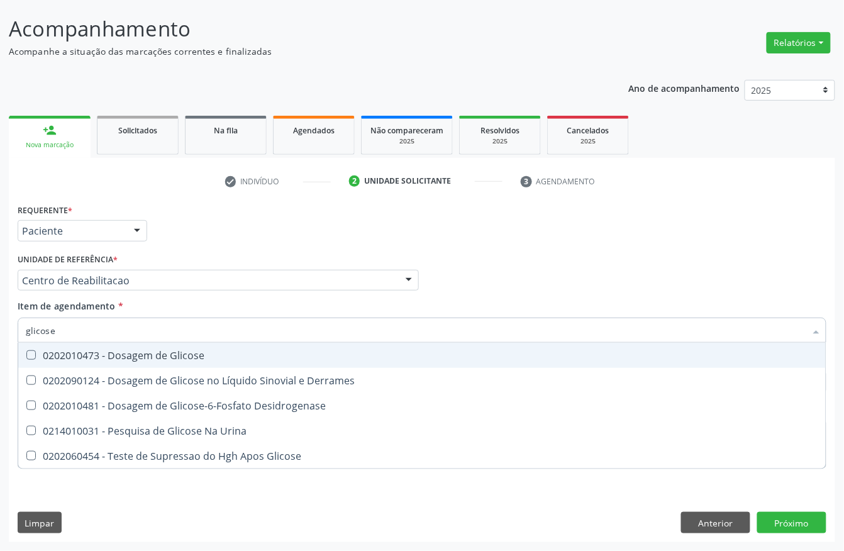
click at [117, 350] on div "0202010473 - Dosagem de Glicose" at bounding box center [422, 355] width 793 height 10
checkbox Glicose "true"
click at [106, 328] on input "glicose" at bounding box center [416, 330] width 780 height 25
type input "cre"
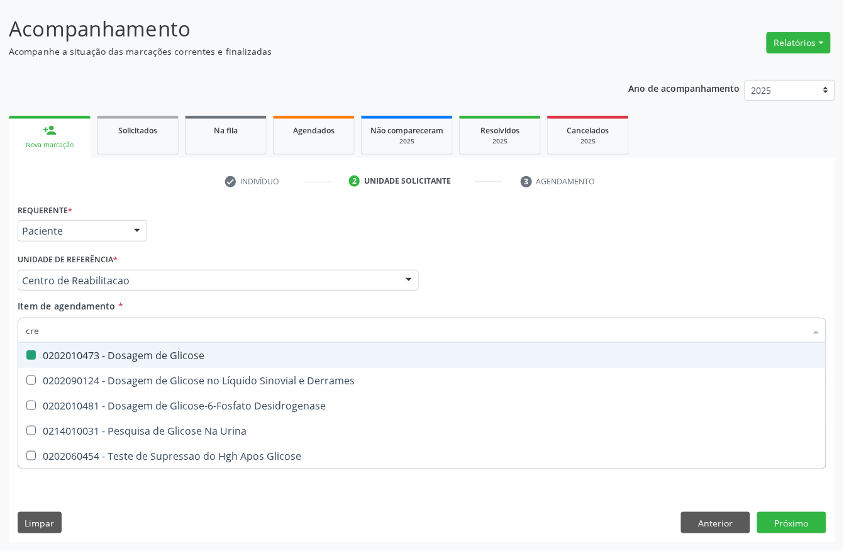
checkbox Glicose "false"
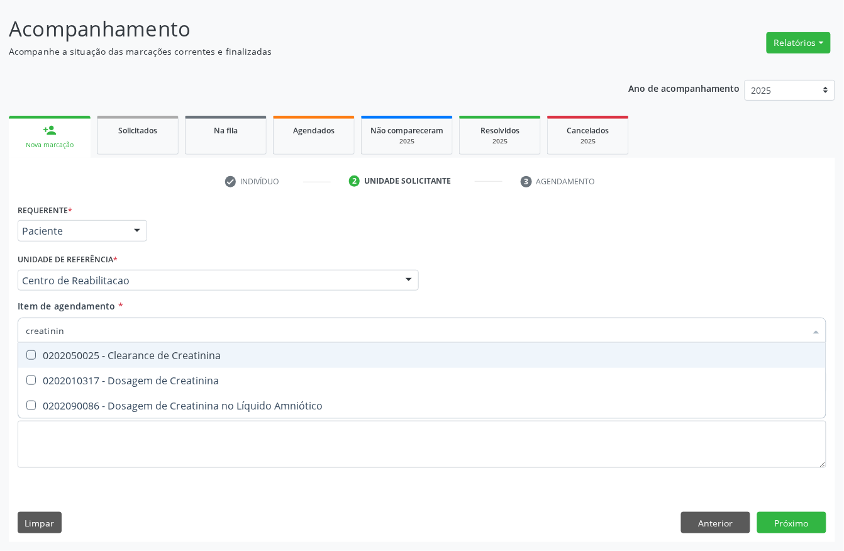
type input "creatinina"
click at [107, 365] on span "0202050025 - Clearance de Creatinina" at bounding box center [422, 355] width 808 height 25
checkbox Creatinina "true"
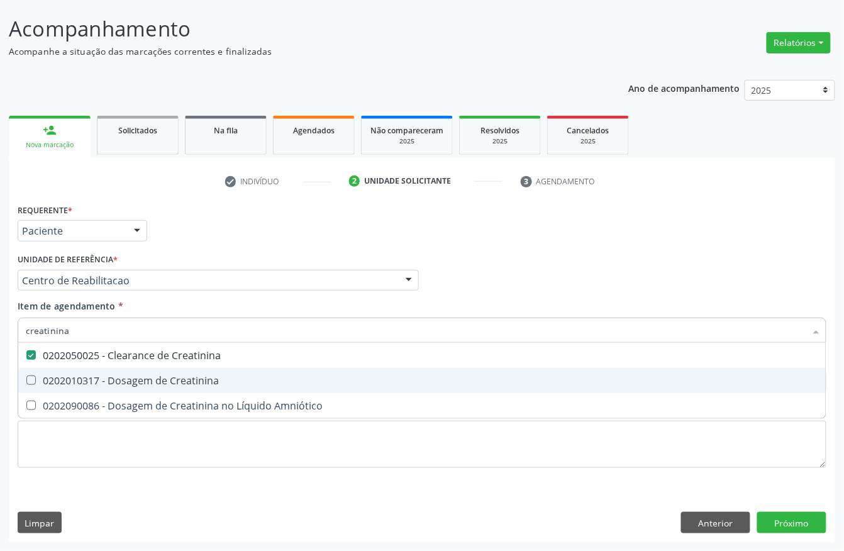
click at [93, 376] on div "0202010317 - Dosagem de Creatinina" at bounding box center [422, 381] width 793 height 10
checkbox Creatinina "true"
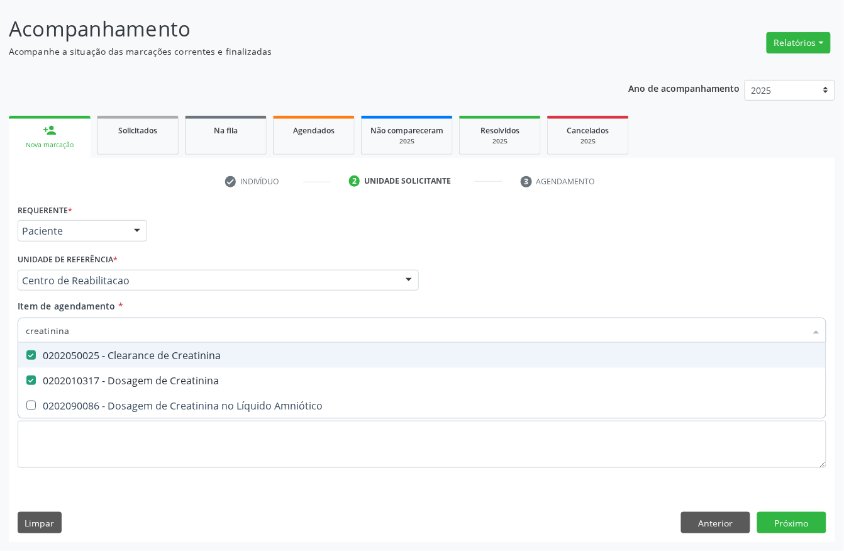
click at [93, 353] on div "0202050025 - Clearance de Creatinina" at bounding box center [422, 355] width 793 height 10
checkbox Creatinina "false"
click at [91, 332] on input "creatinina" at bounding box center [416, 330] width 780 height 25
type input "urei"
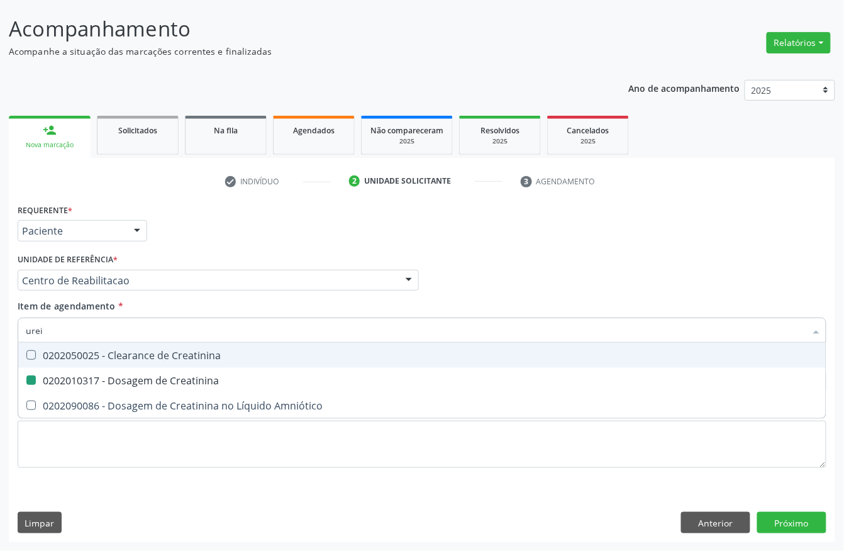
checkbox Creatinina "false"
type input "ureia"
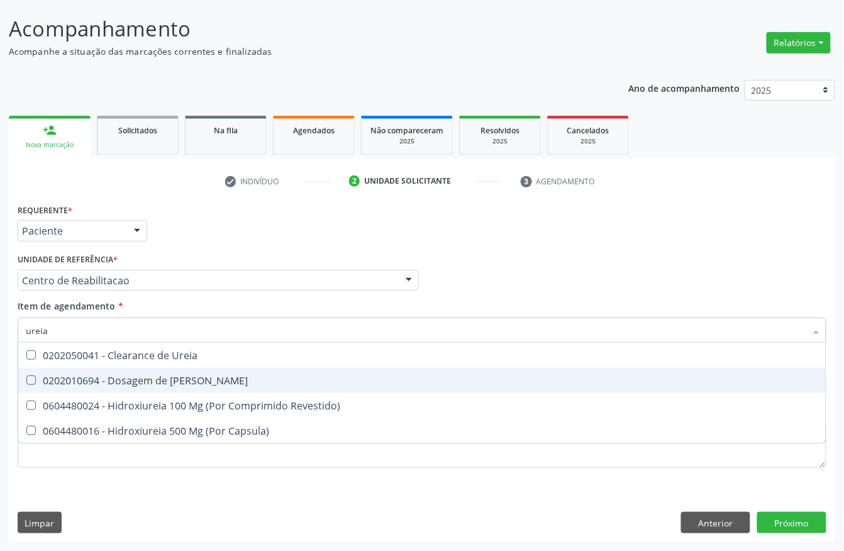
click at [76, 368] on span "0202010694 - Dosagem de Ureia" at bounding box center [422, 380] width 808 height 25
checkbox Ureia "true"
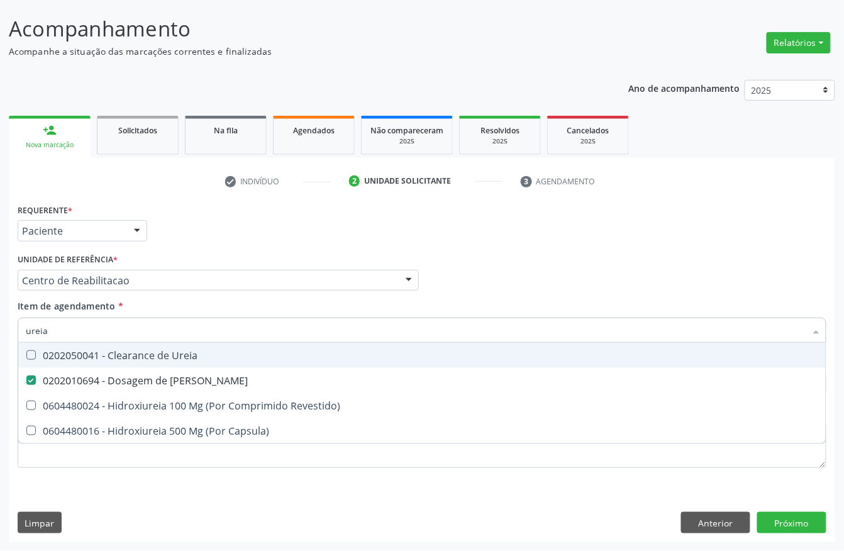
click at [66, 331] on input "ureia" at bounding box center [416, 330] width 780 height 25
checkbox Ureia "false"
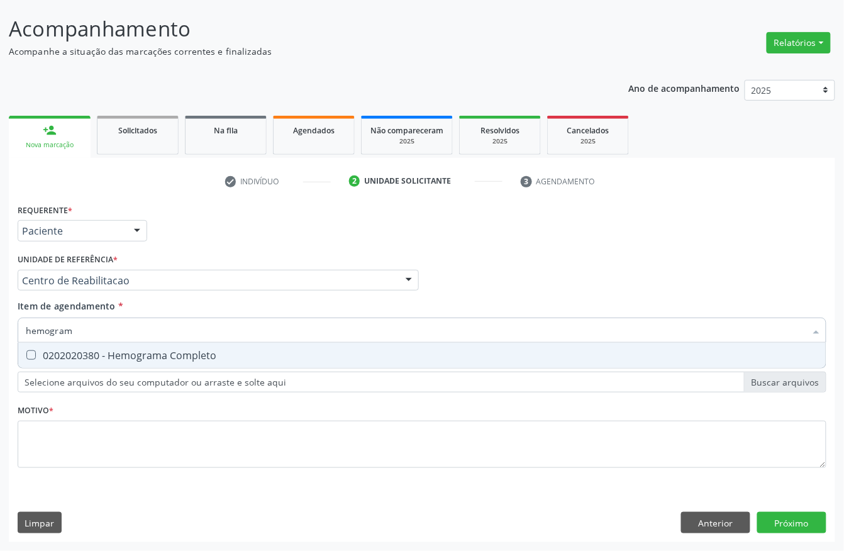
type input "hemograma"
drag, startPoint x: 84, startPoint y: 350, endPoint x: 91, endPoint y: 326, distance: 24.9
click at [84, 350] on div "0202020380 - Hemograma Completo" at bounding box center [422, 355] width 793 height 10
checkbox Completo "true"
click at [91, 326] on input "hemograma" at bounding box center [416, 330] width 780 height 25
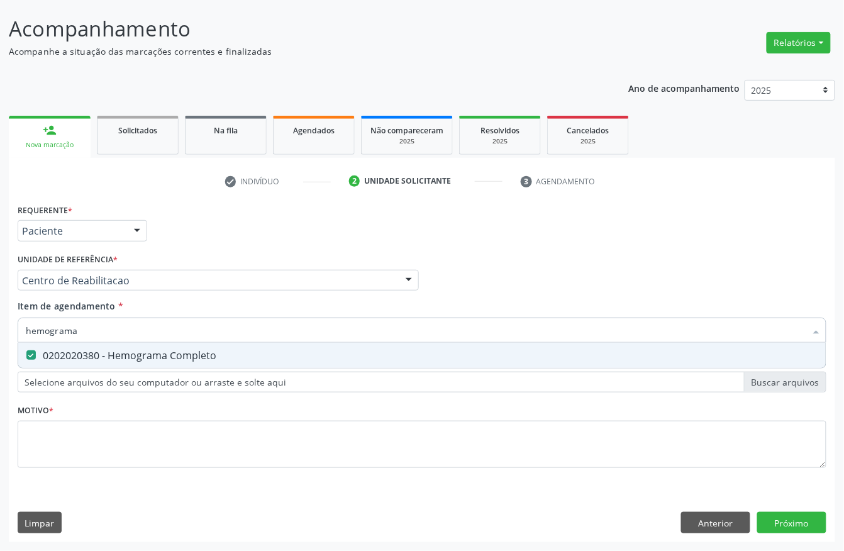
click at [91, 326] on input "hemograma" at bounding box center [416, 330] width 780 height 25
type input "tem"
checkbox Completo "false"
type input "tempo de co"
click at [88, 350] on div "0202020070 - Determinação de Tempo de Coagulação" at bounding box center [422, 355] width 793 height 10
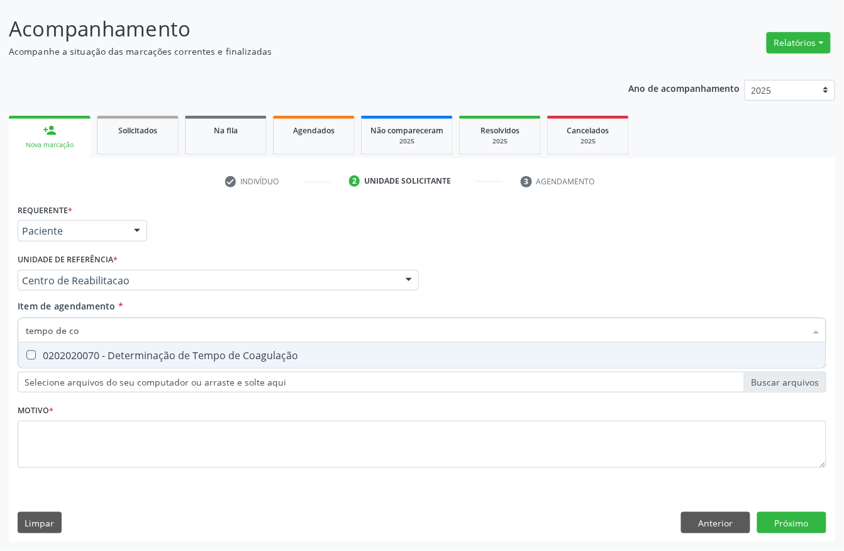
checkbox Coagulação "true"
click at [89, 330] on input "tempo de co" at bounding box center [416, 330] width 780 height 25
type input "tempo de s"
checkbox Coagulação "false"
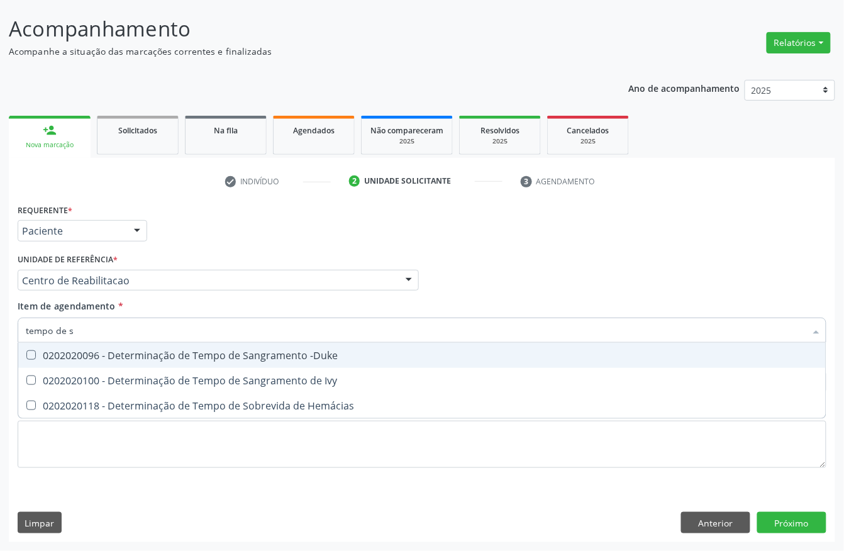
type input "tempo de sa"
click at [94, 354] on div "0202020096 - Determinação de Tempo de Sangramento -Duke" at bounding box center [422, 355] width 793 height 10
checkbox -Duke "true"
click at [94, 337] on input "tempo de sa" at bounding box center [416, 330] width 780 height 25
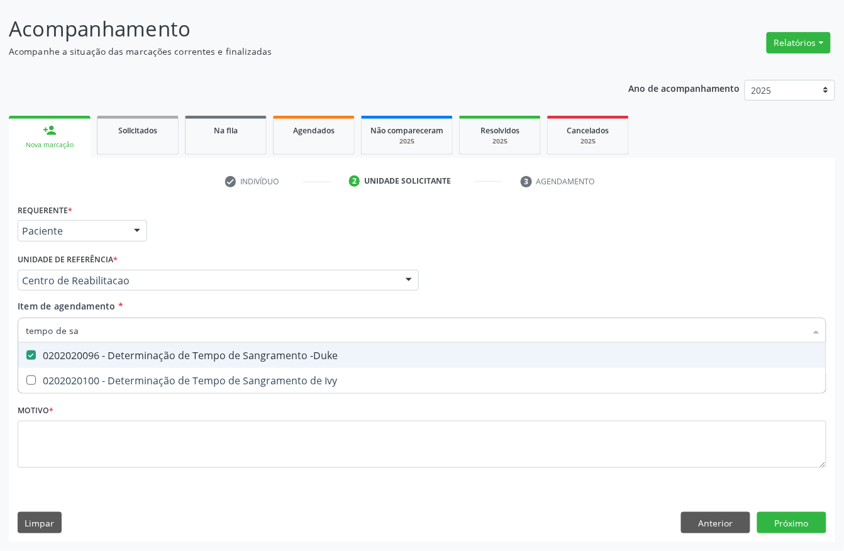
click at [94, 337] on input "tempo de sa" at bounding box center [416, 330] width 780 height 25
type input "tap"
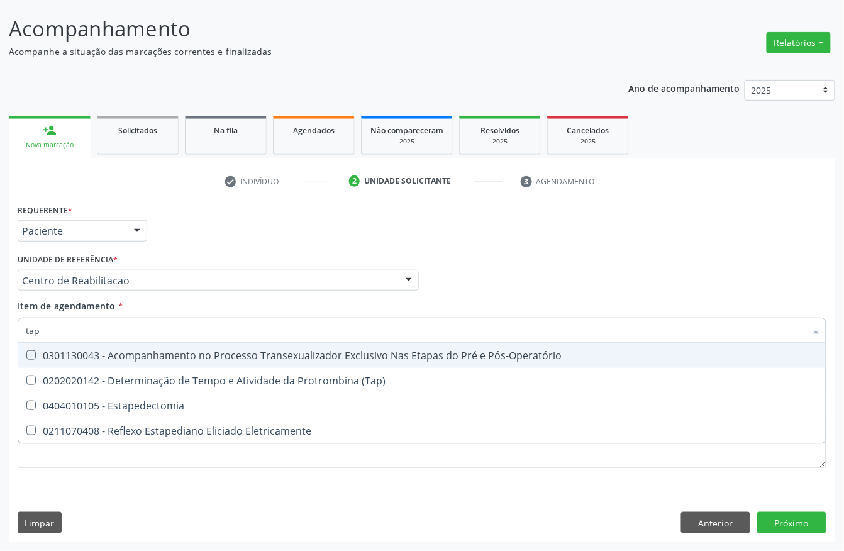
checkbox Pós-Operatório "false"
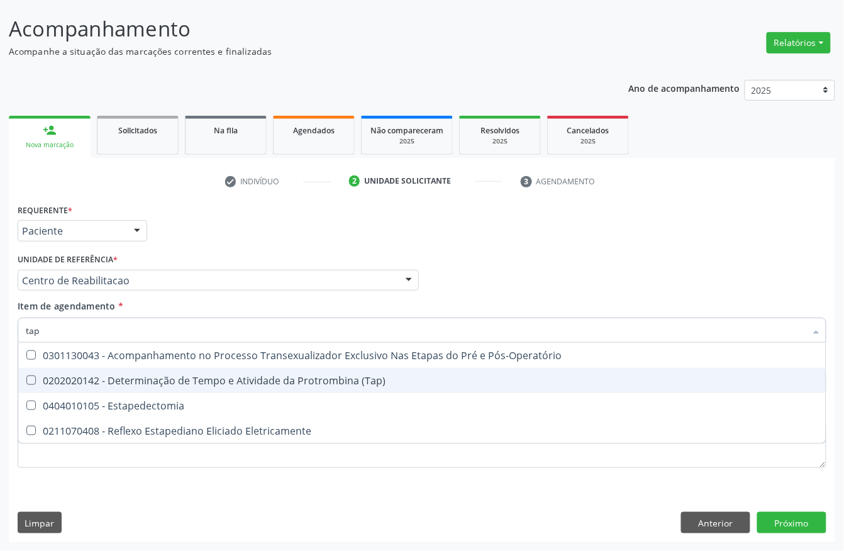
click at [152, 378] on div "0202020142 - Determinação de Tempo e Atividade da Protrombina (Tap)" at bounding box center [422, 381] width 793 height 10
checkbox \(Tap\) "true"
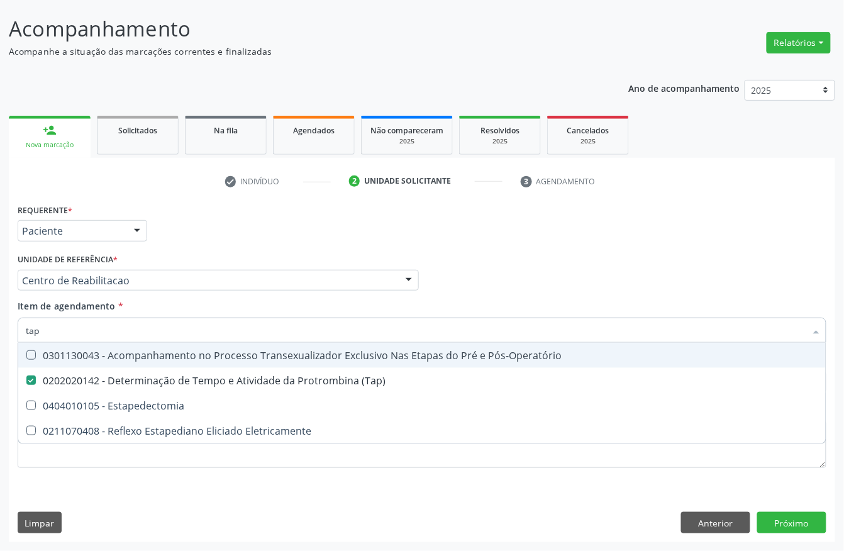
click at [189, 262] on div "Unidade de referência * Centro de Reabilitacao Usf do Mutirao Usf Cohab Usf Cai…" at bounding box center [218, 270] width 401 height 40
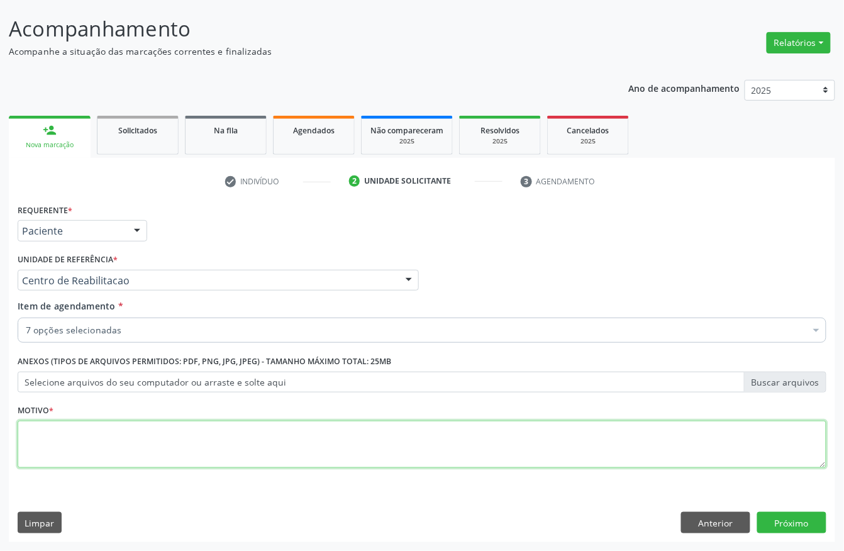
click at [64, 448] on textarea at bounding box center [422, 445] width 809 height 48
type textarea "a"
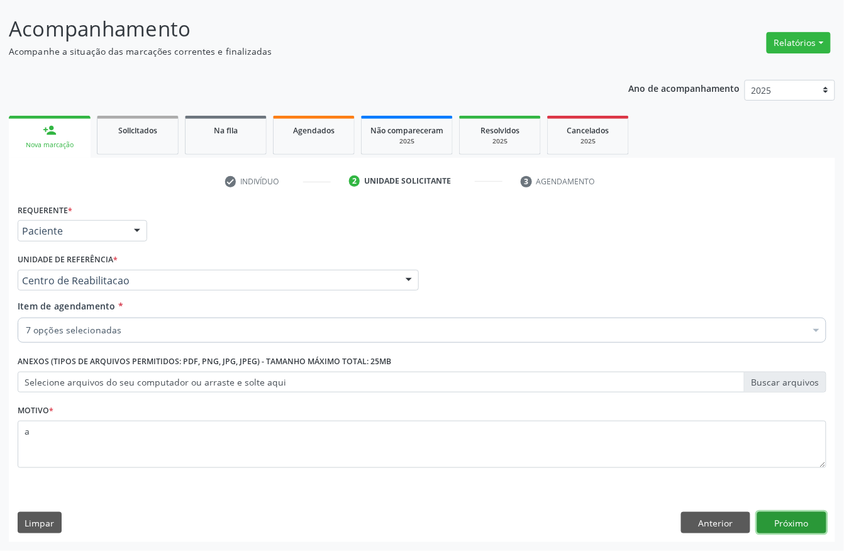
click at [774, 524] on button "Próximo" at bounding box center [791, 522] width 69 height 21
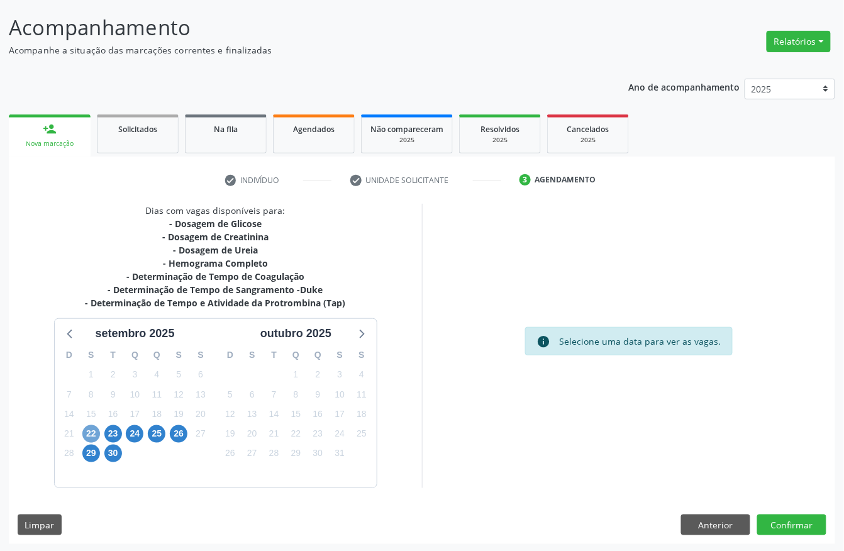
click at [92, 431] on span "22" at bounding box center [91, 434] width 18 height 18
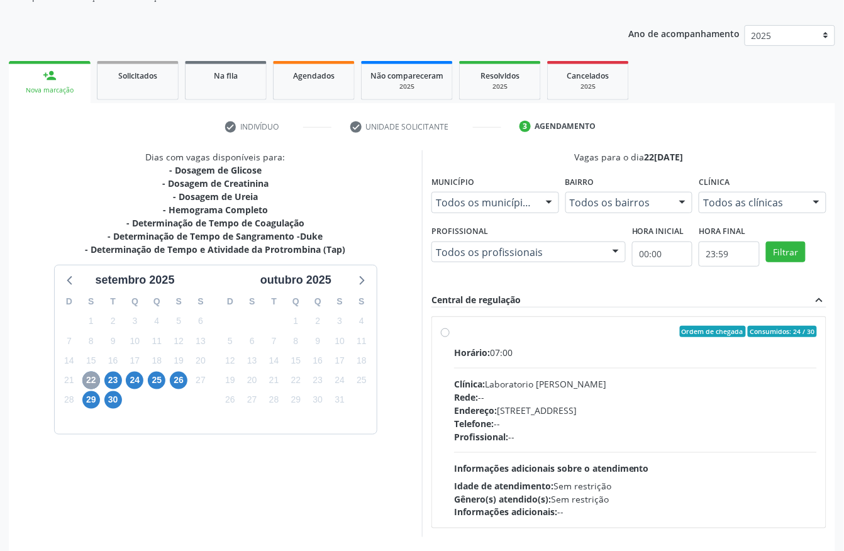
scroll to position [157, 0]
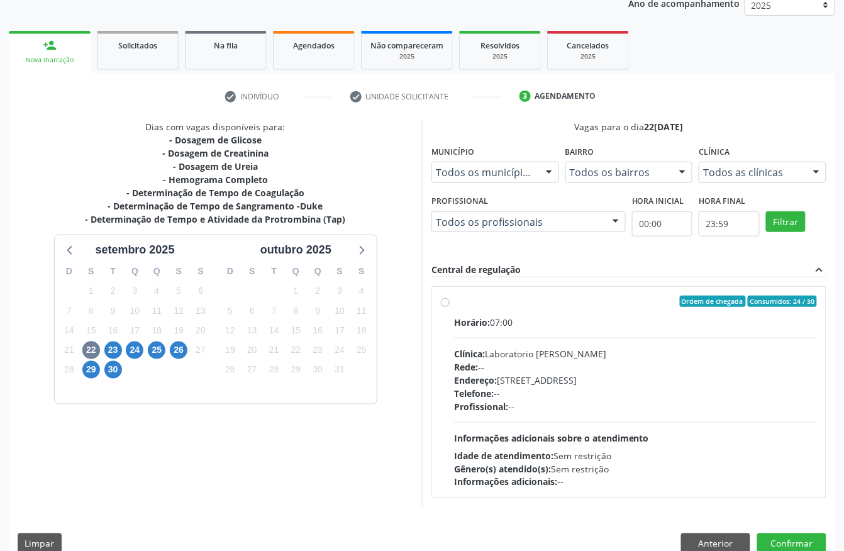
click at [519, 349] on div "Clínica: Laboratorio Jose Paulo Terto" at bounding box center [635, 353] width 363 height 13
click at [450, 307] on input "Ordem de chegada Consumidos: 24 / 30 Horário: 07:00 Clínica: Laboratorio Jose P…" at bounding box center [445, 301] width 9 height 11
radio input "true"
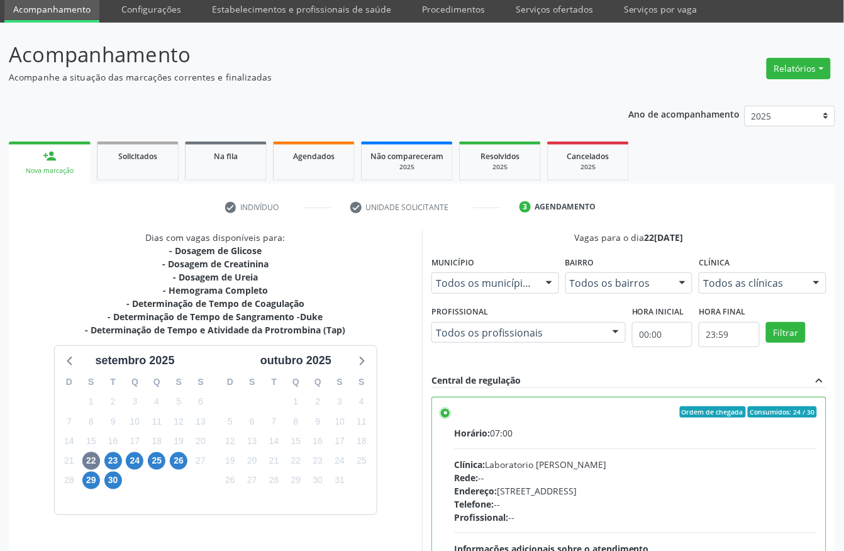
scroll to position [33, 0]
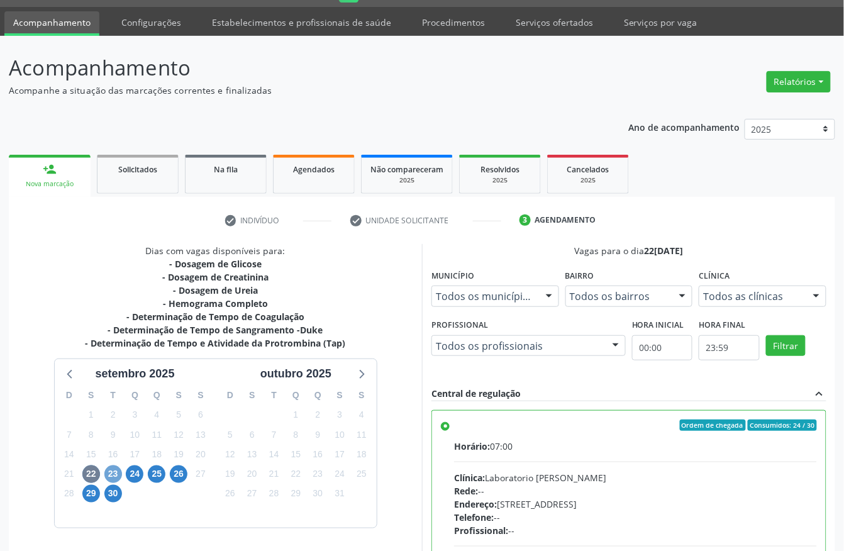
click at [111, 479] on span "23" at bounding box center [113, 475] width 18 height 18
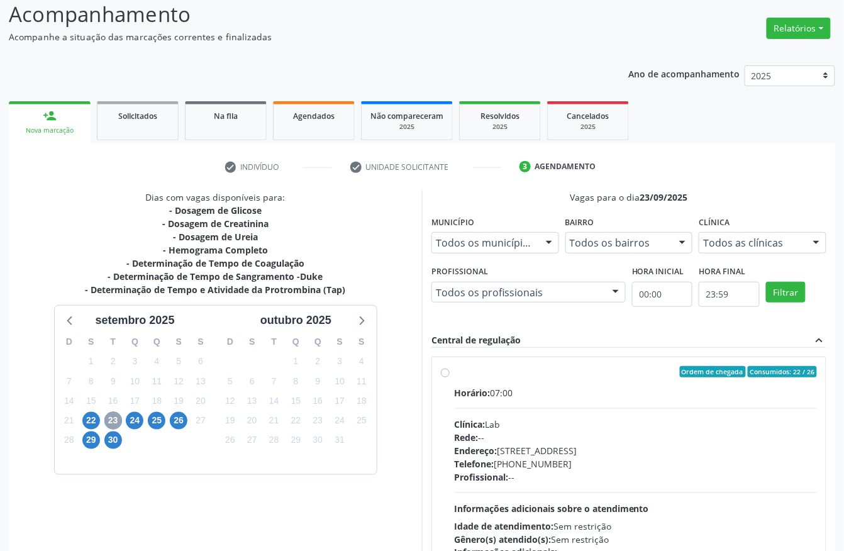
scroll to position [117, 0]
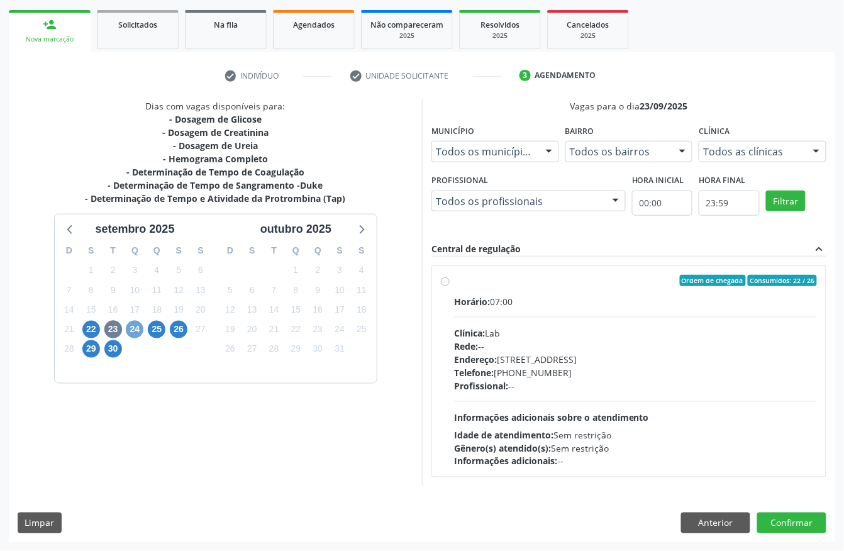
click at [132, 327] on span "24" at bounding box center [135, 330] width 18 height 18
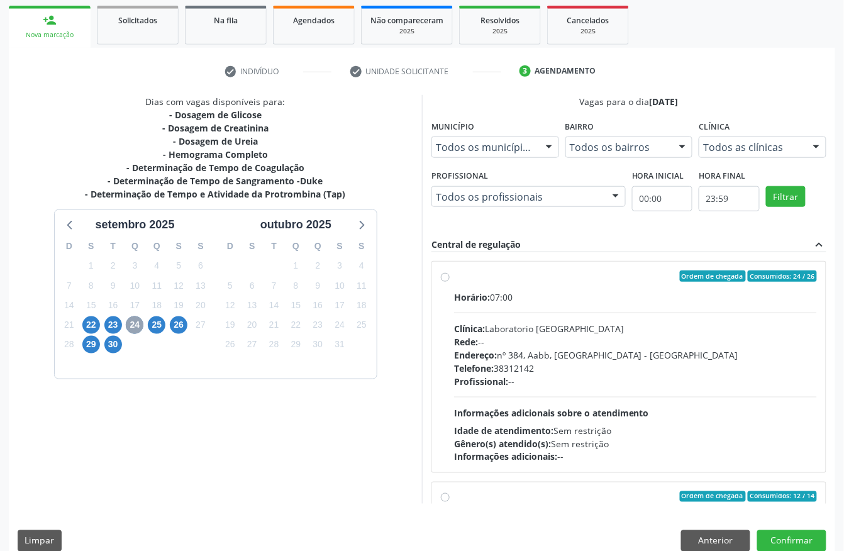
scroll to position [201, 0]
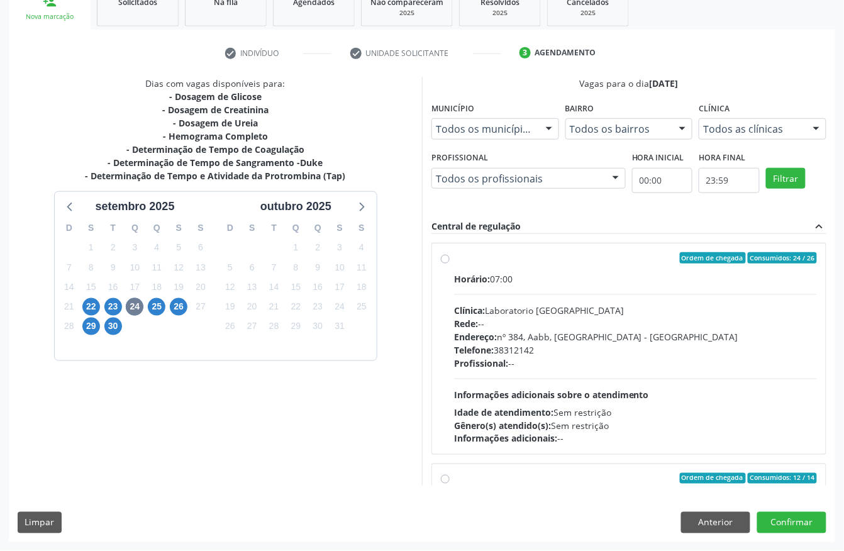
click at [530, 318] on div "Rede: --" at bounding box center [635, 323] width 363 height 13
click at [450, 264] on input "Ordem de chegada Consumidos: 24 / 26 Horário: 07:00 Clínica: Laboratorio Sao Fr…" at bounding box center [445, 257] width 9 height 11
radio input "true"
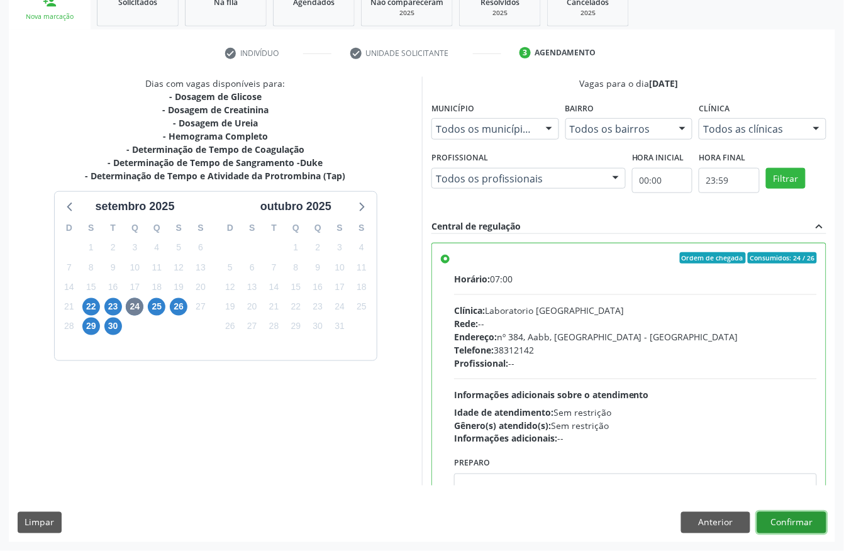
click at [803, 519] on button "Confirmar" at bounding box center [791, 522] width 69 height 21
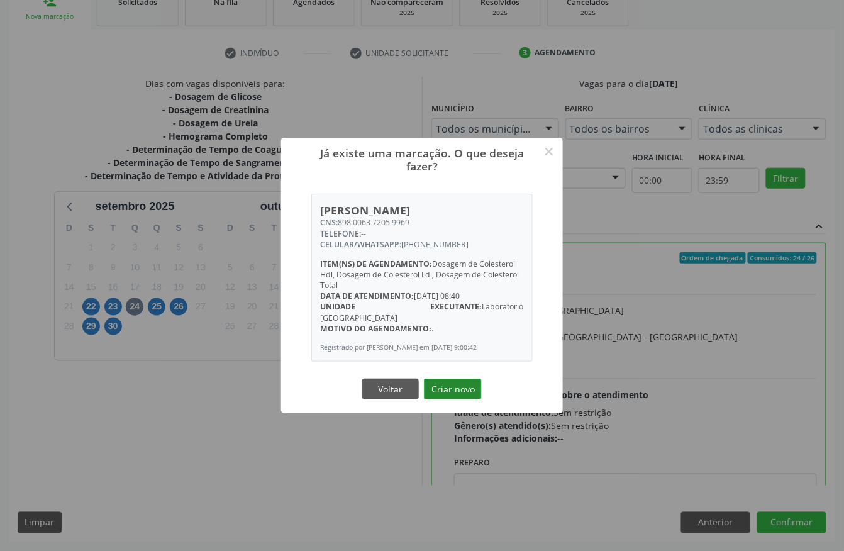
drag, startPoint x: 459, startPoint y: 400, endPoint x: 459, endPoint y: 380, distance: 20.1
click at [459, 395] on div "Já existe uma marcação. O que deseja fazer? × Arthur Gael Bezerra Souza CNS: 89…" at bounding box center [422, 276] width 282 height 276
click at [459, 380] on button "Criar novo" at bounding box center [453, 389] width 58 height 21
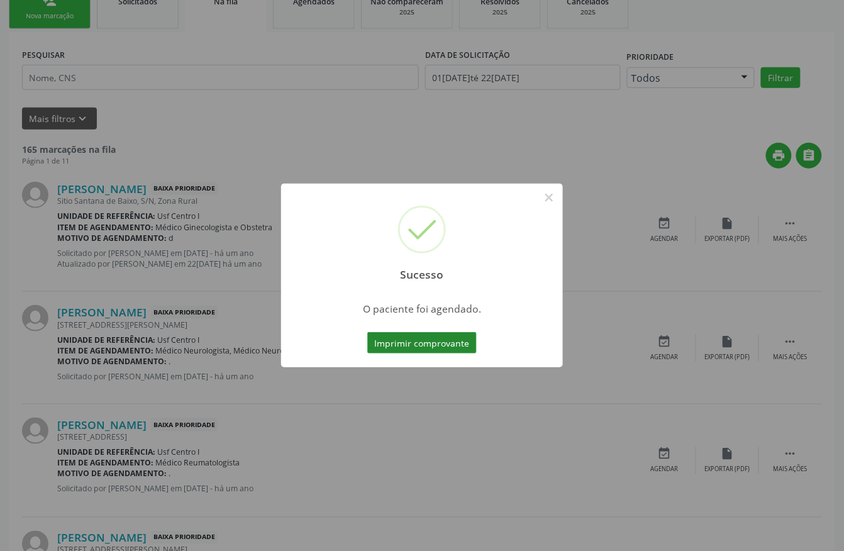
scroll to position [0, 0]
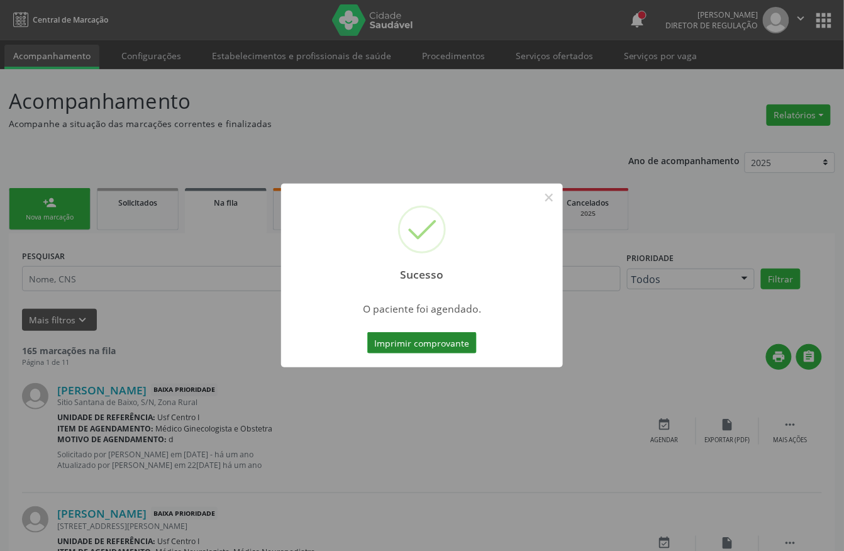
click at [433, 343] on button "Imprimir comprovante" at bounding box center [421, 342] width 109 height 21
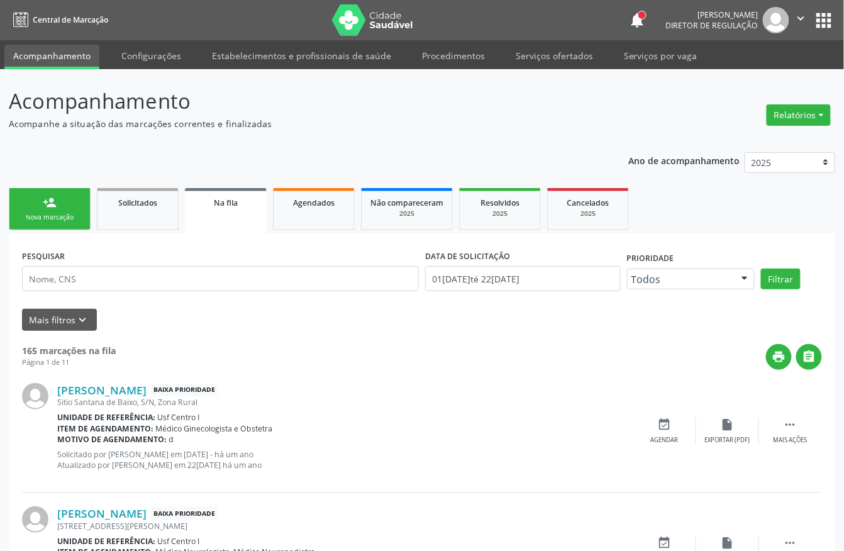
click at [69, 224] on link "person_add Nova marcação" at bounding box center [50, 209] width 82 height 42
click at [59, 221] on div "Nova marcação" at bounding box center [49, 217] width 63 height 9
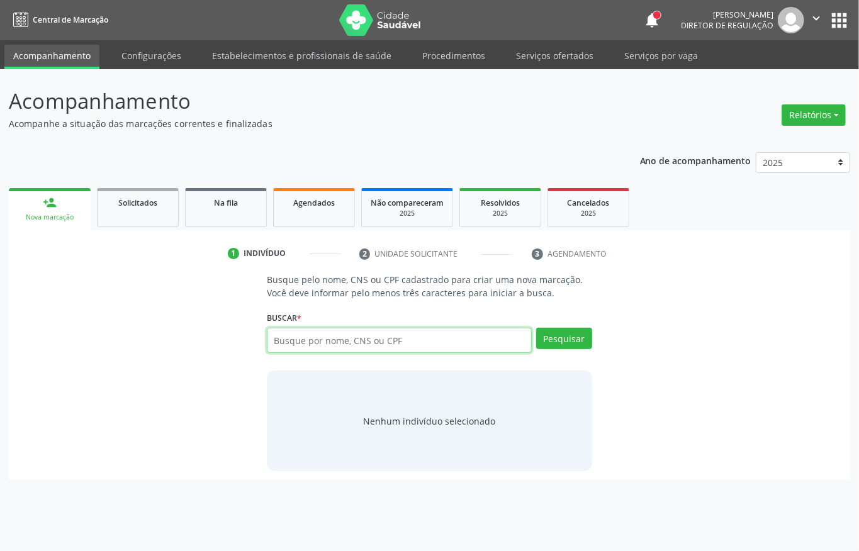
click at [338, 338] on input "text" at bounding box center [399, 340] width 265 height 25
click at [386, 340] on input "text" at bounding box center [399, 340] width 265 height 25
click at [278, 335] on input "text" at bounding box center [399, 340] width 265 height 25
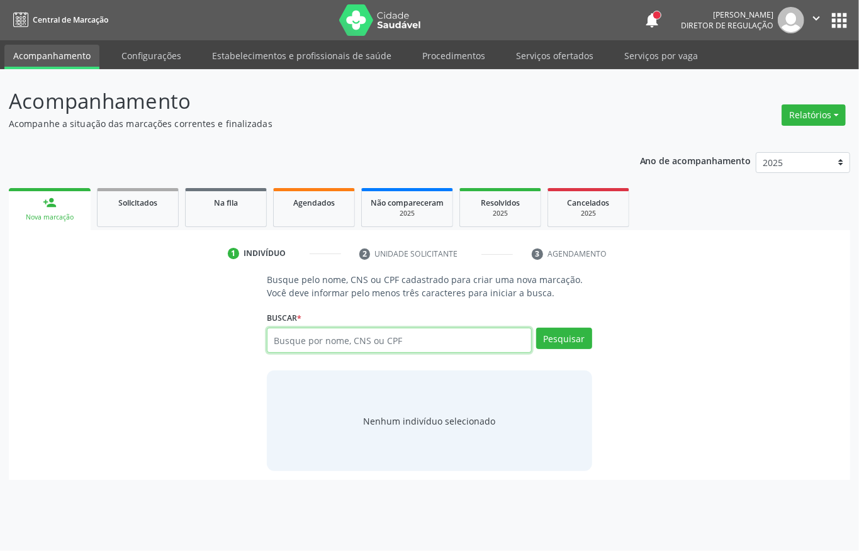
click at [291, 336] on input "text" at bounding box center [399, 340] width 265 height 25
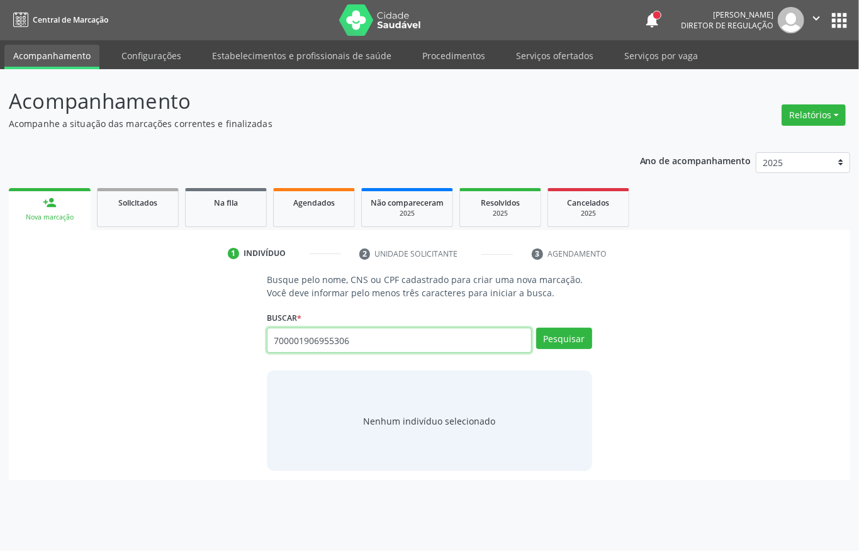
type input "700001906955306"
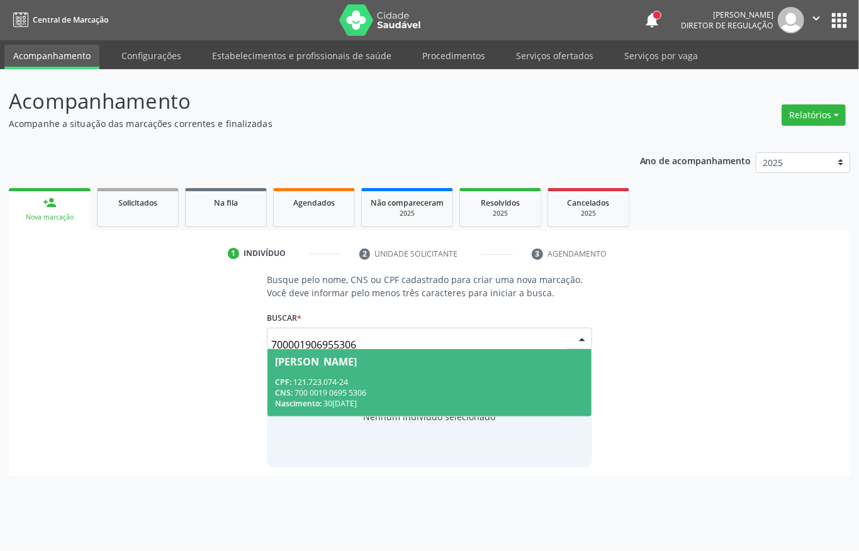
click at [509, 378] on div "CPF: 121.723.074-24" at bounding box center [429, 382] width 309 height 11
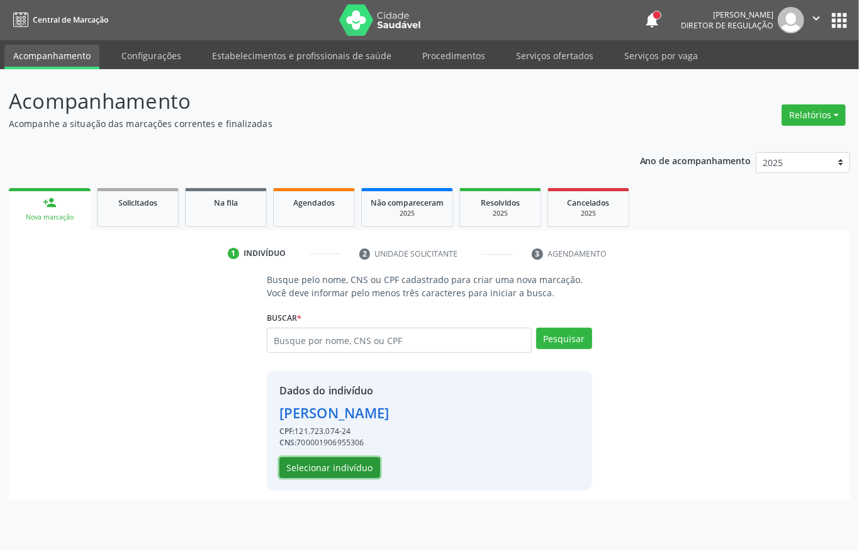
click at [354, 473] on button "Selecionar indivíduo" at bounding box center [329, 467] width 101 height 21
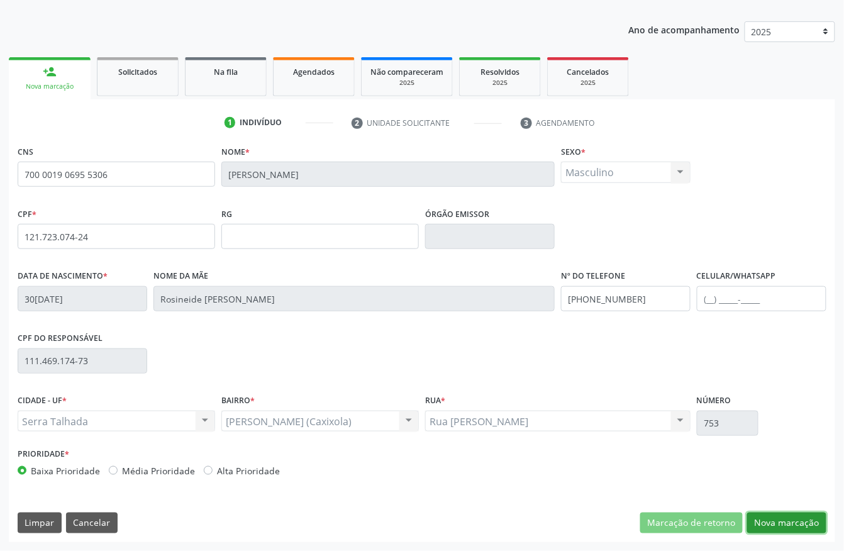
click at [799, 518] on button "Nova marcação" at bounding box center [786, 523] width 79 height 21
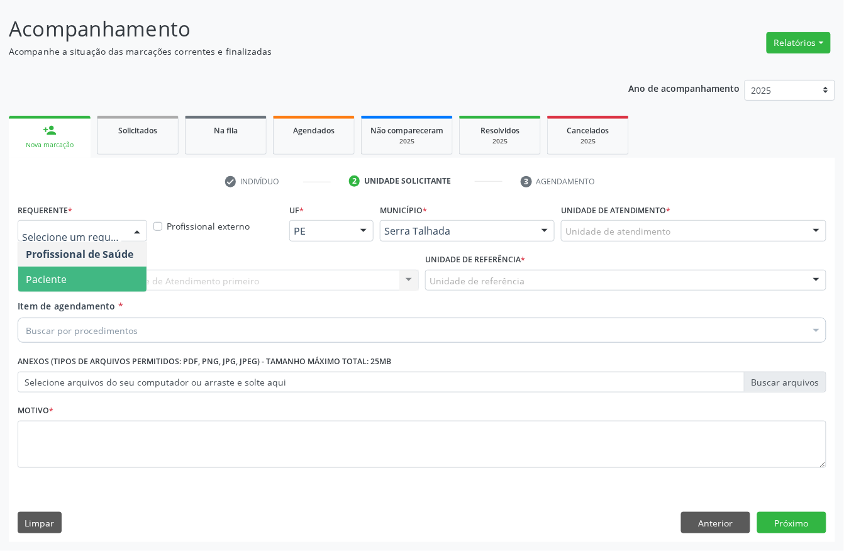
click at [76, 274] on span "Paciente" at bounding box center [82, 279] width 128 height 25
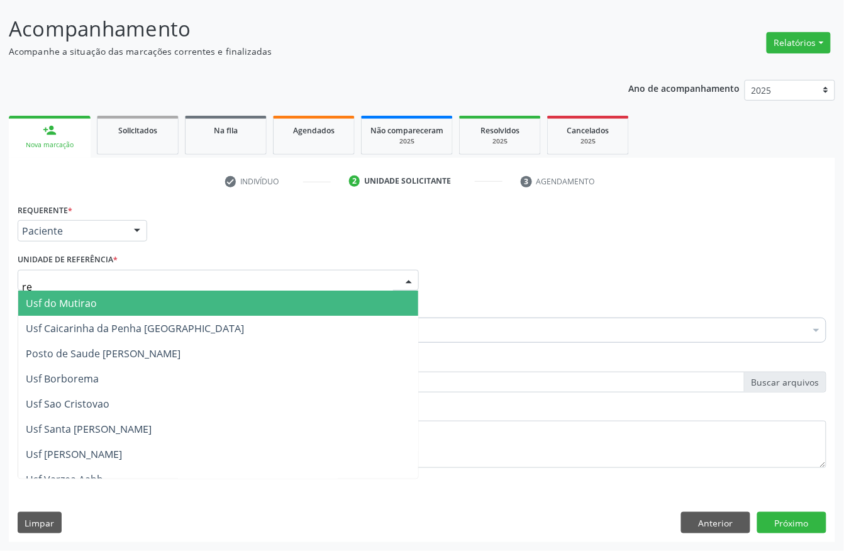
type input "rea"
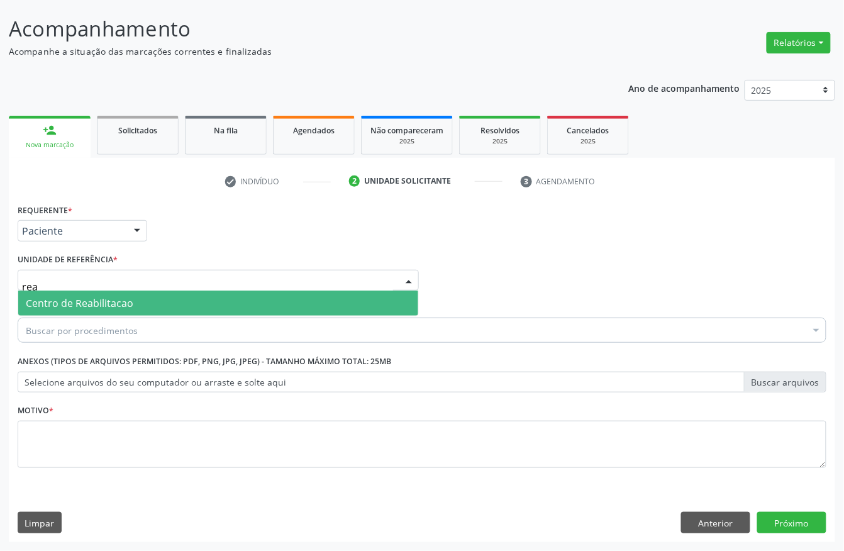
click at [86, 293] on span "Centro de Reabilitacao" at bounding box center [218, 303] width 400 height 25
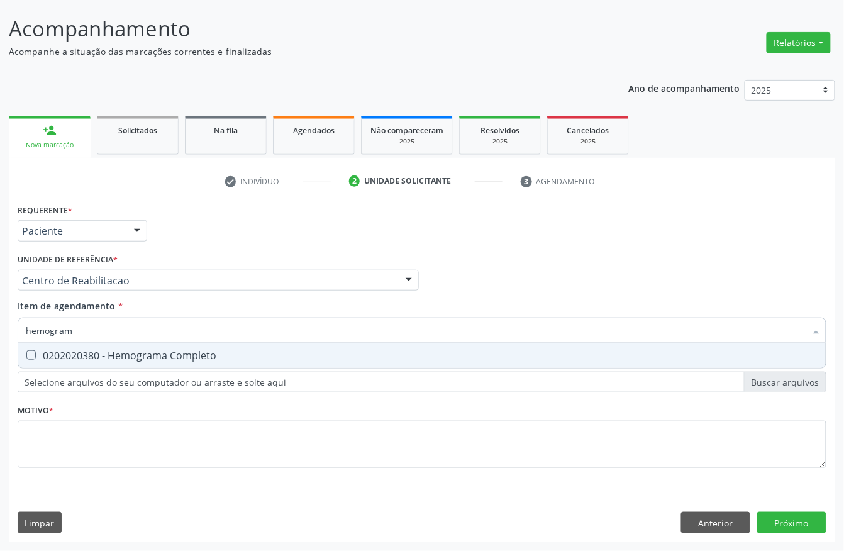
type input "hemograma"
click at [159, 357] on div "0202020380 - Hemograma Completo" at bounding box center [422, 355] width 793 height 10
checkbox Completo "true"
click at [106, 328] on input "hemograma" at bounding box center [416, 330] width 780 height 25
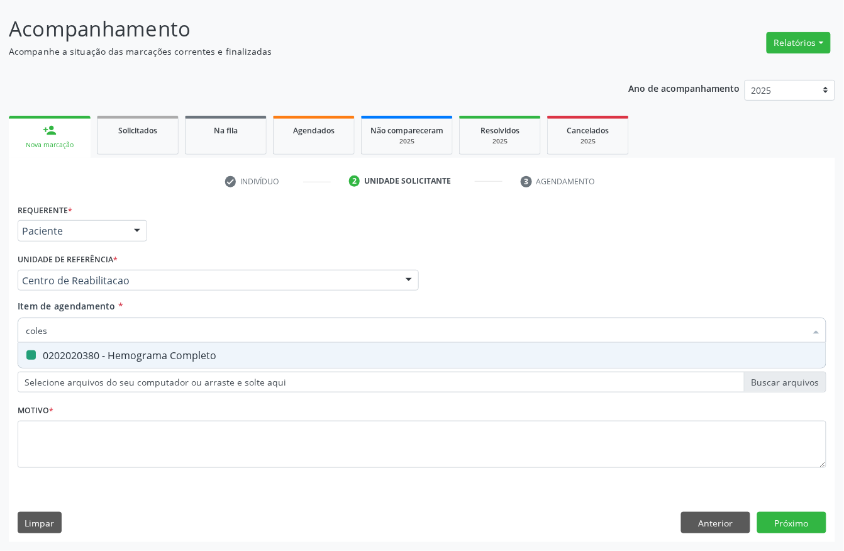
type input "colest"
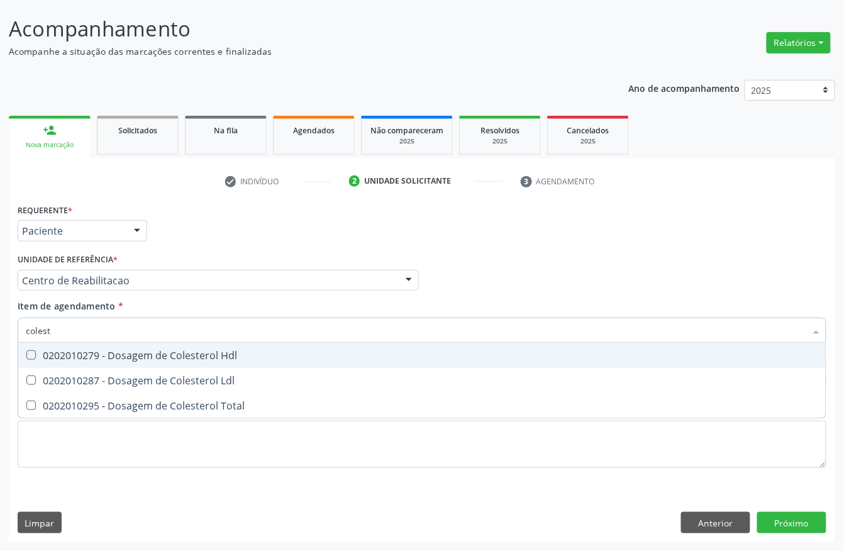
click at [161, 350] on div "0202010279 - Dosagem de Colesterol Hdl" at bounding box center [422, 355] width 793 height 10
checkbox Hdl "true"
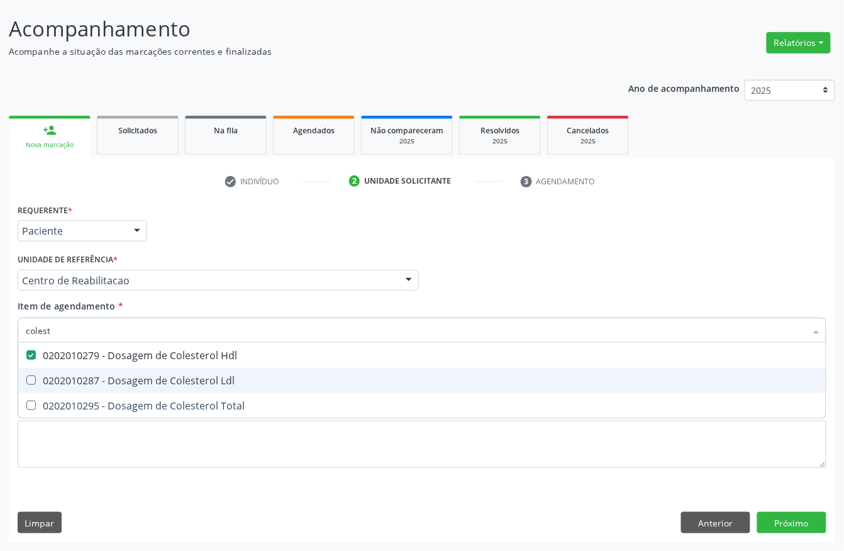
click at [91, 370] on span "0202010287 - Dosagem de Colesterol Ldl" at bounding box center [422, 380] width 808 height 25
checkbox Ldl "true"
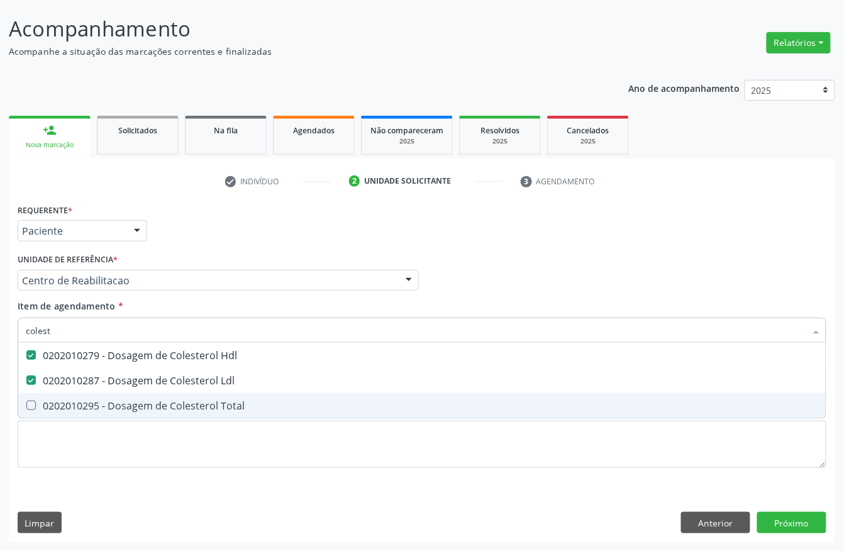
click at [78, 401] on div "0202010295 - Dosagem de Colesterol Total" at bounding box center [422, 406] width 793 height 10
checkbox Total "true"
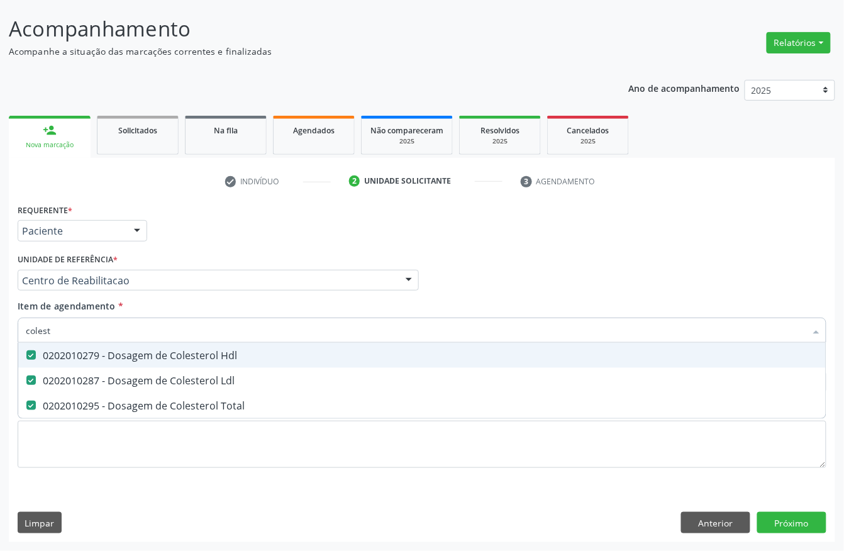
click at [89, 333] on input "colest" at bounding box center [416, 330] width 780 height 25
checkbox Hdl "false"
checkbox Ldl "false"
checkbox Total "false"
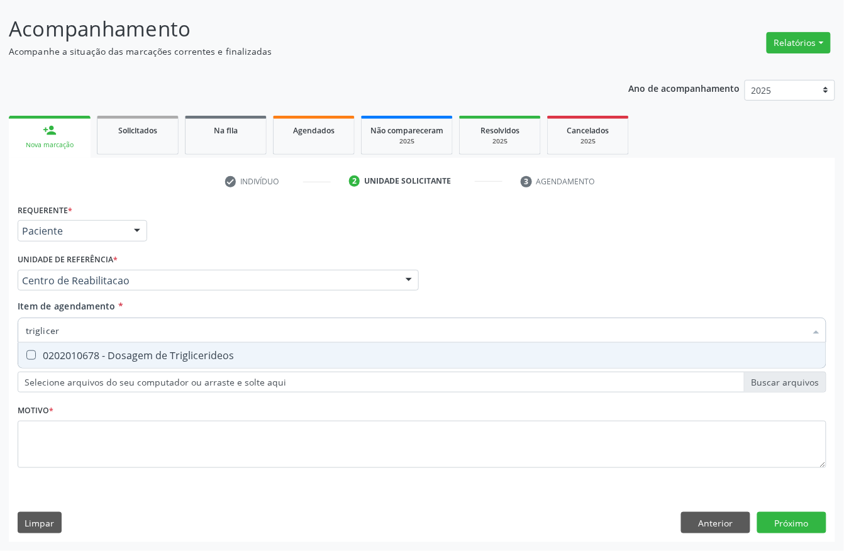
type input "trigliceri"
click at [98, 357] on div "0202010678 - Dosagem de Triglicerideos" at bounding box center [422, 355] width 793 height 10
checkbox Triglicerideos "true"
click at [89, 332] on input "trigliceri" at bounding box center [416, 330] width 780 height 25
drag, startPoint x: 89, startPoint y: 332, endPoint x: 69, endPoint y: 383, distance: 54.8
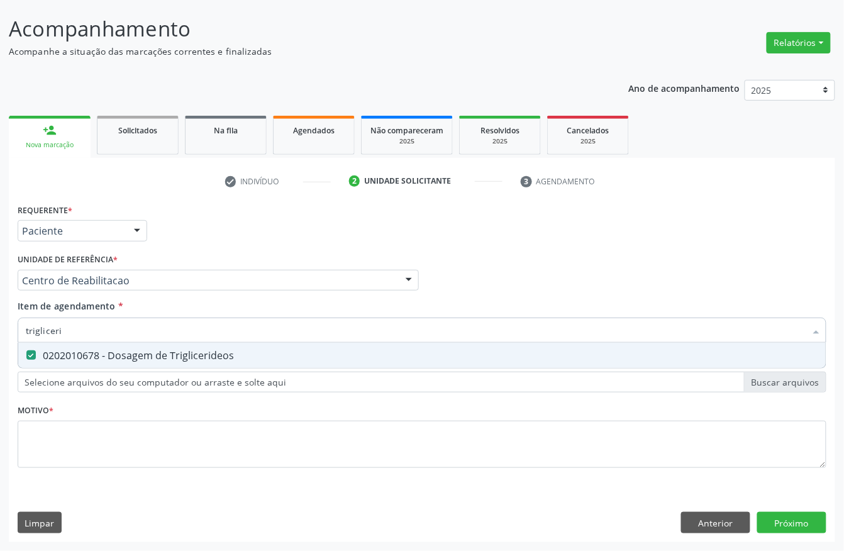
click at [88, 332] on input "trigliceri" at bounding box center [416, 330] width 780 height 25
checkbox Triglicerideos "false"
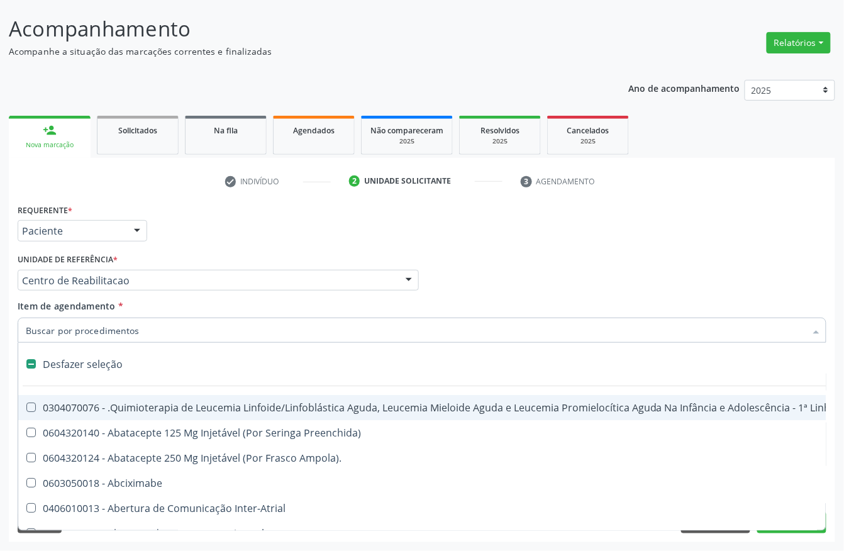
type input "s"
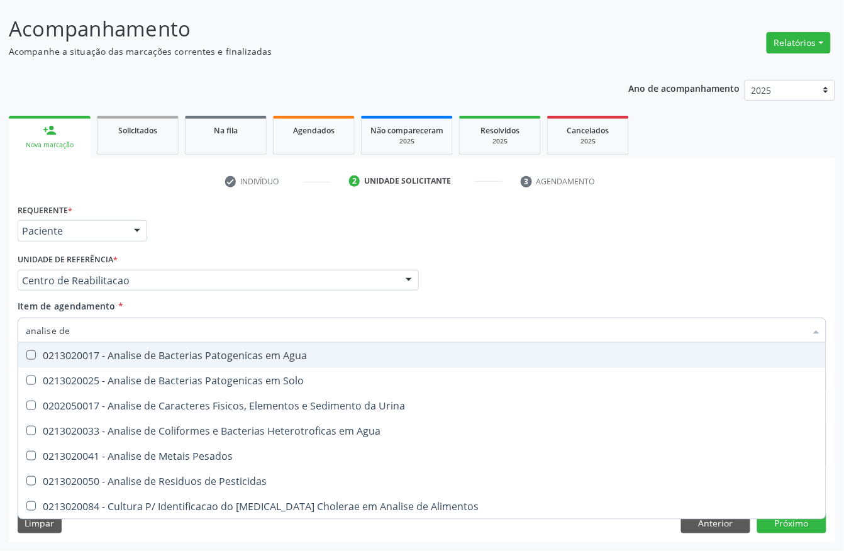
type input "analise de c"
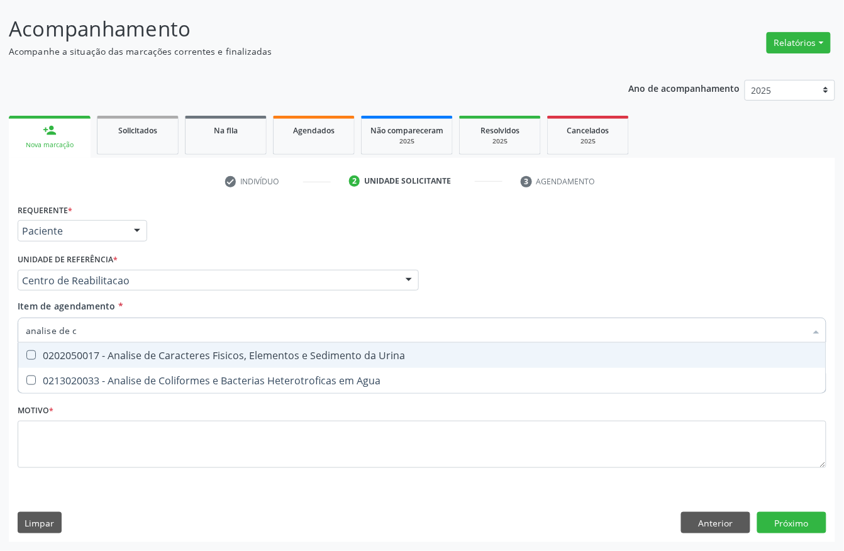
click at [68, 352] on div "0202050017 - Analise de Caracteres Fisicos, Elementos e Sedimento da Urina" at bounding box center [422, 355] width 793 height 10
checkbox Urina "true"
click at [98, 327] on input "analise de c" at bounding box center [416, 330] width 780 height 25
drag, startPoint x: 98, startPoint y: 327, endPoint x: 45, endPoint y: 338, distance: 53.9
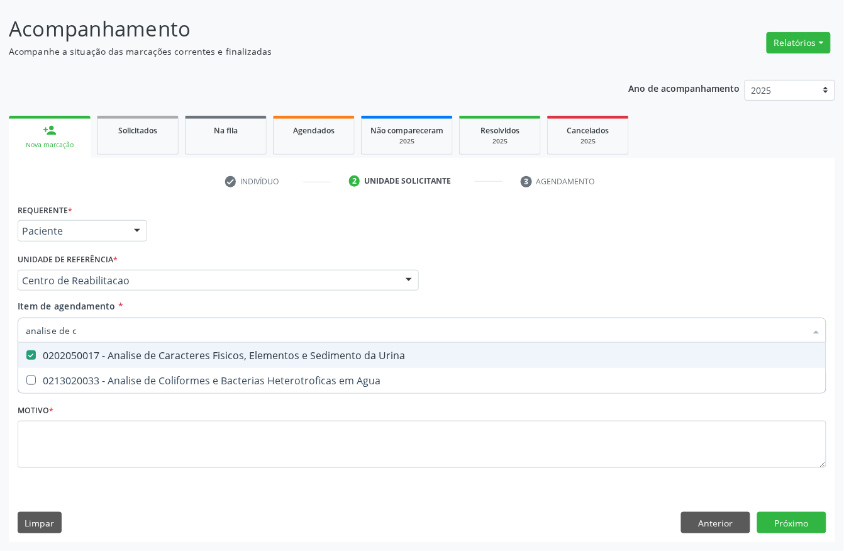
click at [74, 326] on input "analise de c" at bounding box center [416, 330] width 780 height 25
checkbox Urina "false"
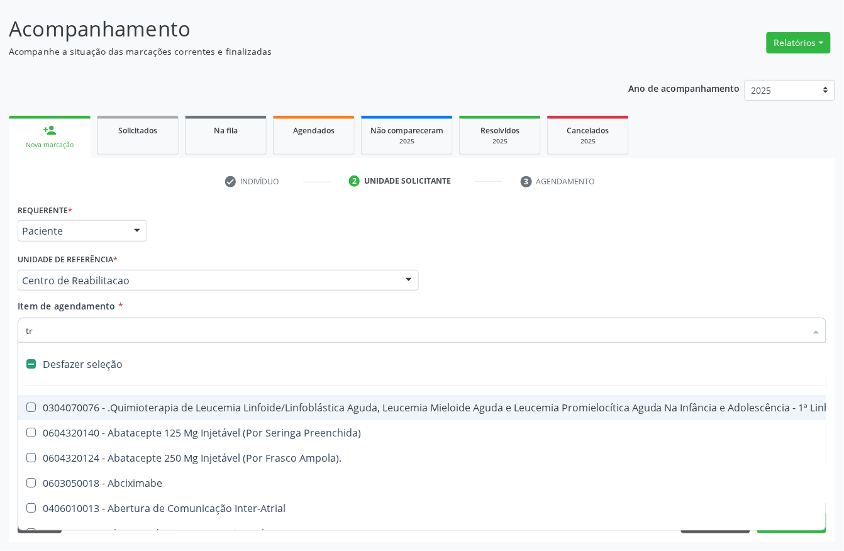
type input "tra"
checkbox Reto "false"
checkbox Urina "false"
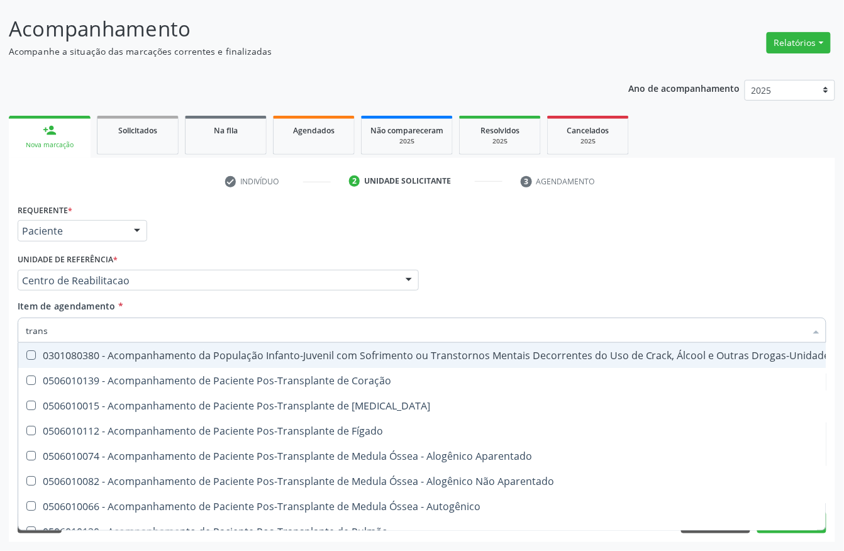
type input "transa"
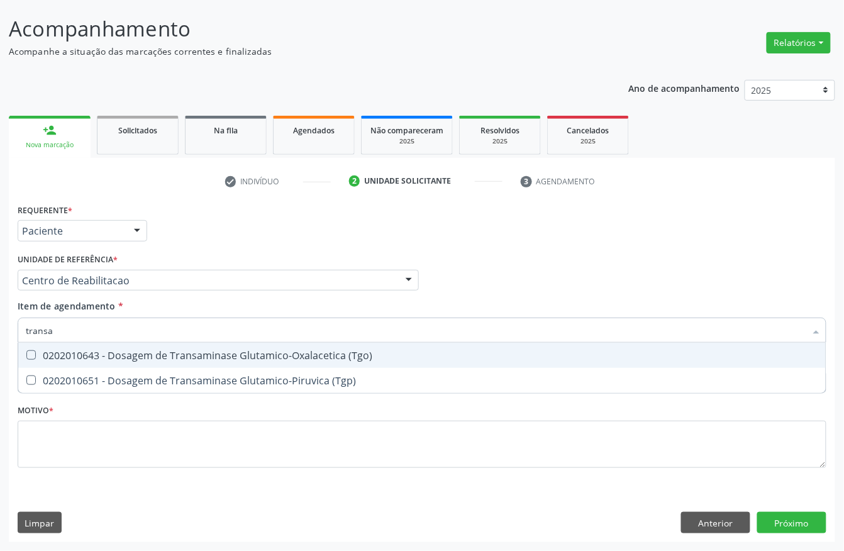
click at [74, 346] on span "0202010643 - Dosagem de Transaminase Glutamico-Oxalacetica (Tgo)" at bounding box center [422, 355] width 808 height 25
checkbox \(Tgo\) "true"
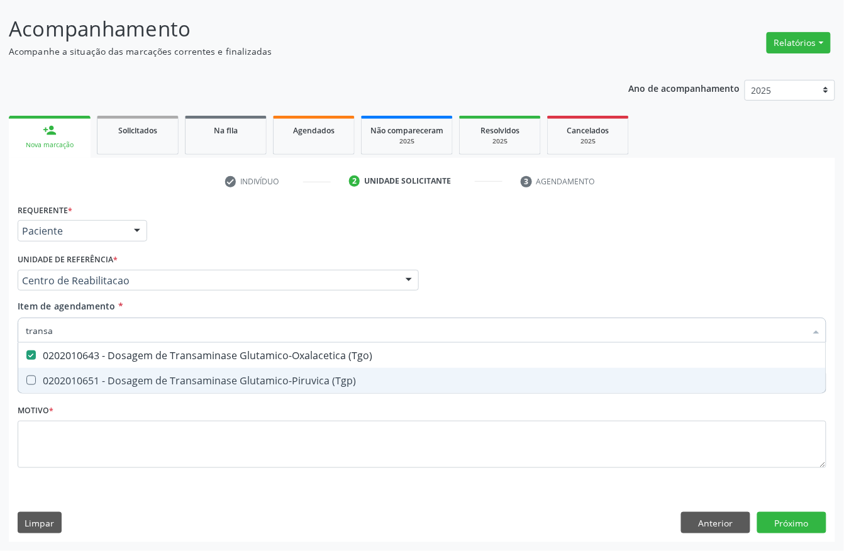
click at [53, 386] on div "0202010651 - Dosagem de Transaminase Glutamico-Piruvica (Tgp)" at bounding box center [422, 381] width 793 height 10
checkbox \(Tgp\) "true"
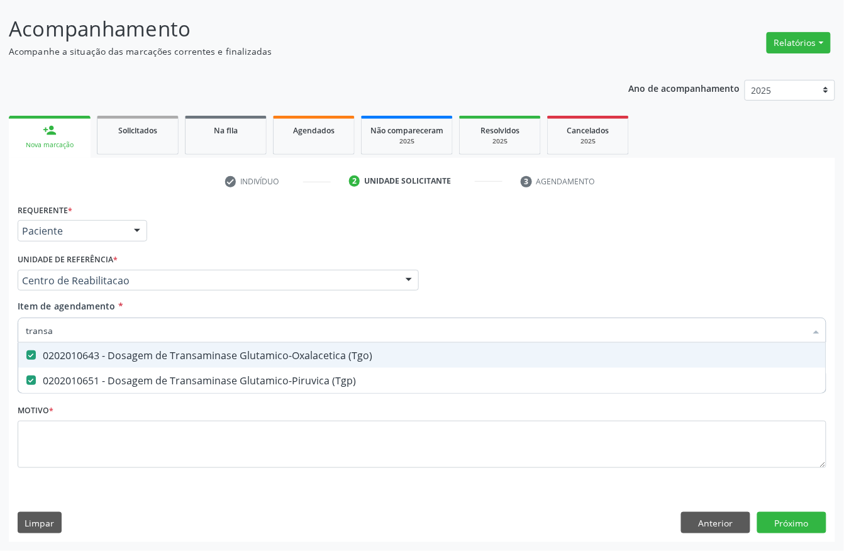
click at [78, 328] on input "transa" at bounding box center [416, 330] width 780 height 25
type input "ureia"
checkbox \(Tgo\) "false"
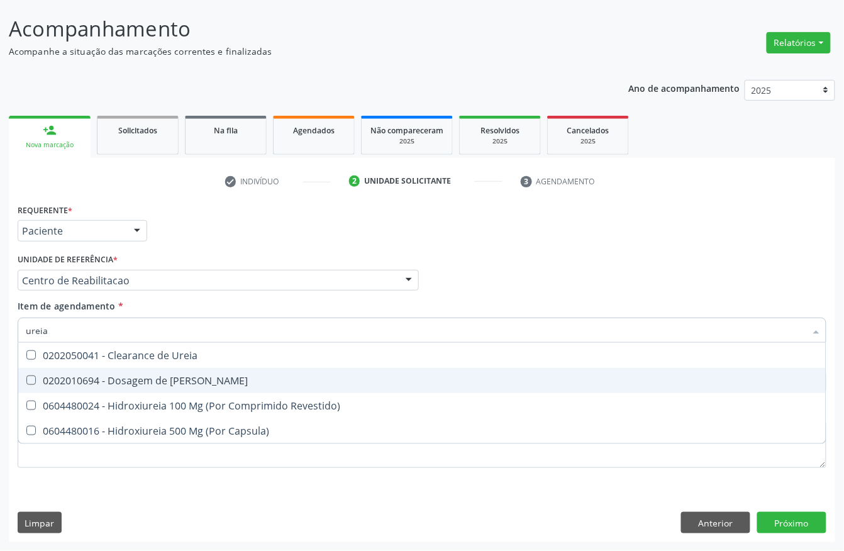
click at [69, 369] on span "0202010694 - Dosagem de Ureia" at bounding box center [422, 380] width 808 height 25
checkbox Ureia "true"
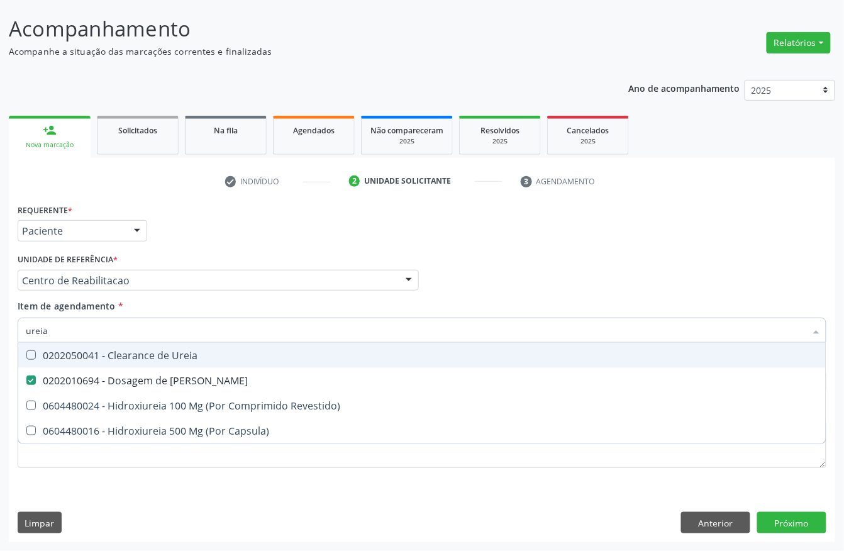
click at [68, 337] on input "ureia" at bounding box center [416, 330] width 780 height 25
checkbox Ureia "false"
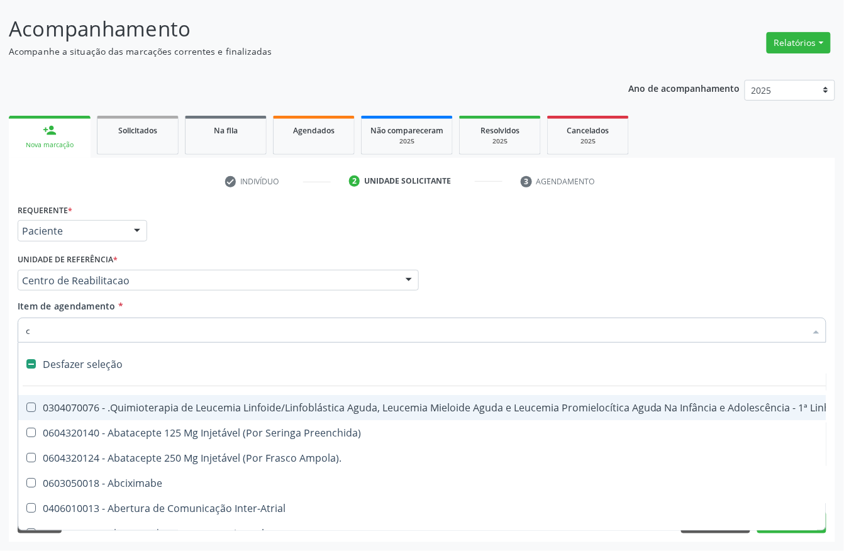
type input "cr"
checkbox Punho "false"
checkbox Urina "false"
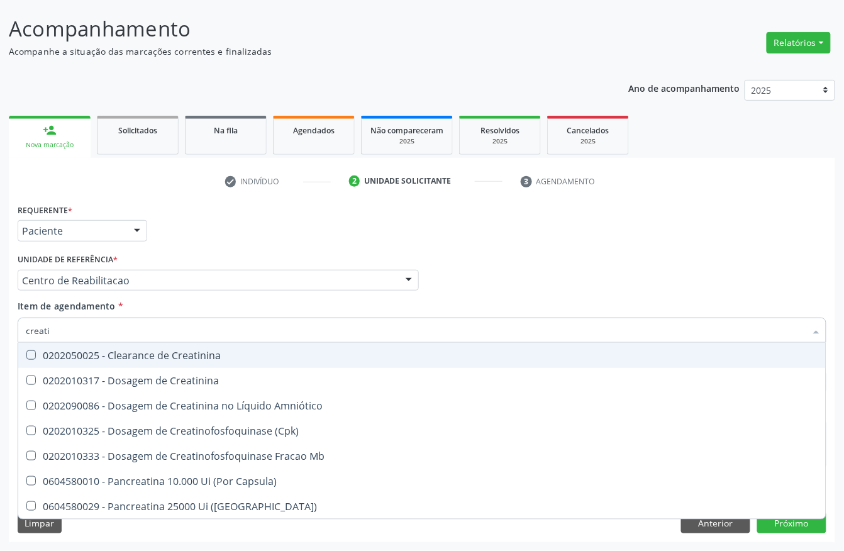
type input "creatin"
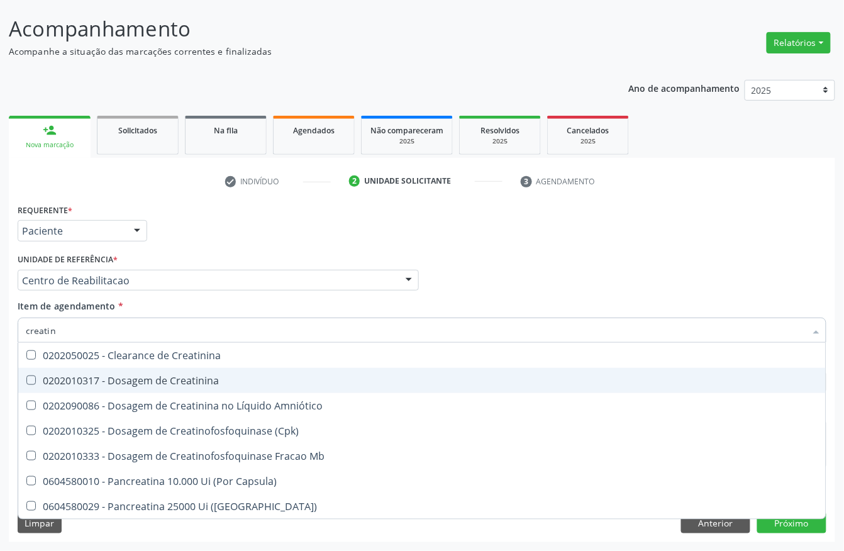
click at [57, 376] on div "0202010317 - Dosagem de Creatinina" at bounding box center [422, 381] width 793 height 10
checkbox Creatinina "true"
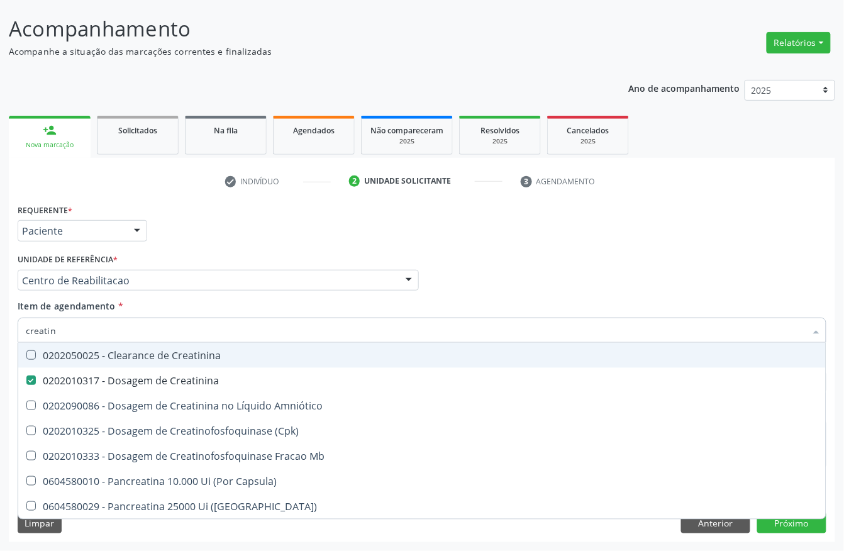
click at [140, 312] on div "Item de agendamento * creatin Desfazer seleção 0202050025 - Clearance de Creati…" at bounding box center [422, 319] width 809 height 40
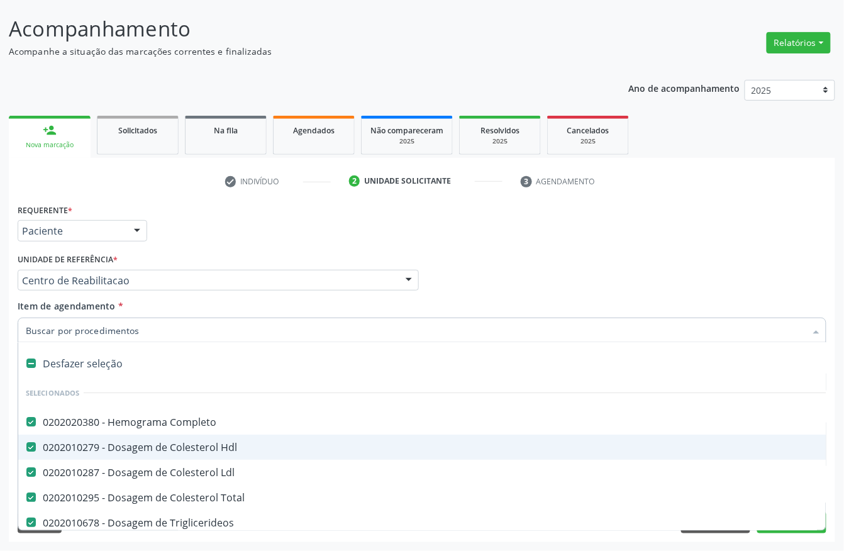
scroll to position [0, 0]
click at [192, 239] on div "Requerente * Paciente Profissional de Saúde Paciente Nenhum resultado encontrad…" at bounding box center [421, 225] width 815 height 49
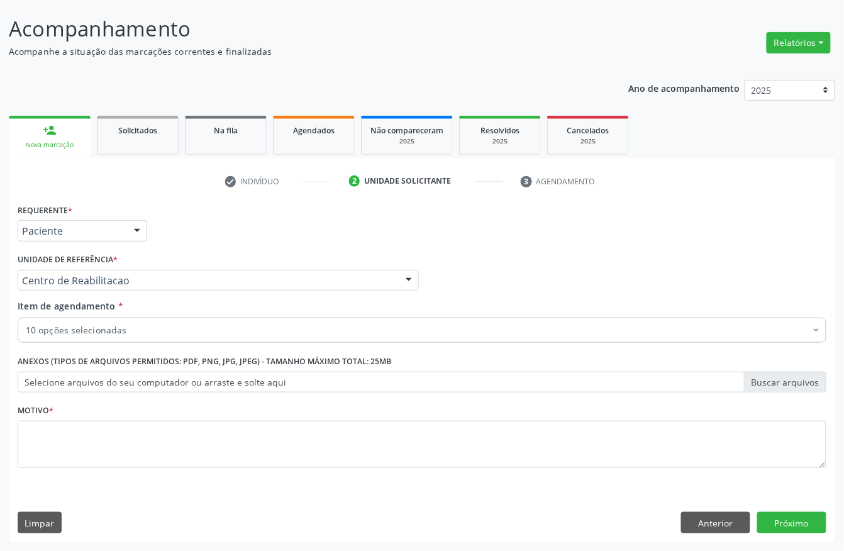
click at [73, 453] on div "0202010279 - Dosagem de Colesterol Hdl" at bounding box center [516, 448] width 980 height 10
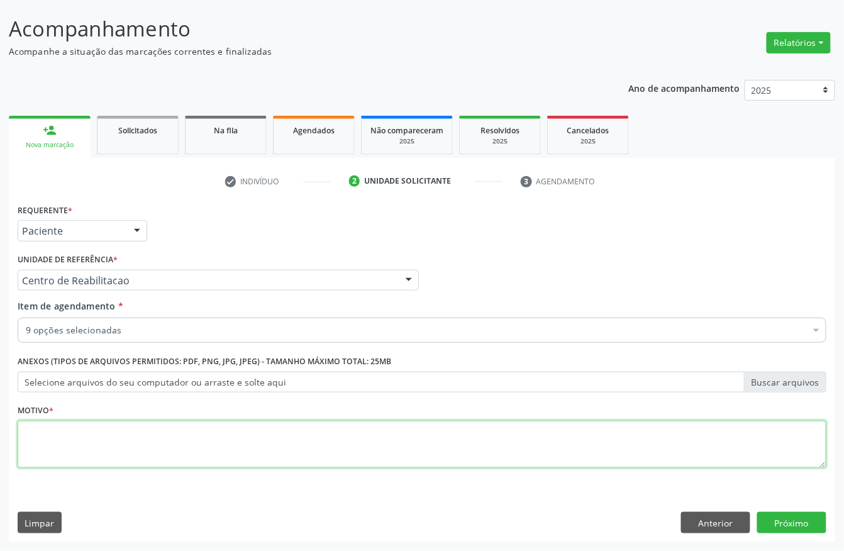
click at [126, 449] on textarea at bounding box center [422, 445] width 809 height 48
type textarea "a"
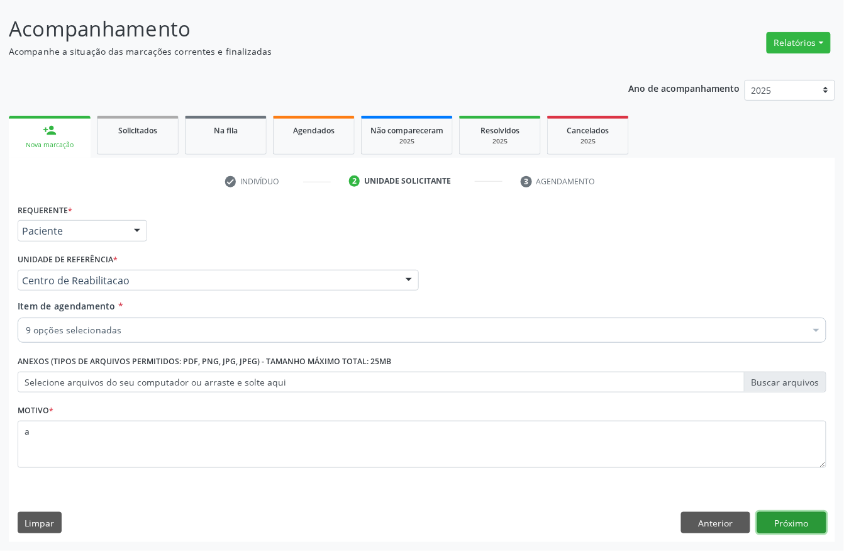
click at [814, 519] on button "Próximo" at bounding box center [791, 522] width 69 height 21
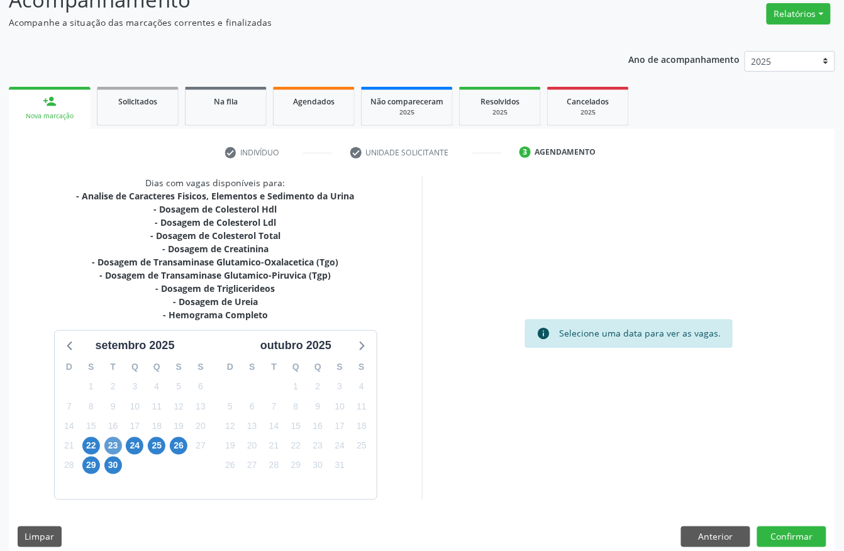
scroll to position [116, 0]
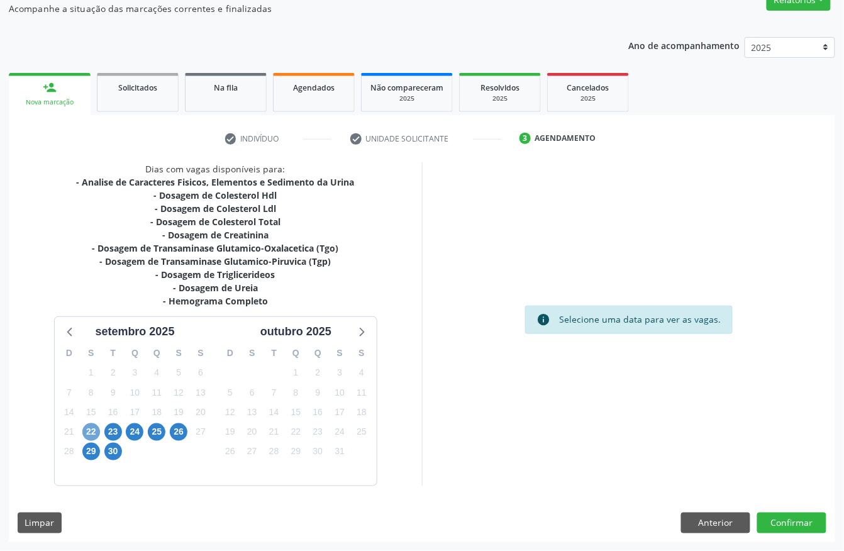
click at [96, 429] on span "22" at bounding box center [91, 432] width 18 height 18
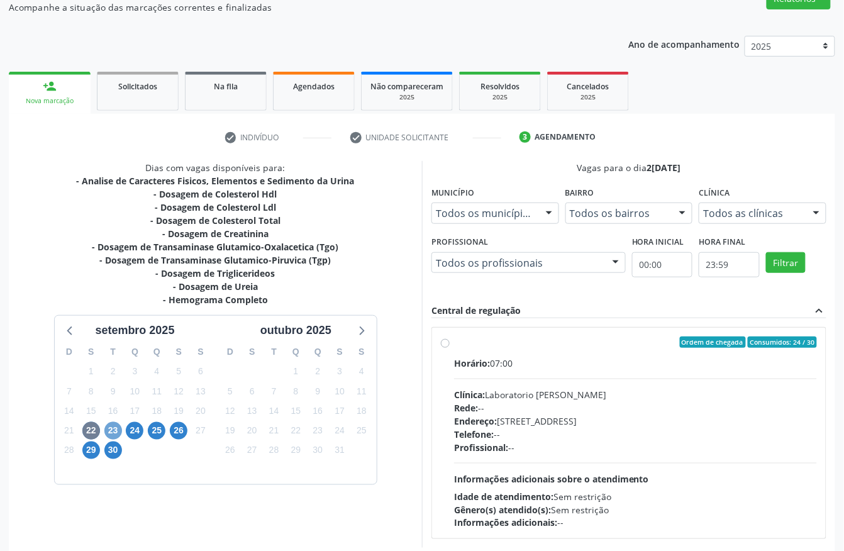
click at [112, 428] on span "23" at bounding box center [113, 431] width 18 height 18
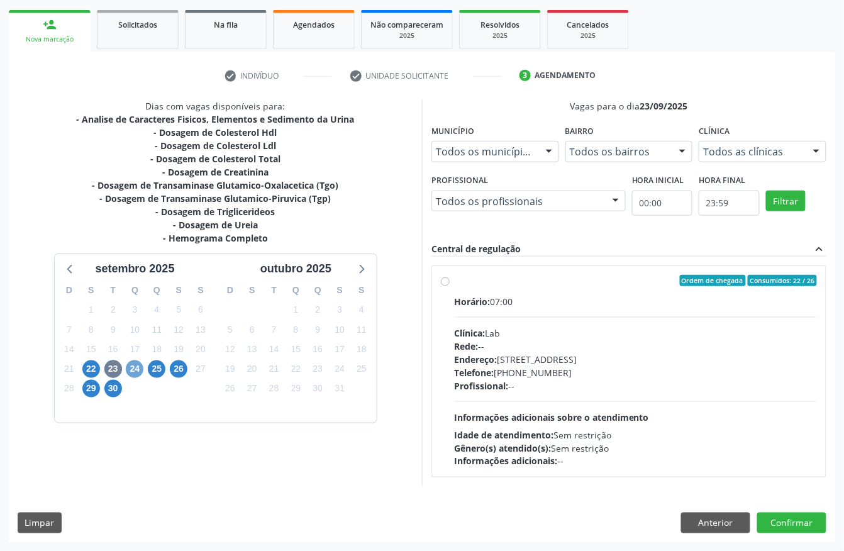
click at [136, 371] on span "24" at bounding box center [135, 369] width 18 height 18
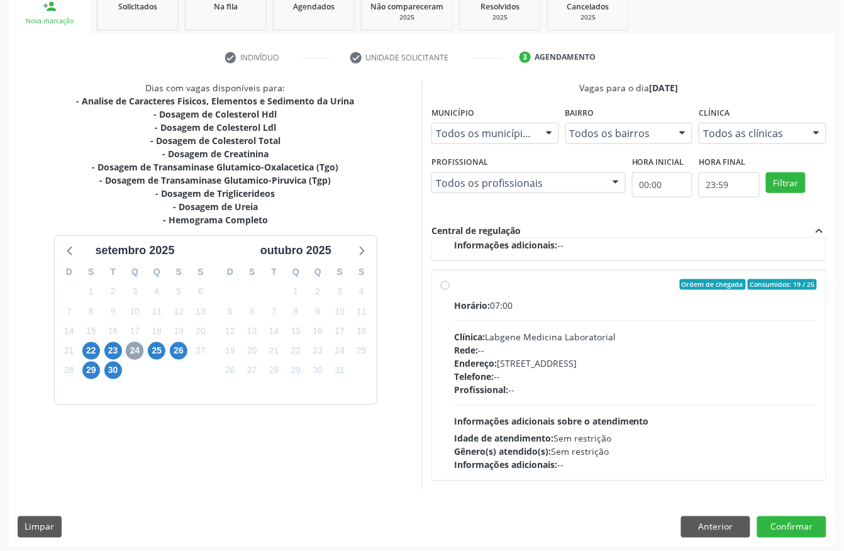
scroll to position [201, 0]
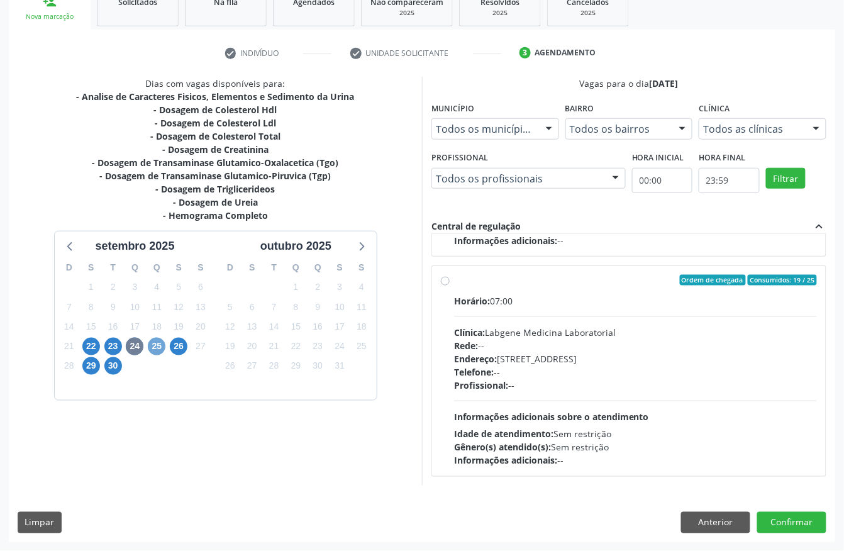
click at [156, 341] on span "25" at bounding box center [157, 347] width 18 height 18
click at [91, 366] on span "29" at bounding box center [91, 366] width 18 height 18
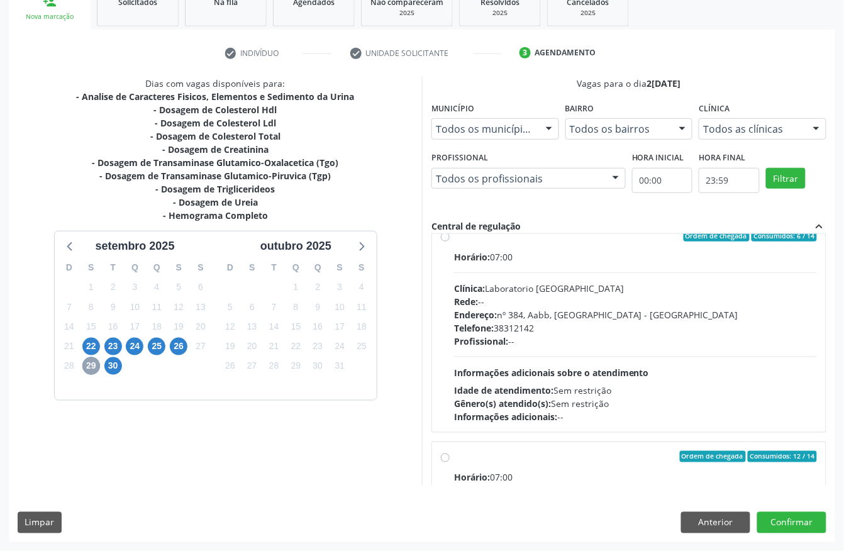
scroll to position [671, 0]
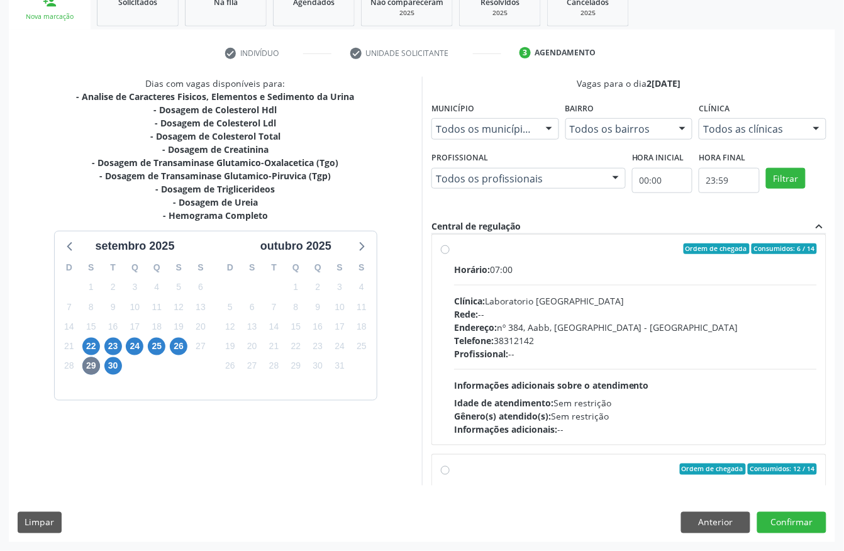
click at [579, 369] on div "Horário: 07:00 Clínica: Laboratorio Sao Francisco Rede: -- Endereço: nº 384, Aa…" at bounding box center [635, 349] width 363 height 173
click at [450, 255] on input "Ordem de chegada Consumidos: 6 / 14 Horário: 07:00 Clínica: Laboratorio Sao Fra…" at bounding box center [445, 248] width 9 height 11
radio input "true"
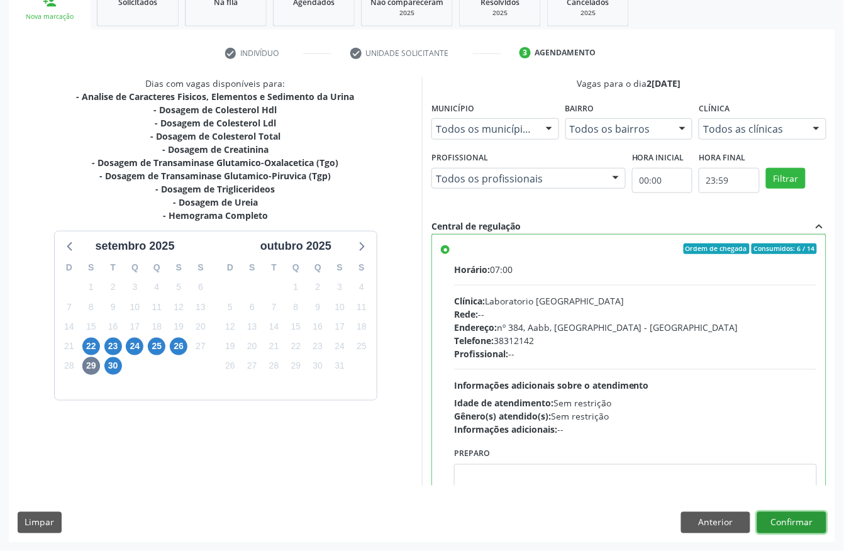
click at [793, 521] on button "Confirmar" at bounding box center [791, 522] width 69 height 21
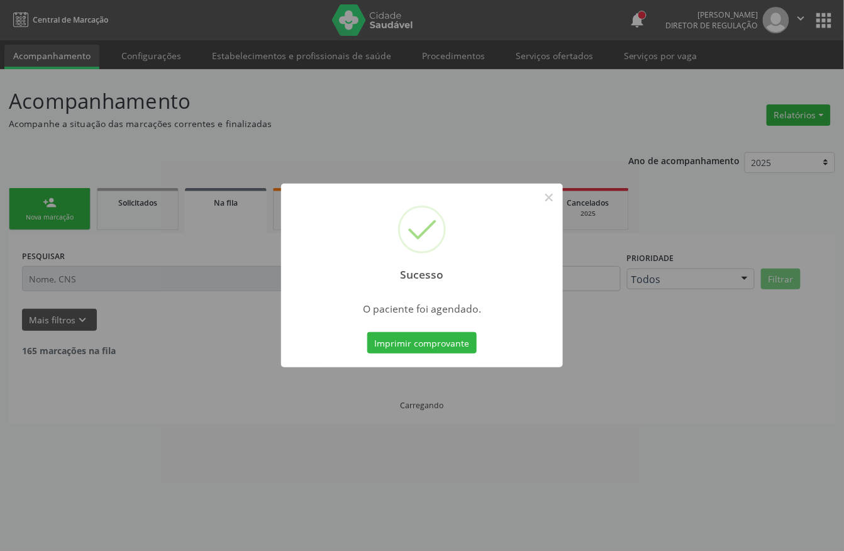
scroll to position [0, 0]
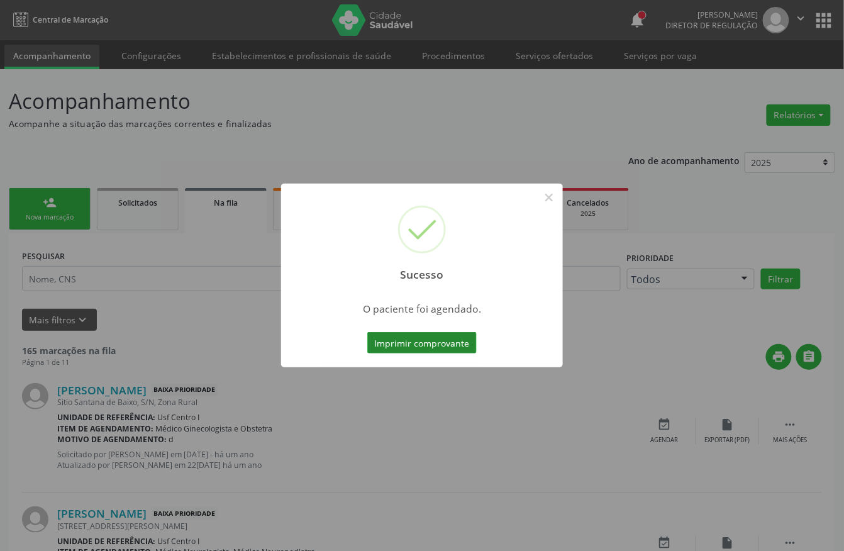
click at [404, 335] on button "Imprimir comprovante" at bounding box center [421, 342] width 109 height 21
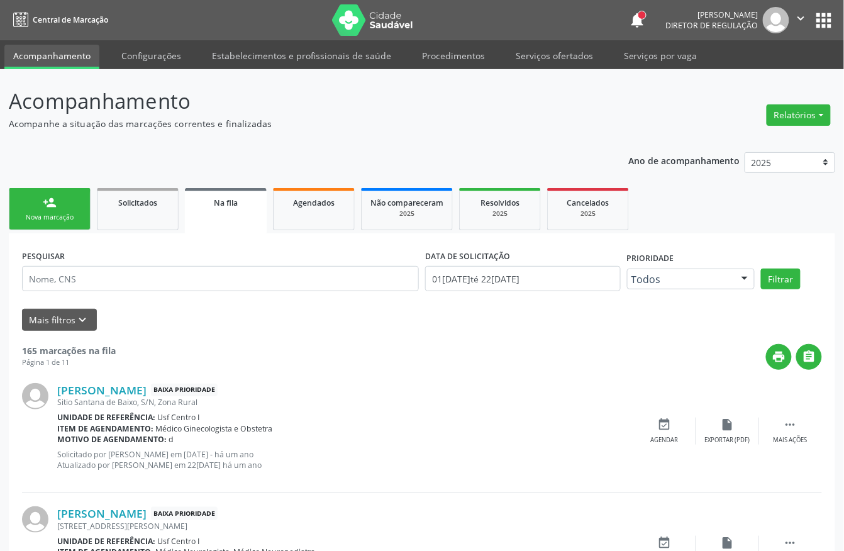
drag, startPoint x: 60, startPoint y: 220, endPoint x: 195, endPoint y: 128, distance: 163.0
click at [63, 220] on div "Nova marcação" at bounding box center [49, 217] width 63 height 9
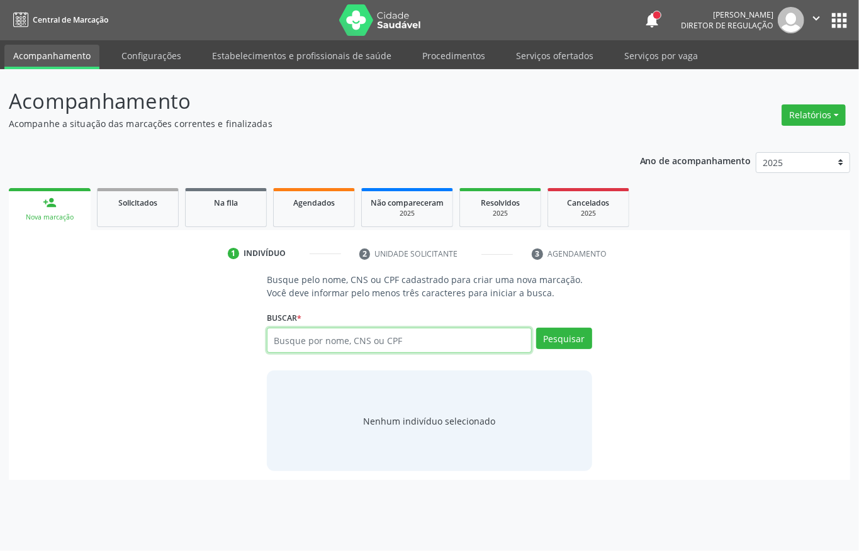
click at [307, 336] on input "text" at bounding box center [399, 340] width 265 height 25
type input "700001906955306"
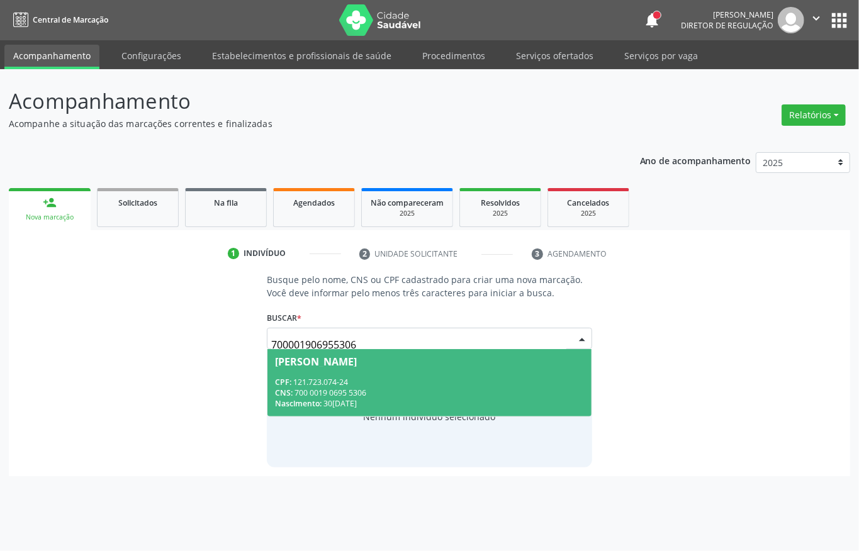
click at [297, 388] on div "CNS: 700 0019 0695 5306" at bounding box center [429, 393] width 309 height 11
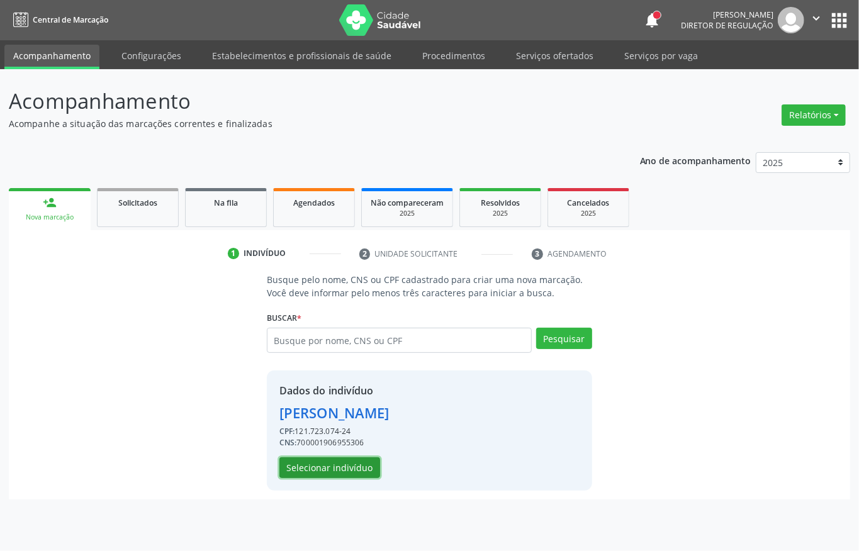
click at [340, 466] on button "Selecionar indivíduo" at bounding box center [329, 467] width 101 height 21
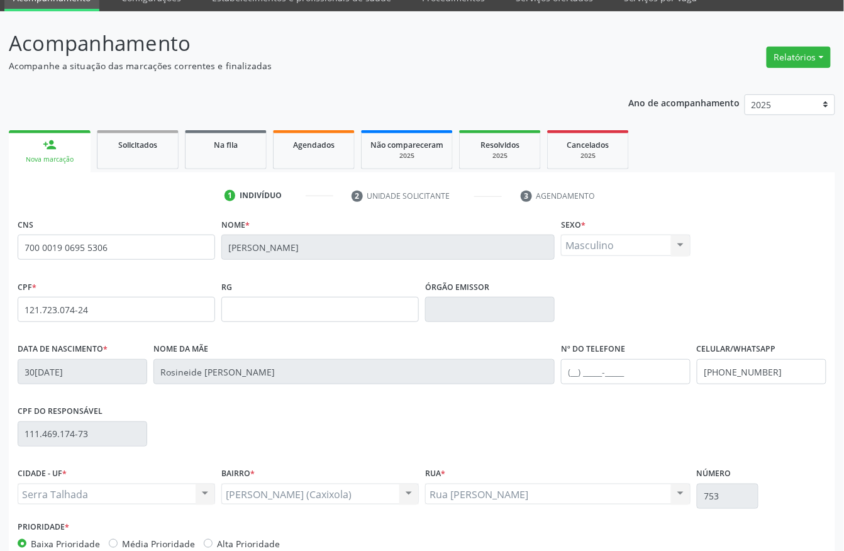
scroll to position [131, 0]
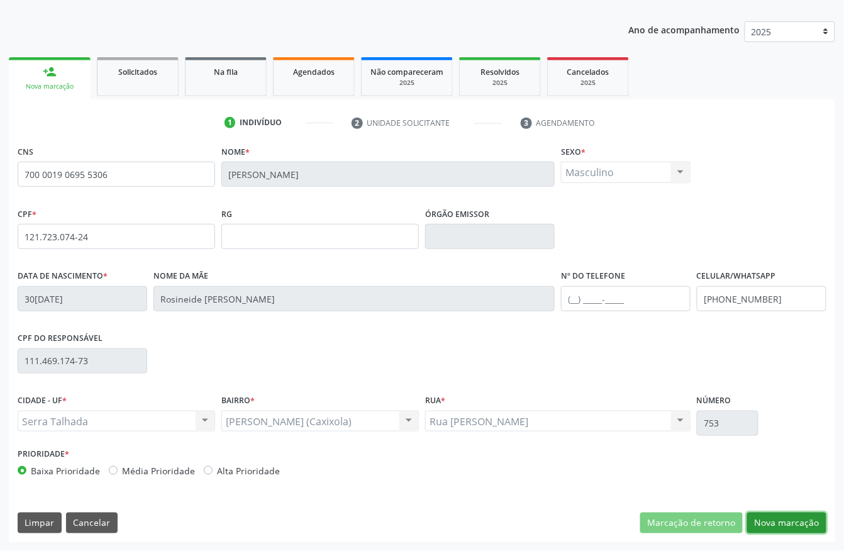
click at [818, 515] on button "Nova marcação" at bounding box center [786, 523] width 79 height 21
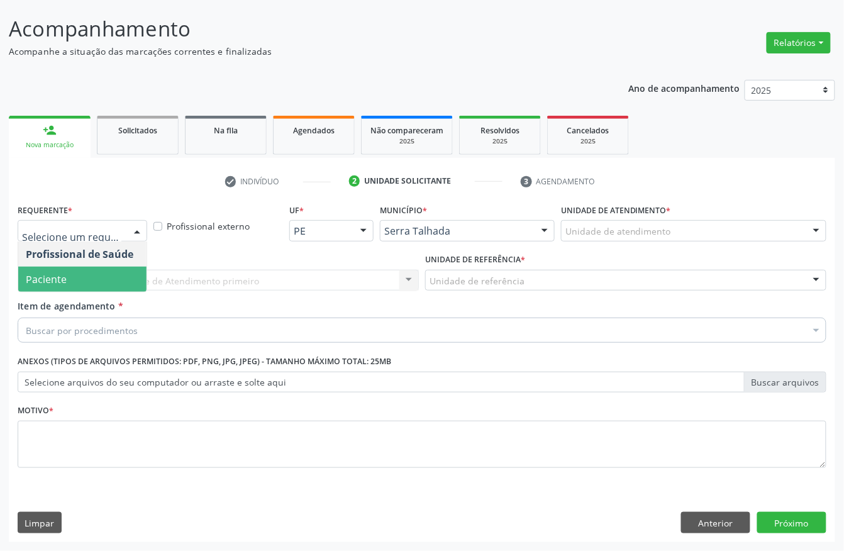
click at [52, 267] on span "Paciente" at bounding box center [82, 279] width 128 height 25
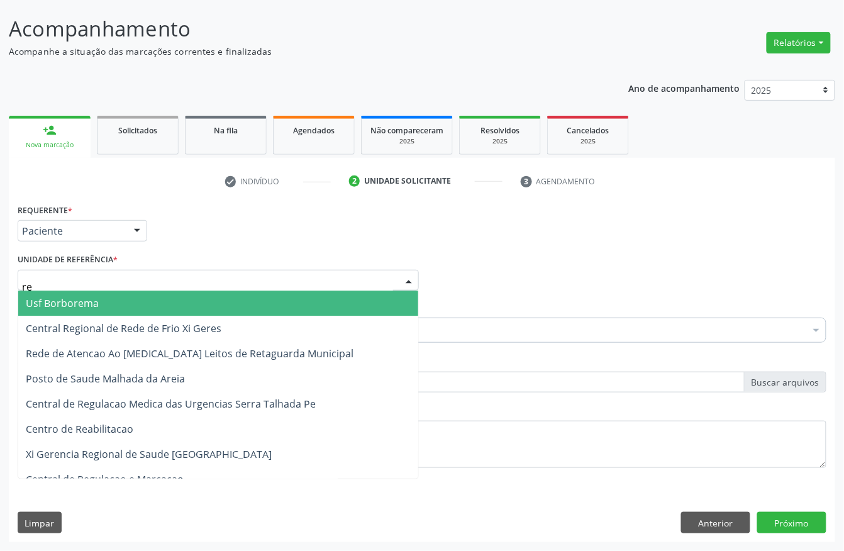
type input "rea"
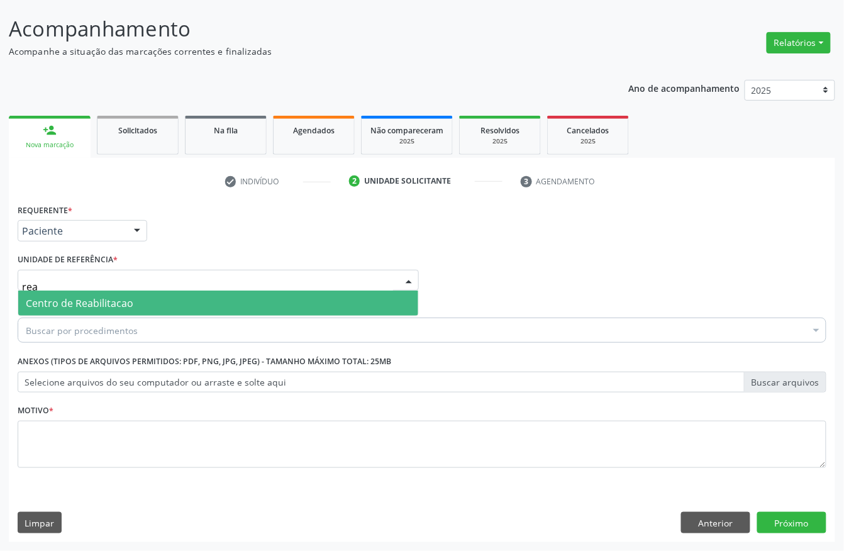
click at [78, 302] on span "Centro de Reabilitacao" at bounding box center [80, 303] width 108 height 14
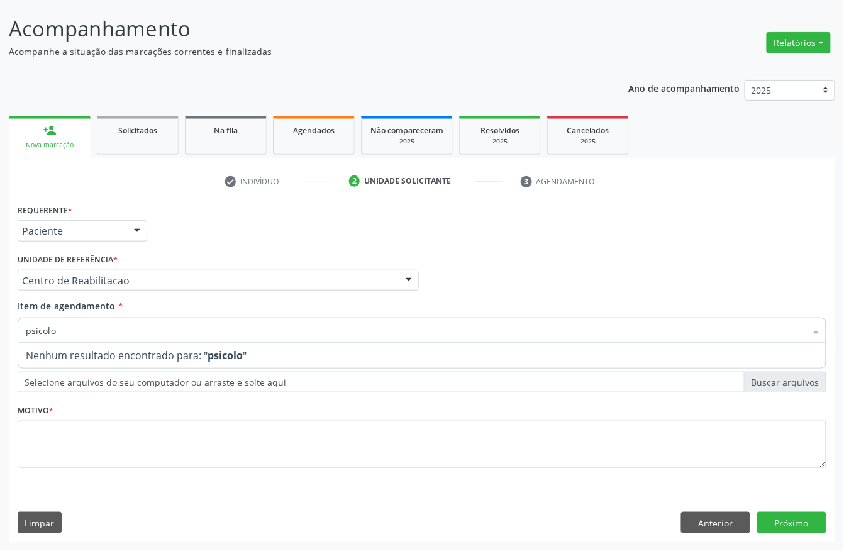
type input "psicol"
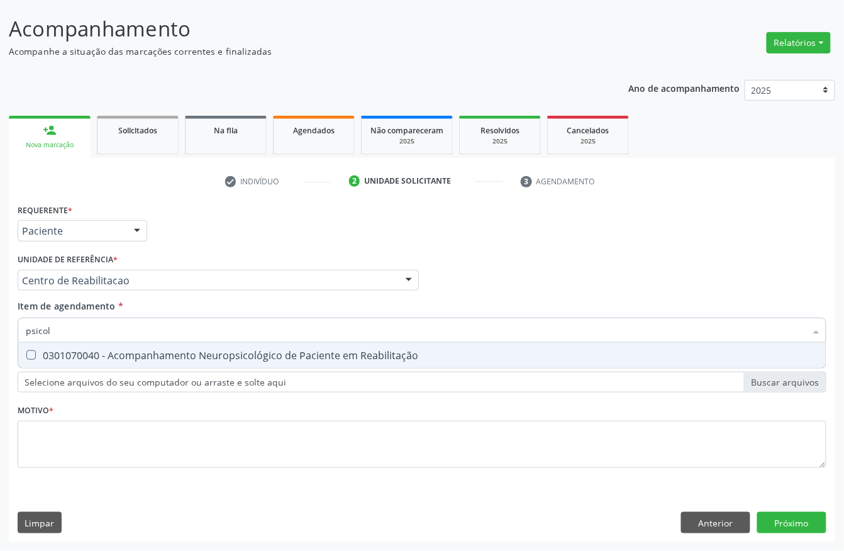
click at [63, 352] on div "0301070040 - Acompanhamento Neuropsicológico de Paciente em Reabilitação" at bounding box center [422, 355] width 793 height 10
checkbox Reabilitação "true"
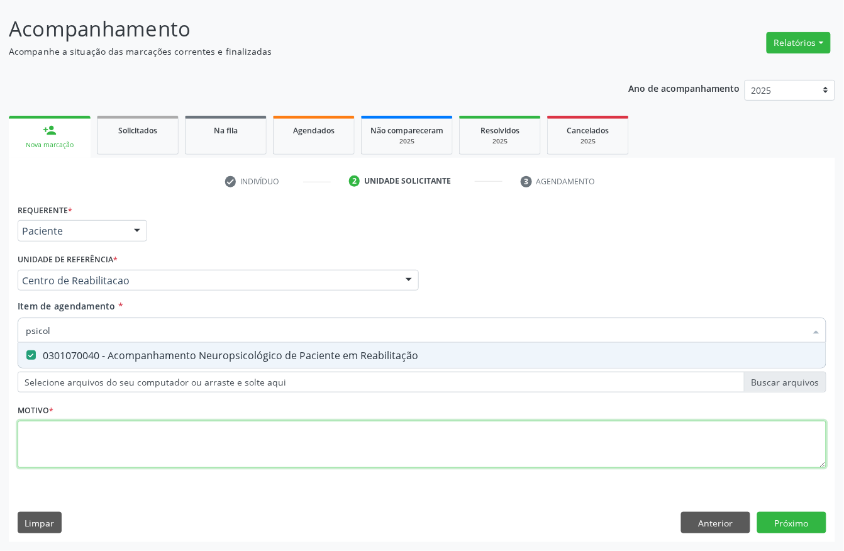
click at [43, 422] on div "Requerente * Paciente Profissional de Saúde Paciente Nenhum resultado encontrad…" at bounding box center [422, 343] width 809 height 285
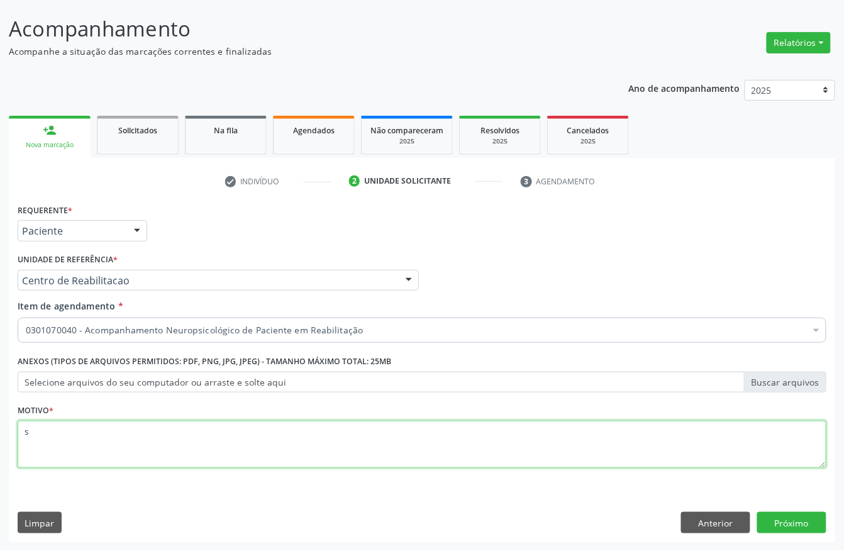
type textarea "s"
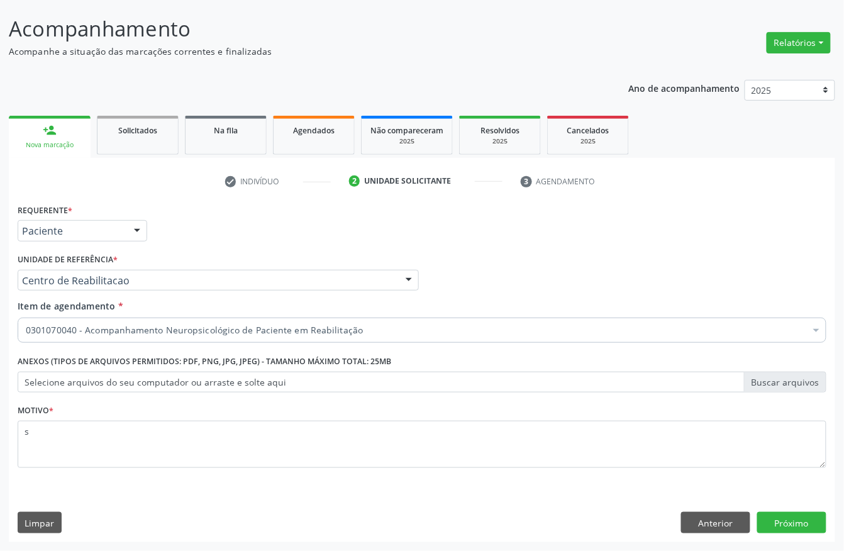
click at [780, 535] on div "Requerente * Paciente Profissional de Saúde Paciente Nenhum resultado encontrad…" at bounding box center [422, 372] width 827 height 342
click at [783, 522] on button "Próximo" at bounding box center [791, 522] width 69 height 21
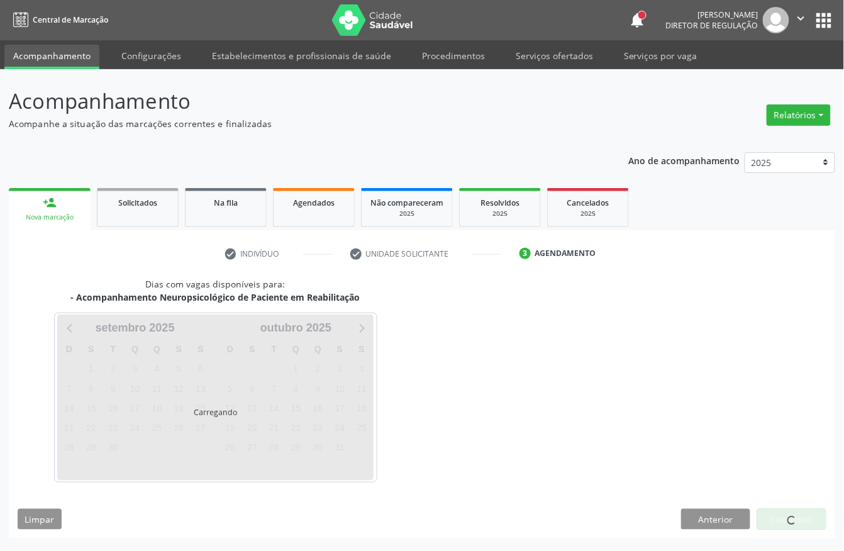
scroll to position [0, 0]
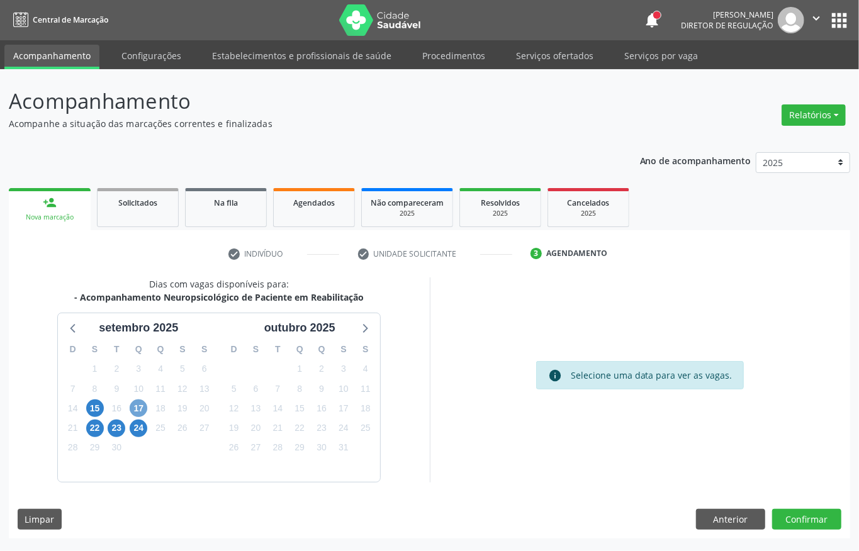
click at [140, 411] on span "17" at bounding box center [139, 408] width 18 height 18
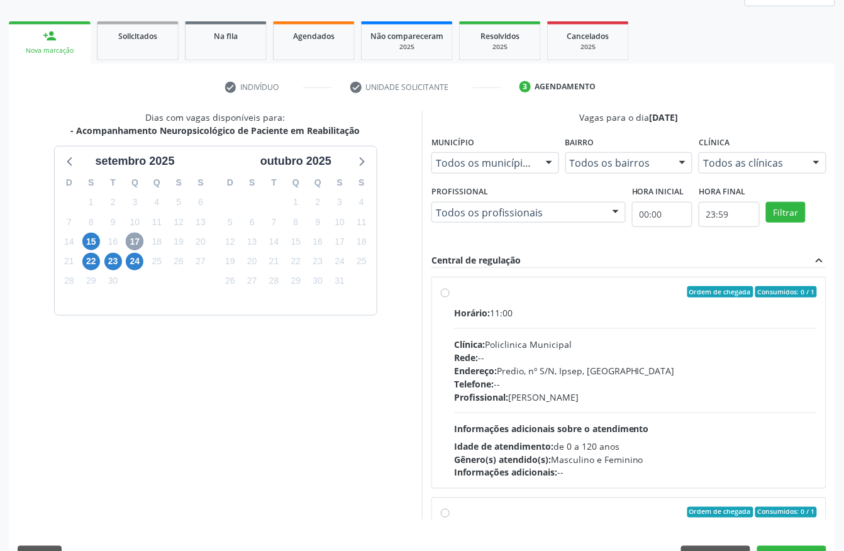
scroll to position [167, 0]
click at [536, 310] on div "Horário: 11:00" at bounding box center [635, 312] width 363 height 13
click at [450, 297] on input "Ordem de chegada Consumidos: 0 / 1 Horário: 11:00 Clínica: Policlinica Municipa…" at bounding box center [445, 291] width 9 height 11
radio input "true"
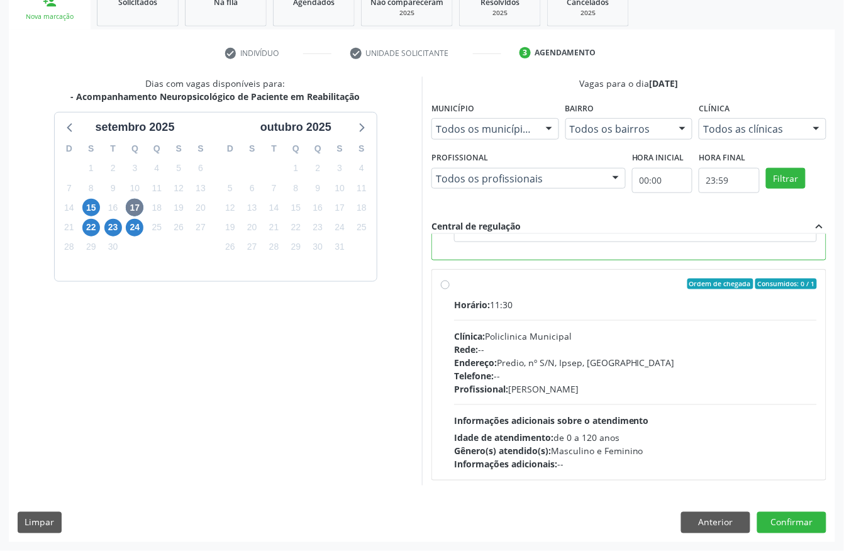
scroll to position [285, 0]
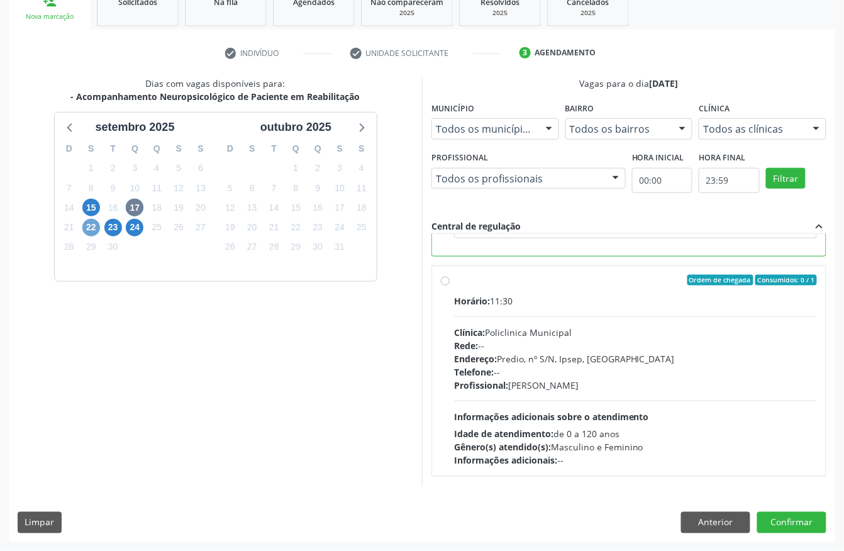
click at [94, 226] on span "22" at bounding box center [91, 228] width 18 height 18
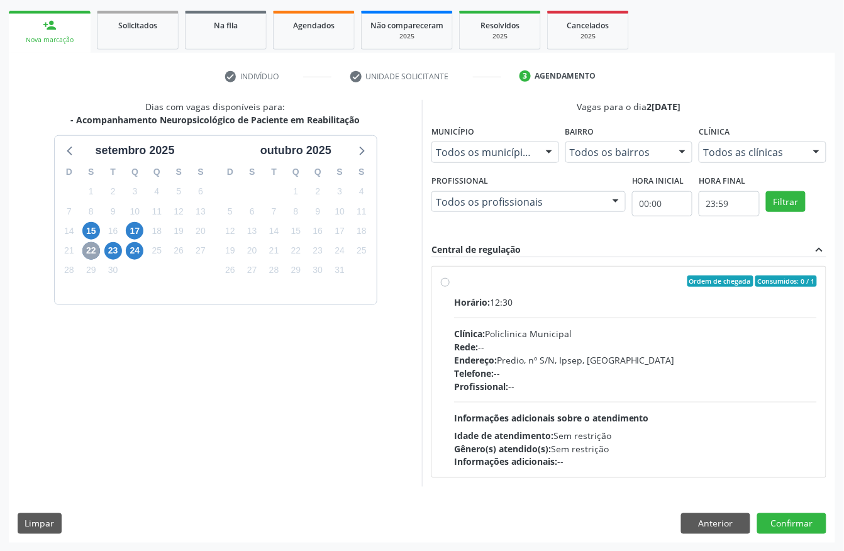
scroll to position [180, 0]
click at [511, 327] on div "Clínica: Policlinica Municipal" at bounding box center [635, 333] width 363 height 13
click at [450, 286] on input "Ordem de chegada Consumidos: 0 / 1 Horário: 12:30 Clínica: Policlinica Municipa…" at bounding box center [445, 280] width 9 height 11
radio input "true"
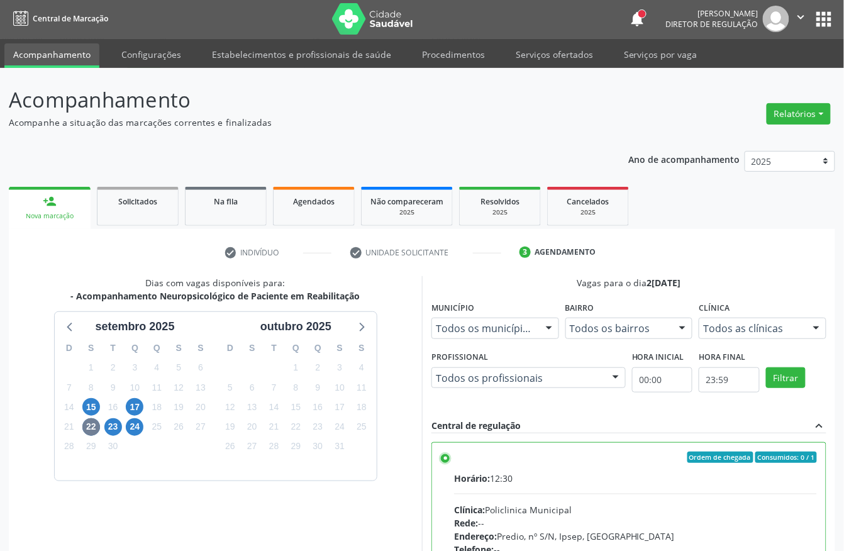
scroll to position [0, 0]
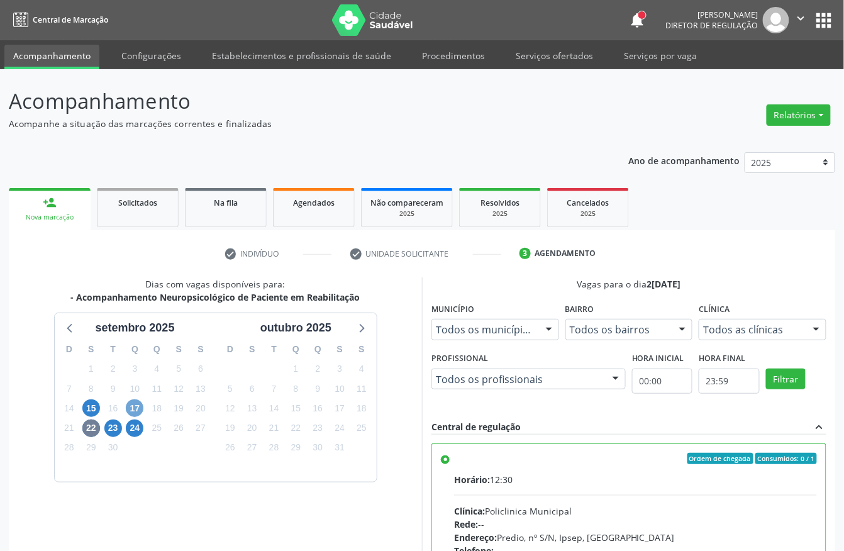
click at [139, 404] on span "17" at bounding box center [135, 408] width 18 height 18
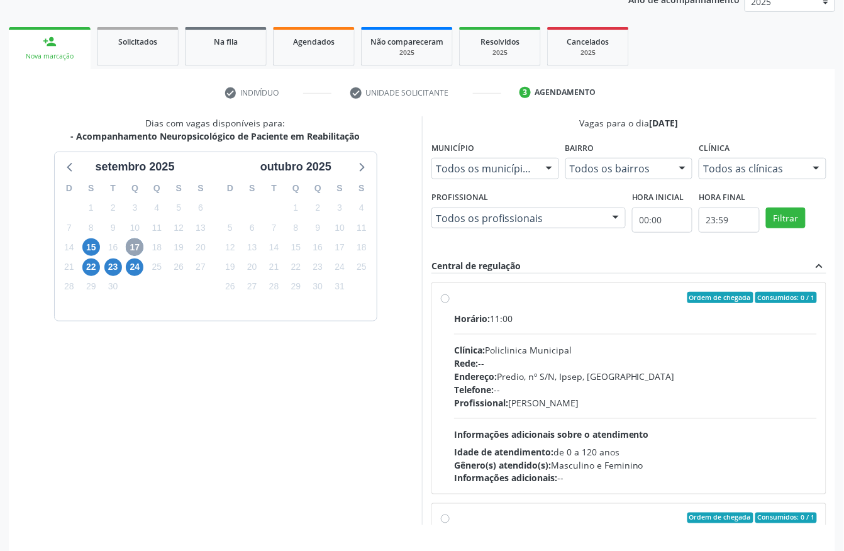
scroll to position [167, 0]
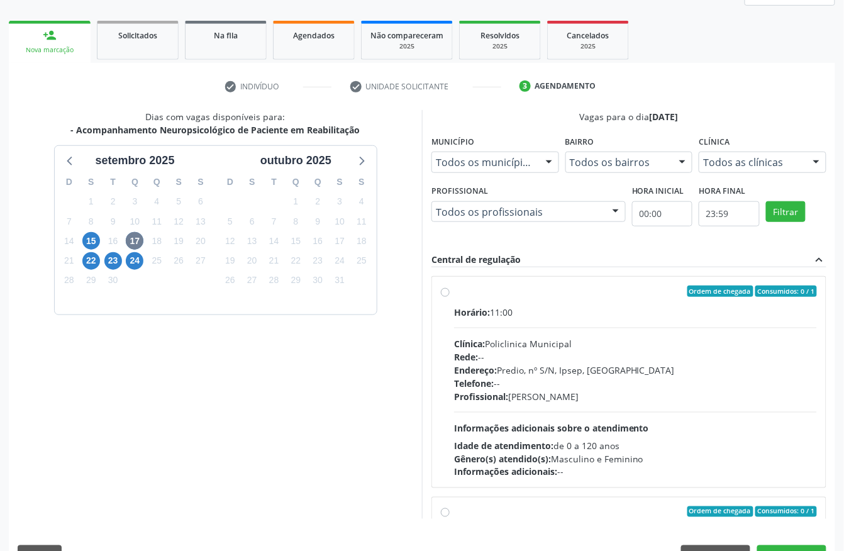
click at [527, 340] on div "Clínica: Policlinica Municipal" at bounding box center [635, 343] width 363 height 13
click at [450, 297] on input "Ordem de chegada Consumidos: 0 / 1 Horário: 11:00 Clínica: Policlinica Municipa…" at bounding box center [445, 291] width 9 height 11
radio input "true"
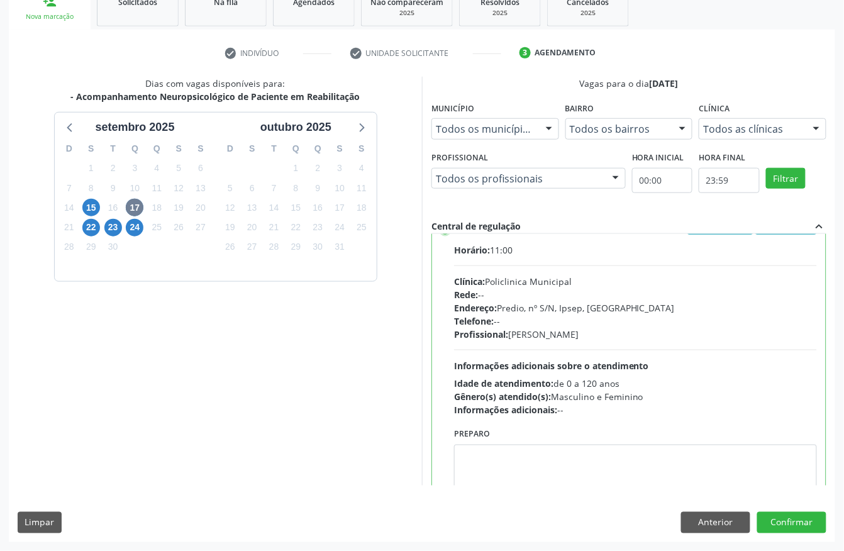
scroll to position [0, 0]
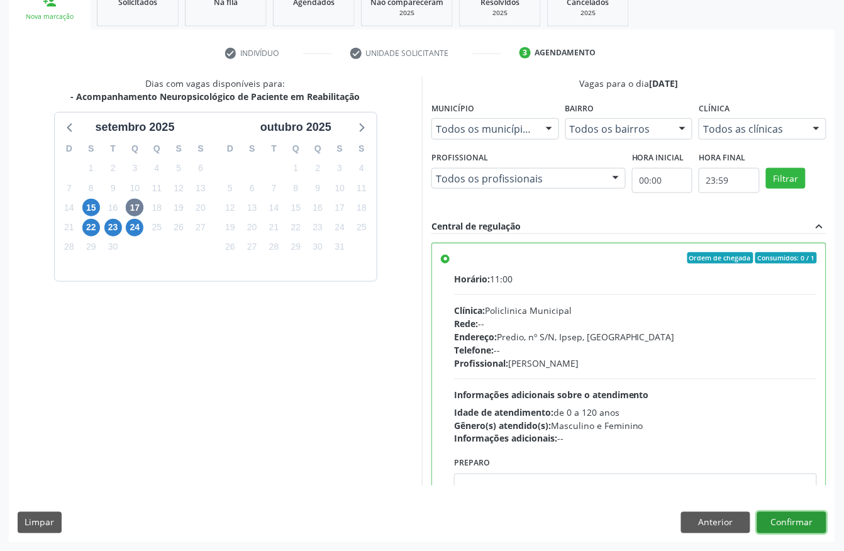
click at [798, 521] on button "Confirmar" at bounding box center [791, 522] width 69 height 21
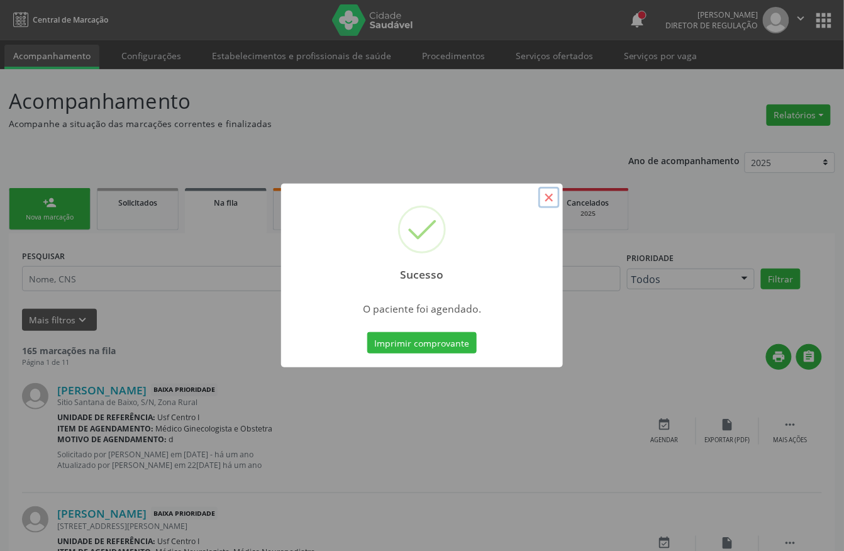
click at [547, 194] on button "×" at bounding box center [549, 197] width 21 height 21
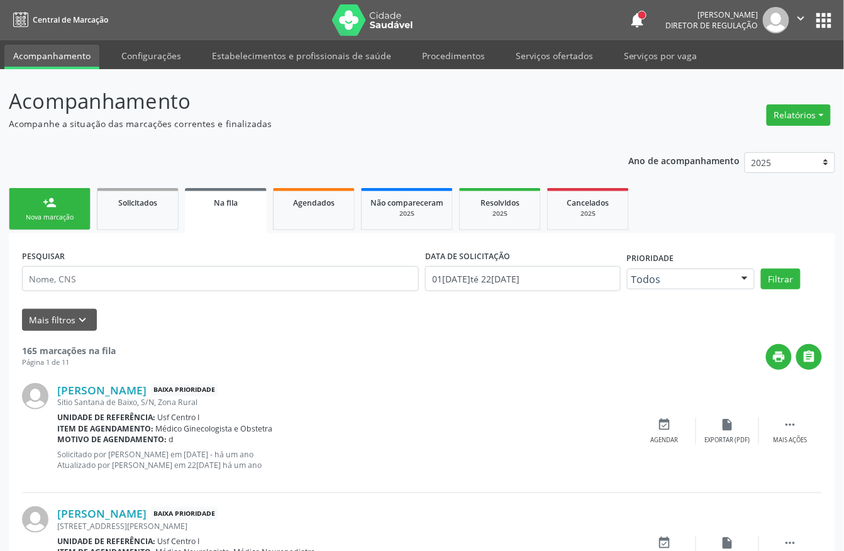
click at [68, 205] on link "person_add Nova marcação" at bounding box center [50, 209] width 82 height 42
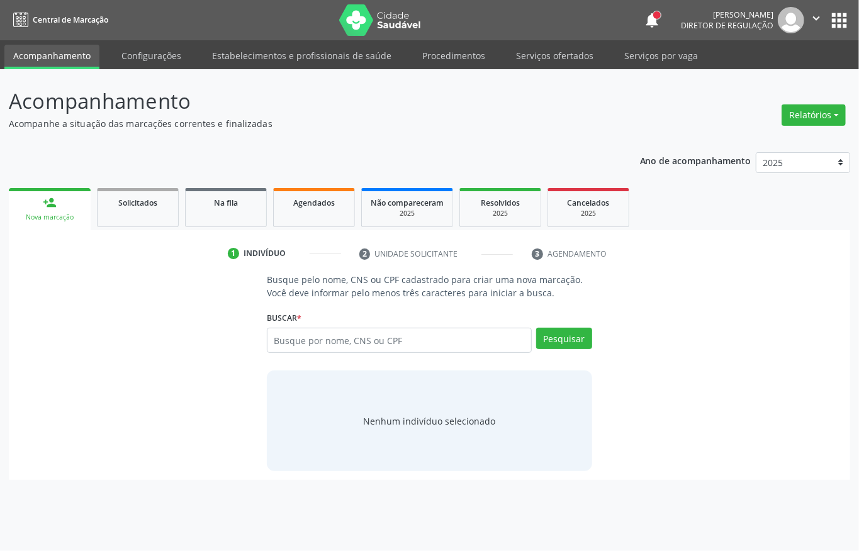
click at [293, 354] on div "Busque por nome, CNS ou CPF Nenhum resultado encontrado para: " " Digite nome, …" at bounding box center [429, 345] width 325 height 34
click at [293, 346] on input "text" at bounding box center [399, 340] width 265 height 25
type input "700001906955306"
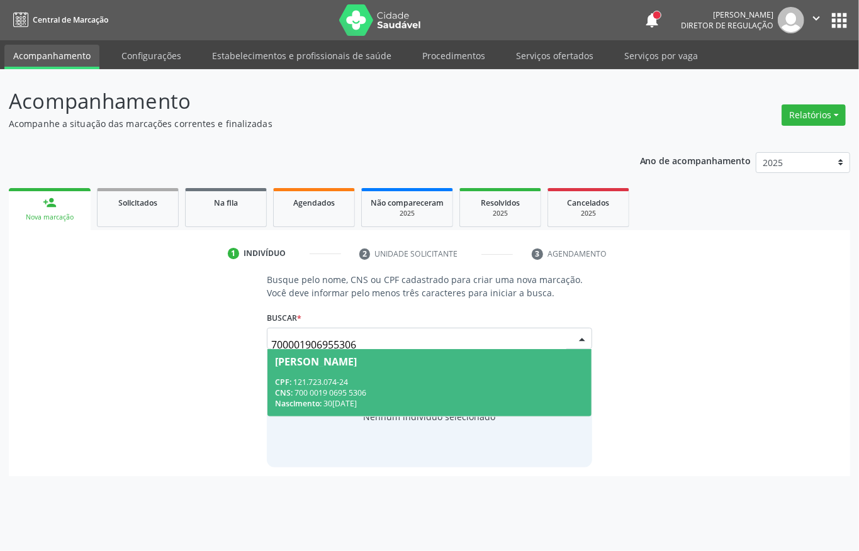
click at [428, 381] on div "CPF: 121.723.074-24" at bounding box center [429, 382] width 309 height 11
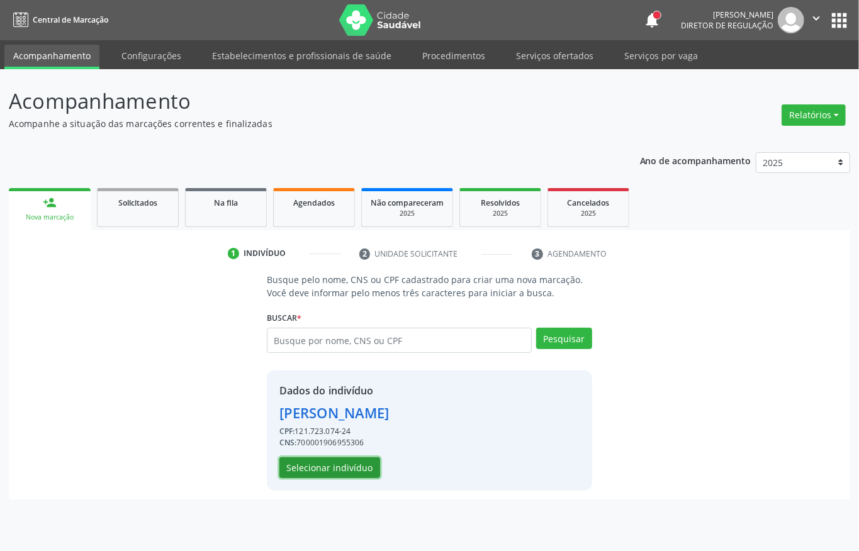
click at [342, 468] on button "Selecionar indivíduo" at bounding box center [329, 467] width 101 height 21
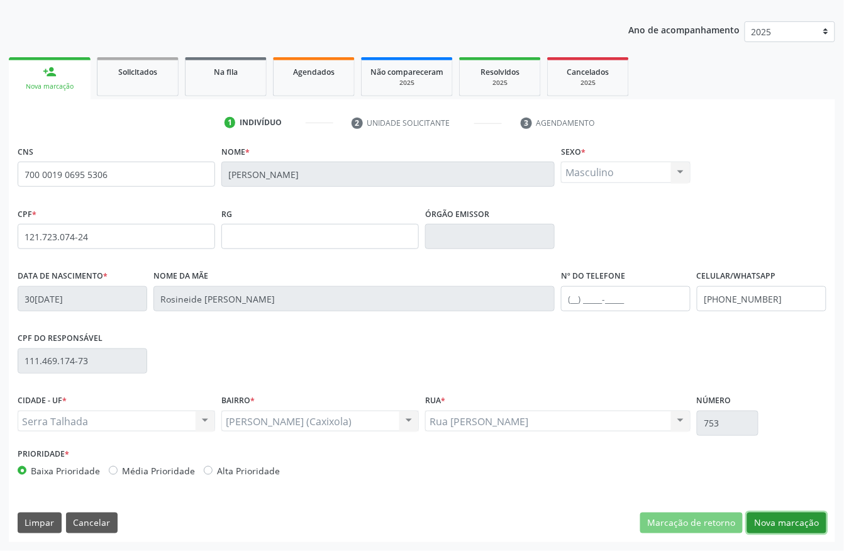
click at [781, 514] on button "Nova marcação" at bounding box center [786, 523] width 79 height 21
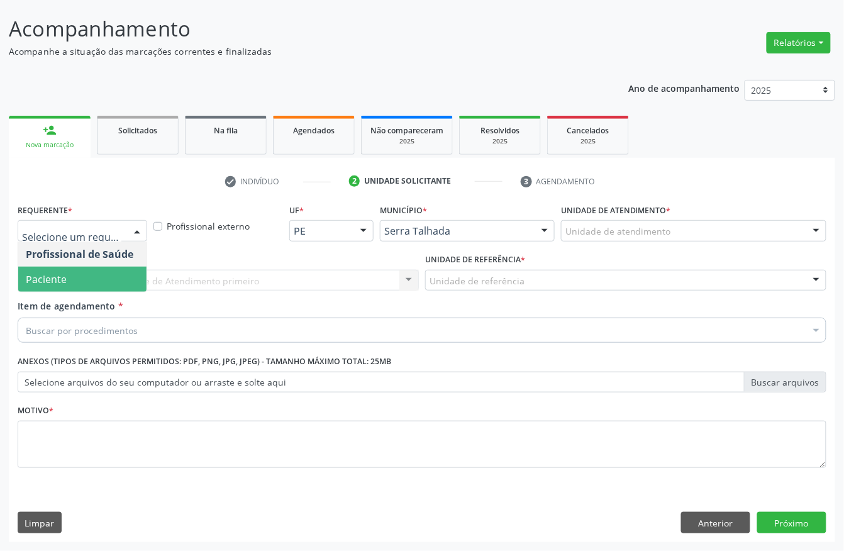
click at [74, 275] on span "Paciente" at bounding box center [82, 279] width 128 height 25
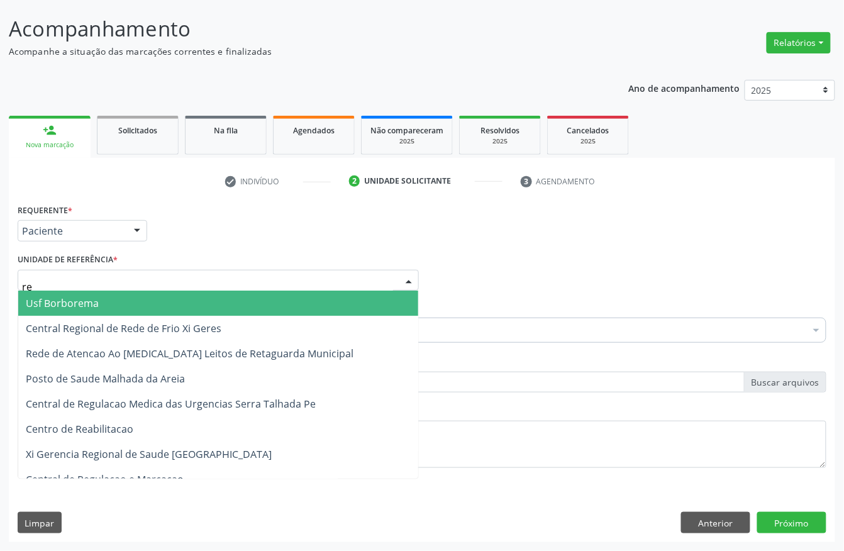
type input "rea"
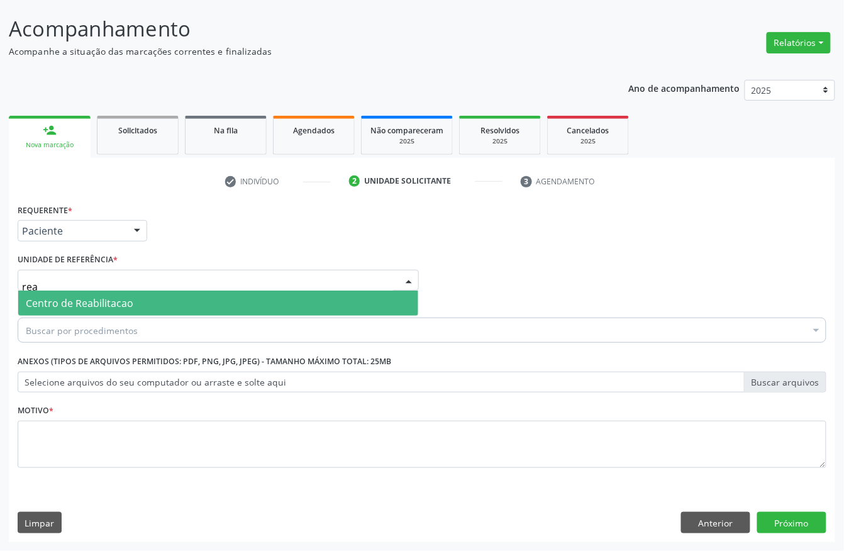
click at [83, 300] on span "Centro de Reabilitacao" at bounding box center [80, 303] width 108 height 14
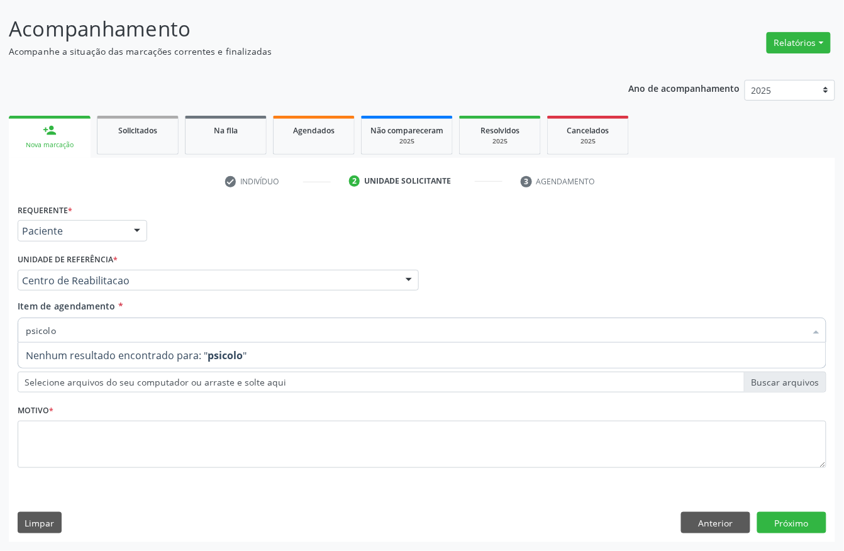
type input "psicol"
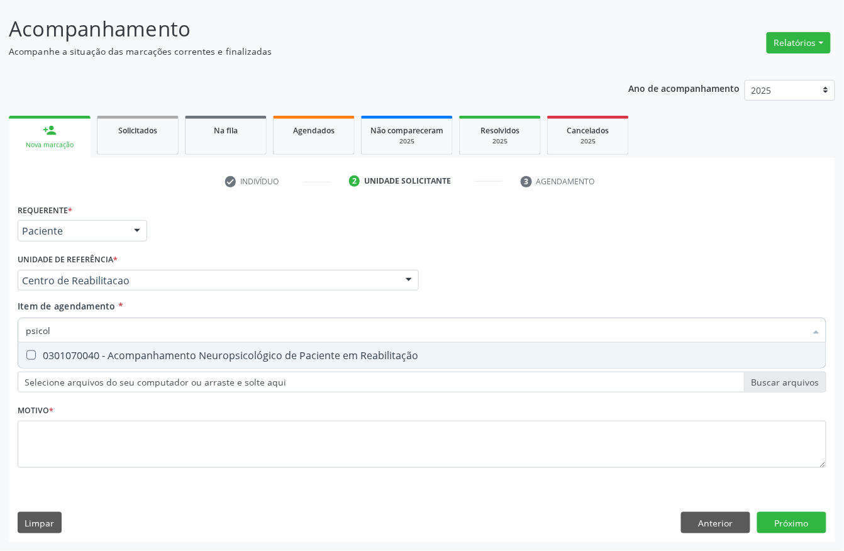
click at [79, 359] on div "0301070040 - Acompanhamento Neuropsicológico de Paciente em Reabilitação" at bounding box center [422, 355] width 793 height 10
checkbox Reabilitação "true"
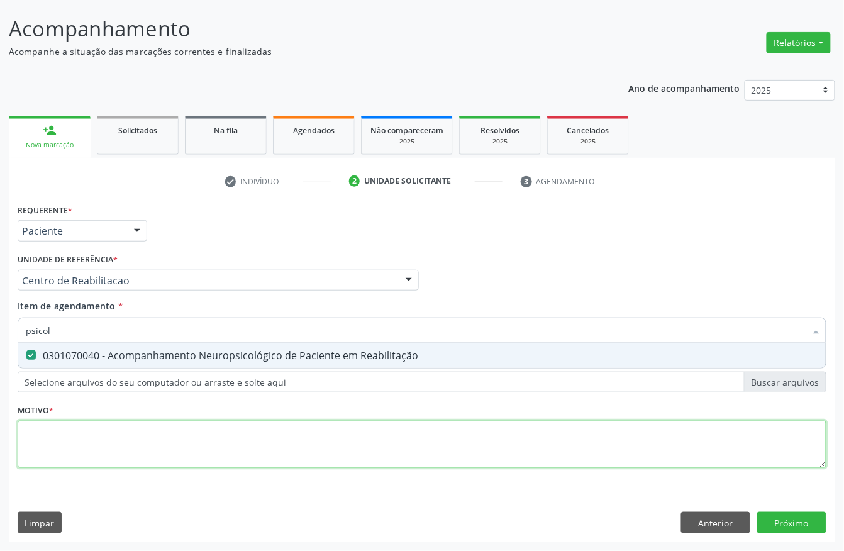
click at [59, 444] on div "Requerente * Paciente Profissional de Saúde Paciente Nenhum resultado encontrad…" at bounding box center [422, 343] width 809 height 285
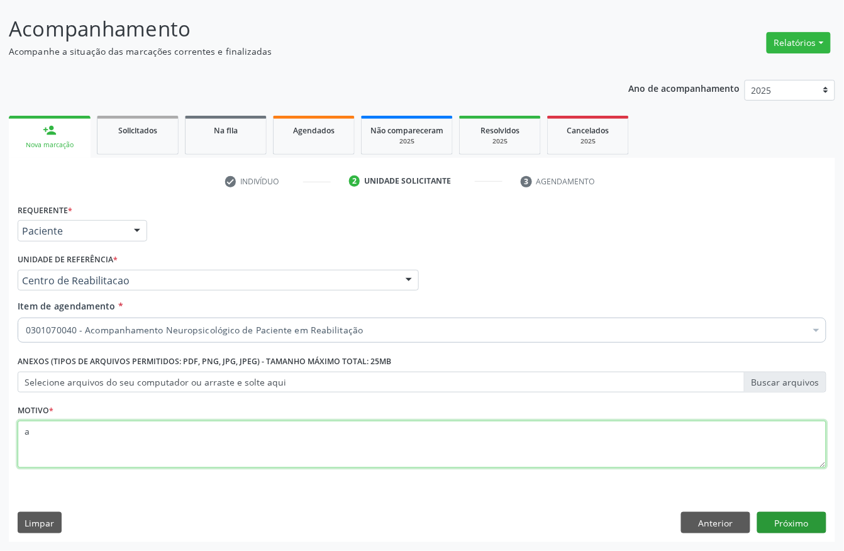
type textarea "a"
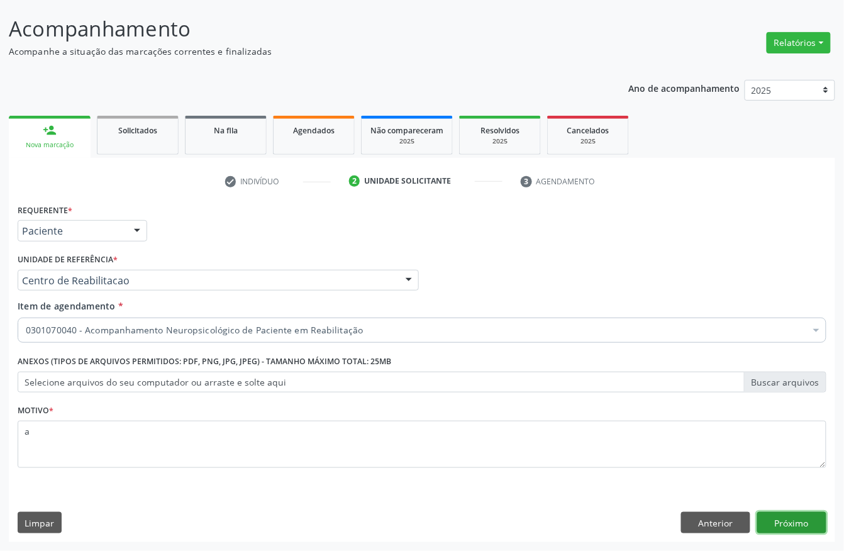
click at [796, 514] on button "Próximo" at bounding box center [791, 522] width 69 height 21
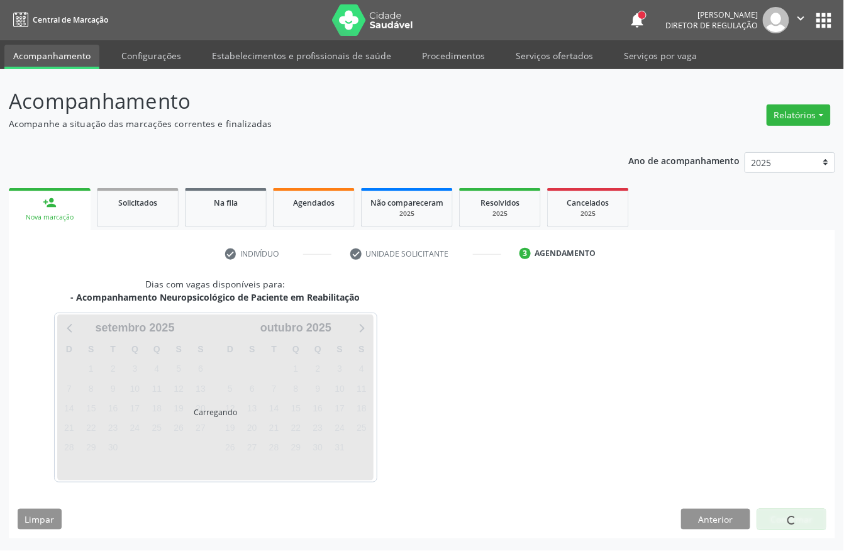
scroll to position [0, 0]
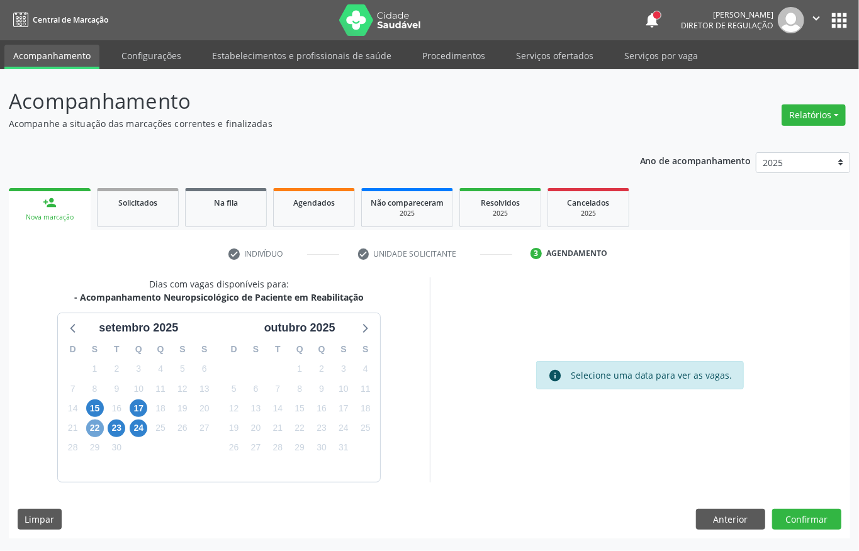
click at [92, 424] on span "22" at bounding box center [95, 429] width 18 height 18
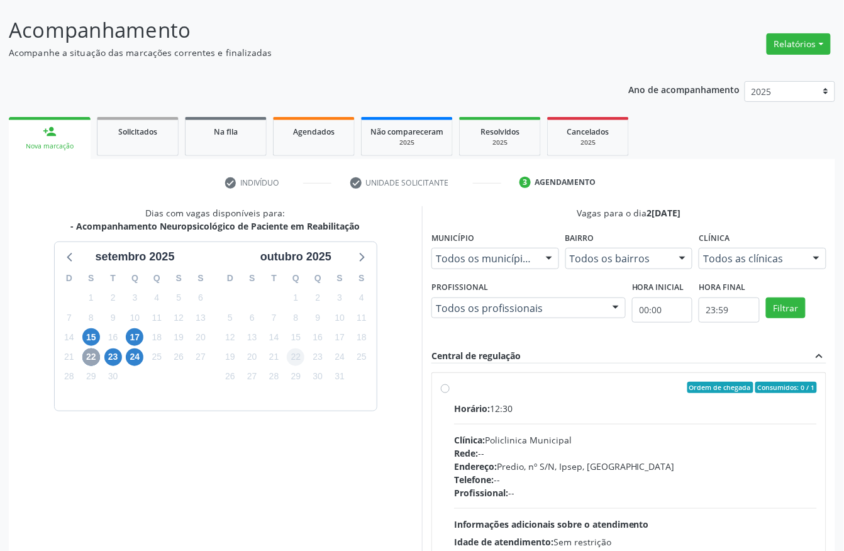
scroll to position [167, 0]
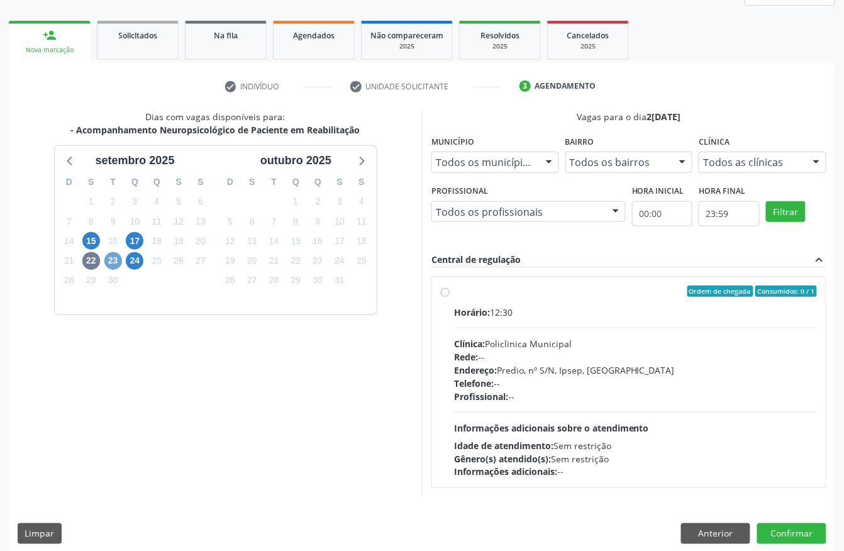
click at [114, 260] on span "23" at bounding box center [113, 261] width 18 height 18
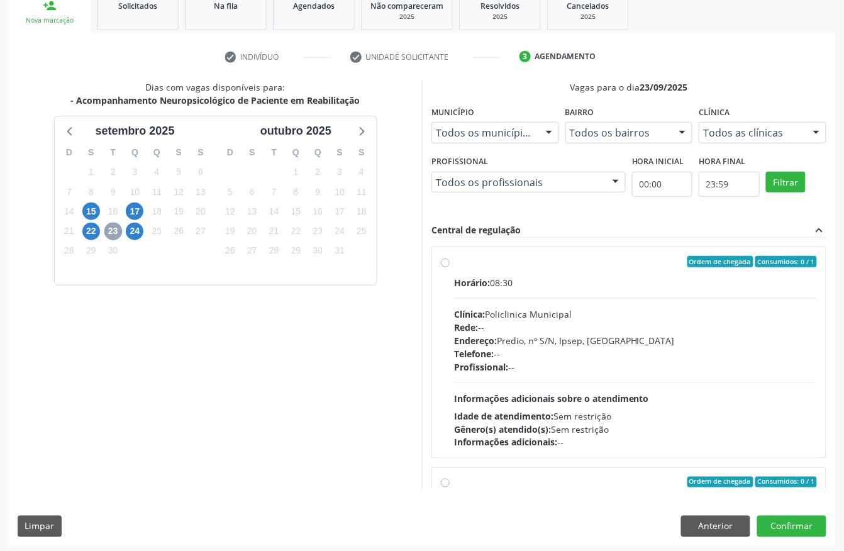
scroll to position [201, 0]
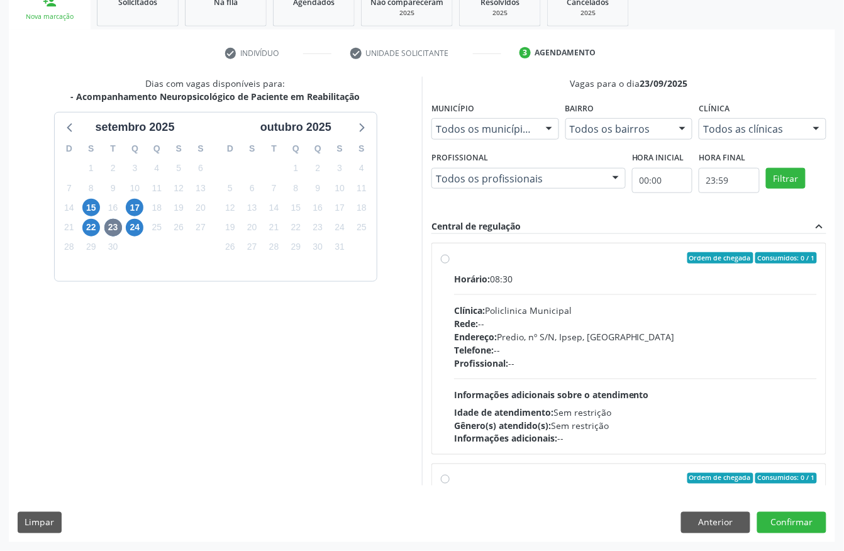
click at [532, 323] on div "Rede: --" at bounding box center [635, 323] width 363 height 13
click at [450, 264] on input "Ordem de chegada Consumidos: 0 / 1 Horário: 08:30 Clínica: Policlinica Municipa…" at bounding box center [445, 257] width 9 height 11
radio input "true"
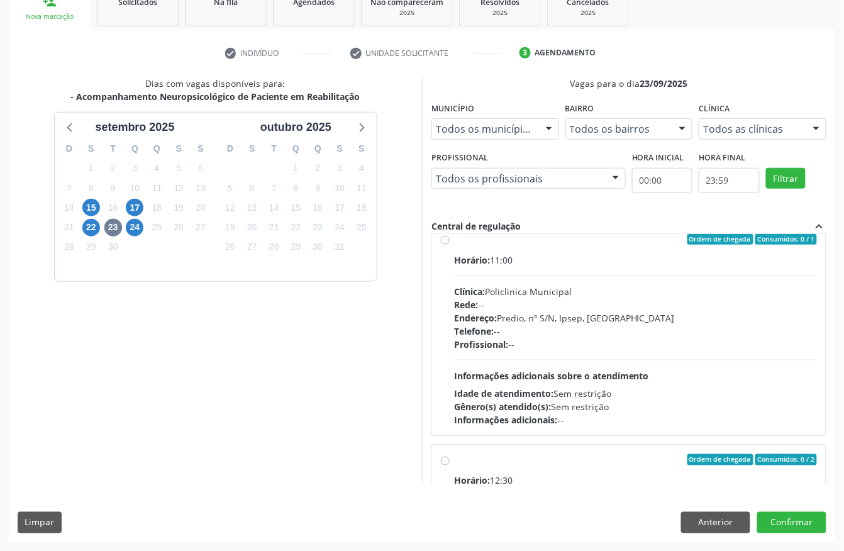
scroll to position [335, 0]
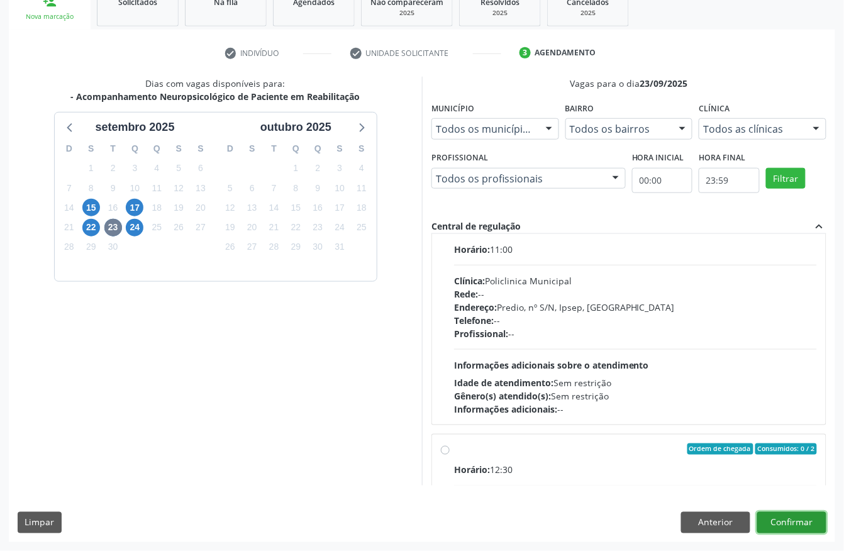
click at [791, 523] on button "Confirmar" at bounding box center [791, 522] width 69 height 21
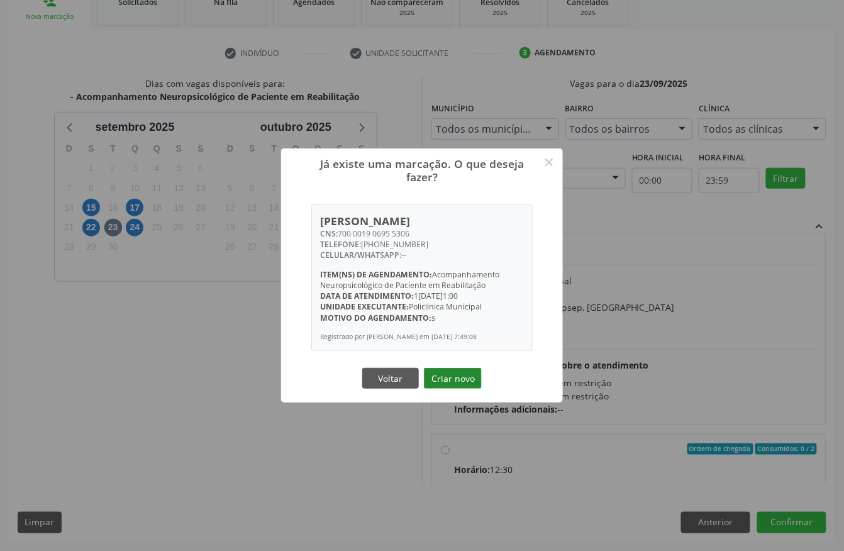
click at [438, 376] on button "Criar novo" at bounding box center [453, 378] width 58 height 21
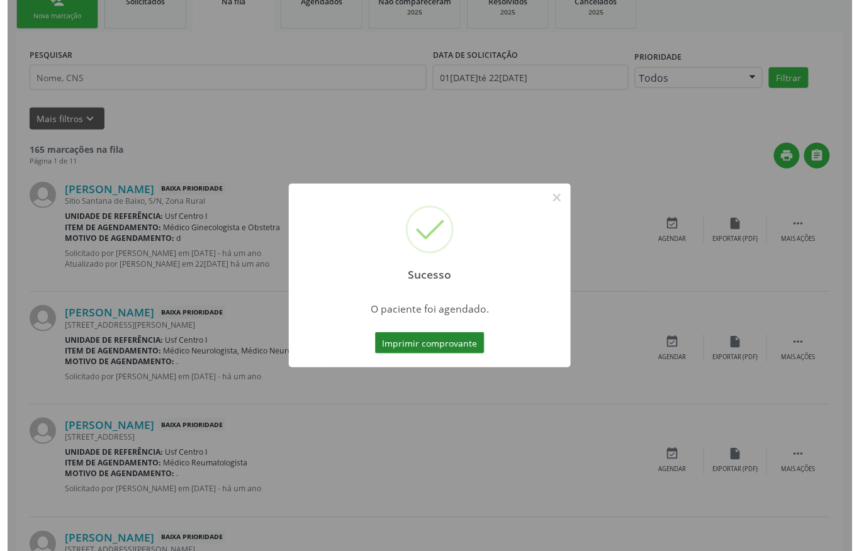
scroll to position [0, 0]
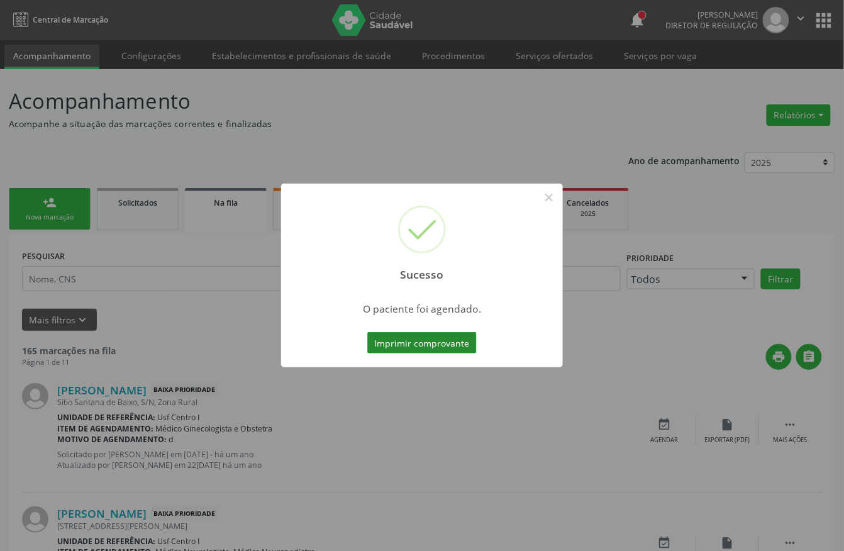
click at [419, 342] on button "Imprimir comprovante" at bounding box center [421, 342] width 109 height 21
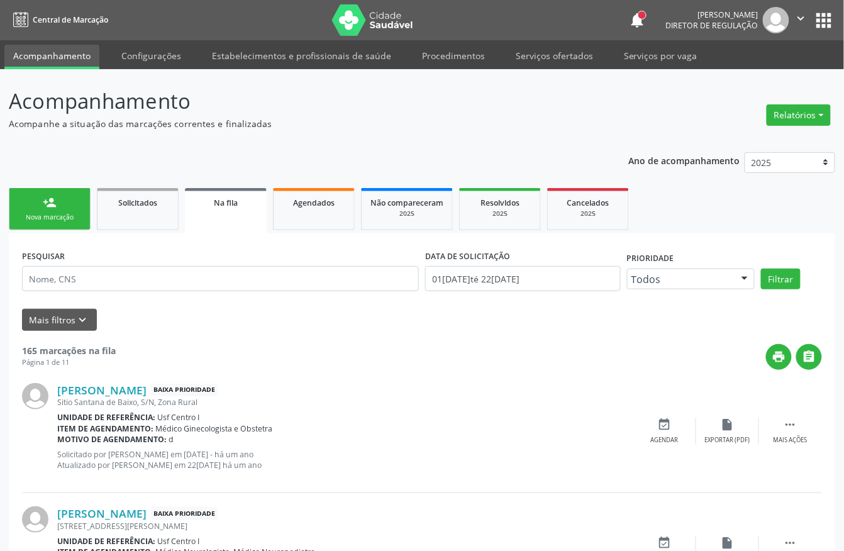
click at [69, 213] on div "Nova marcação" at bounding box center [49, 217] width 63 height 9
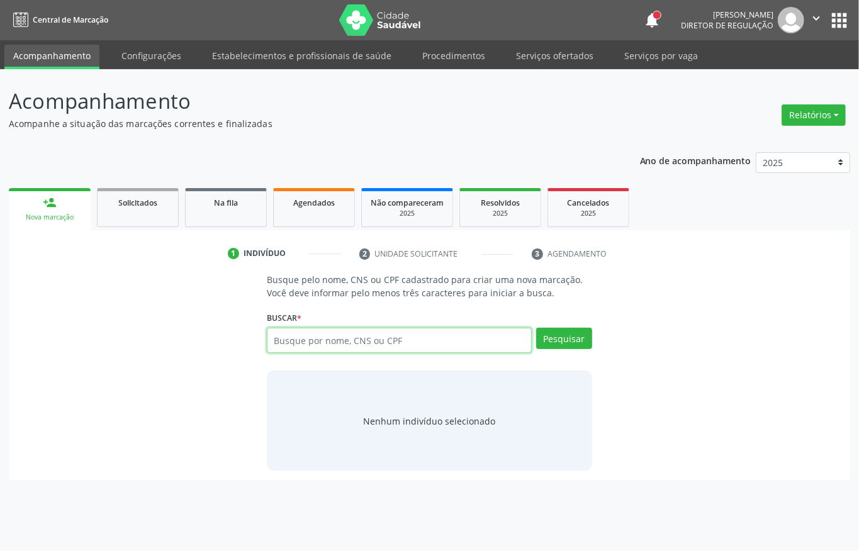
click at [336, 340] on input "text" at bounding box center [399, 340] width 265 height 25
